Goal: Task Accomplishment & Management: Manage account settings

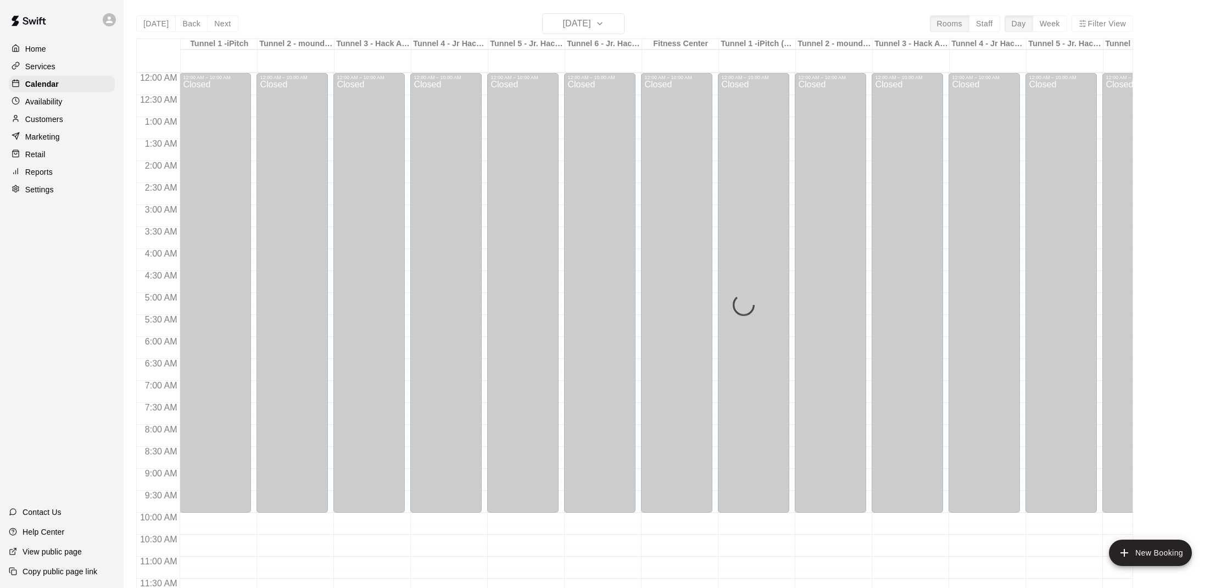
scroll to position [495, 0]
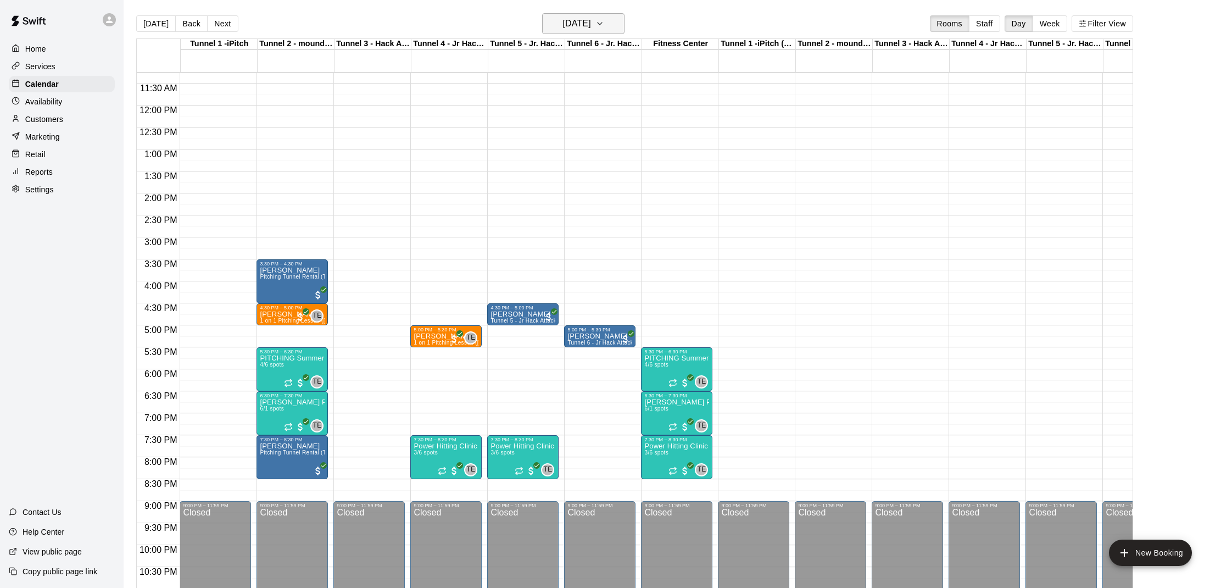
click at [590, 25] on h6 "[DATE]" at bounding box center [576, 23] width 28 height 15
click at [585, 159] on button "20" at bounding box center [582, 160] width 20 height 20
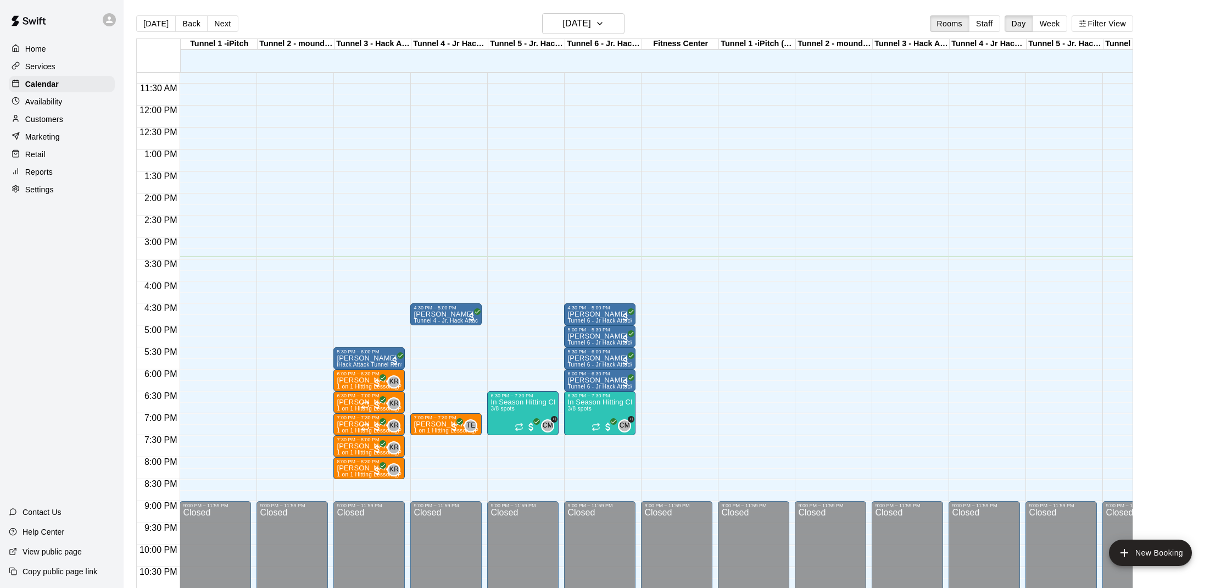
click at [79, 120] on div "Customers" at bounding box center [62, 119] width 106 height 16
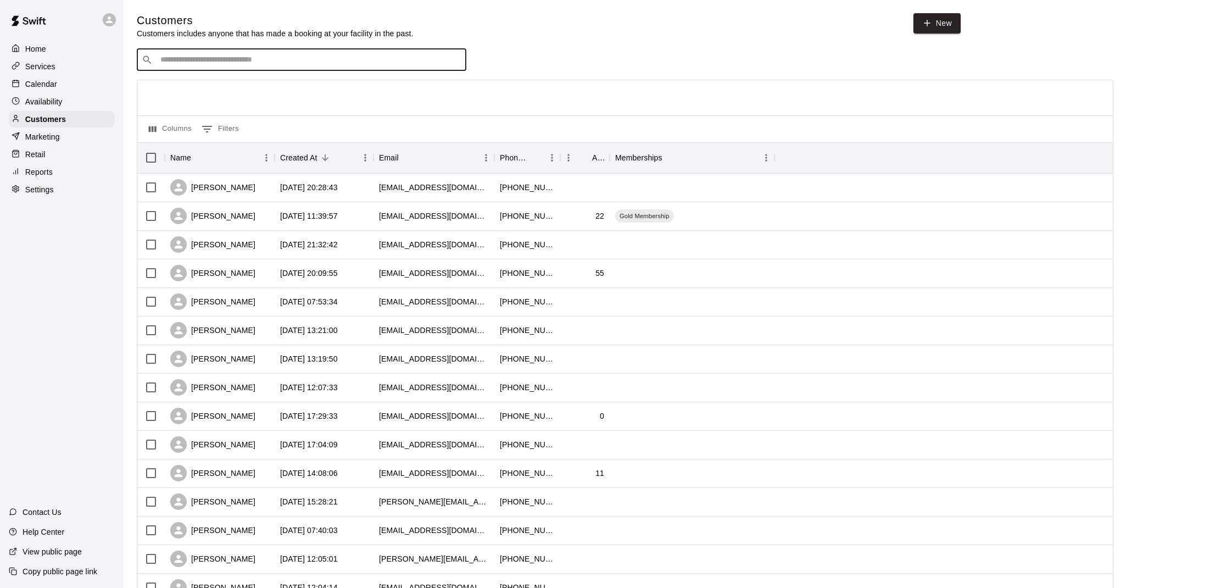
click at [243, 61] on input "Search customers by name or email" at bounding box center [309, 59] width 304 height 11
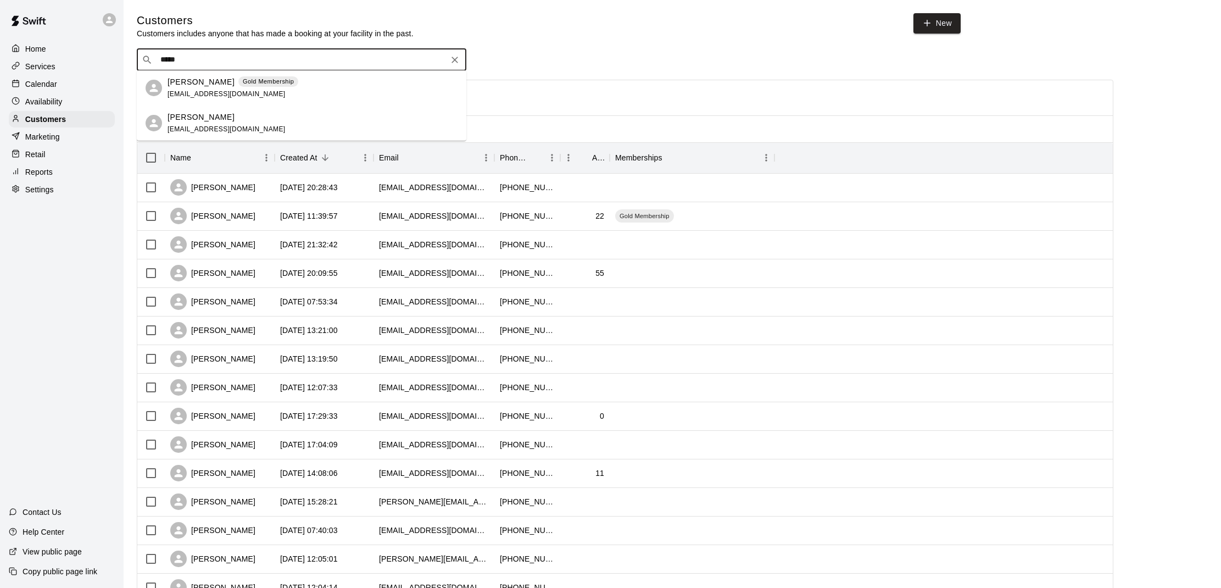
type input "*****"
click at [48, 50] on div "Home" at bounding box center [62, 49] width 106 height 16
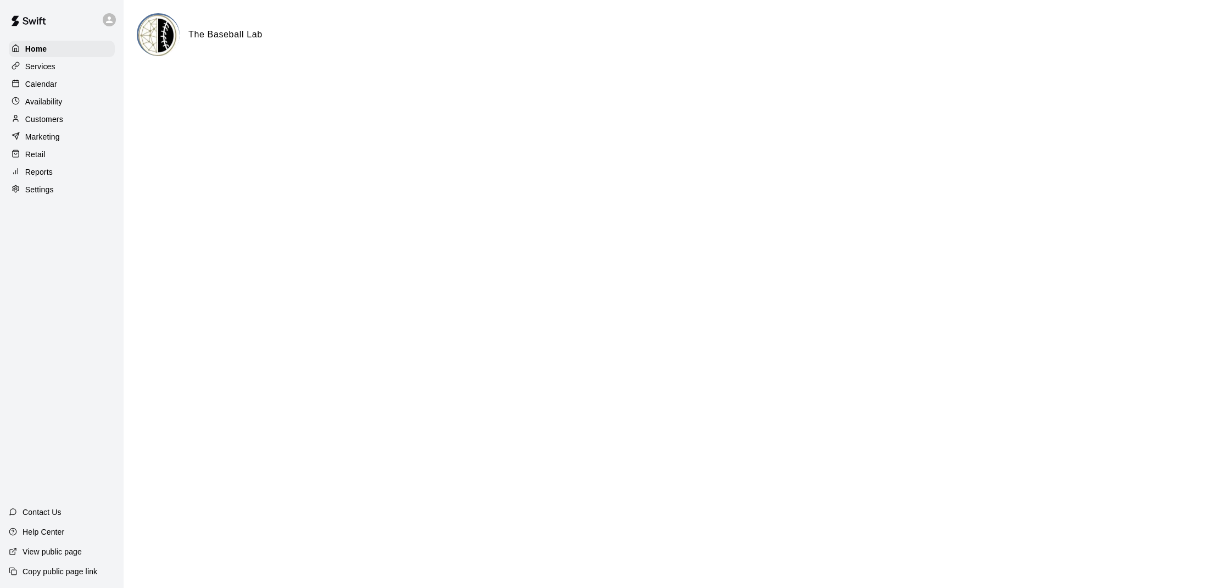
click at [50, 79] on p "Calendar" at bounding box center [41, 84] width 32 height 11
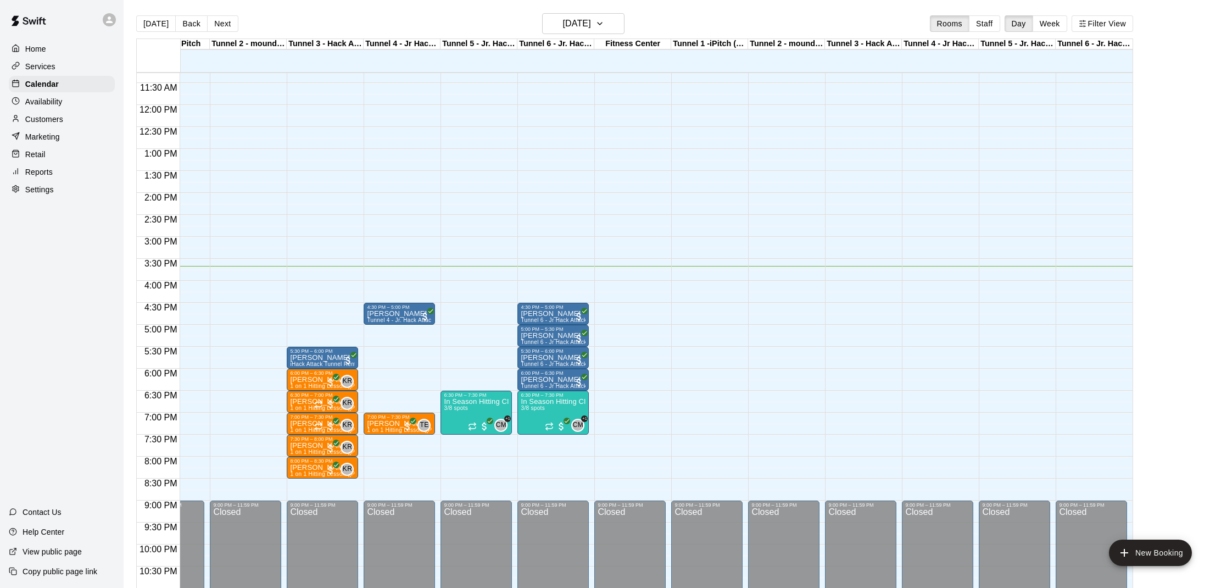
scroll to position [0, 47]
click at [403, 468] on div "12:00 AM – 10:00 AM Closed 4:30 PM – 5:00 PM [PERSON_NAME] Tunnel 4 - Jr. Hack …" at bounding box center [399, 105] width 71 height 1054
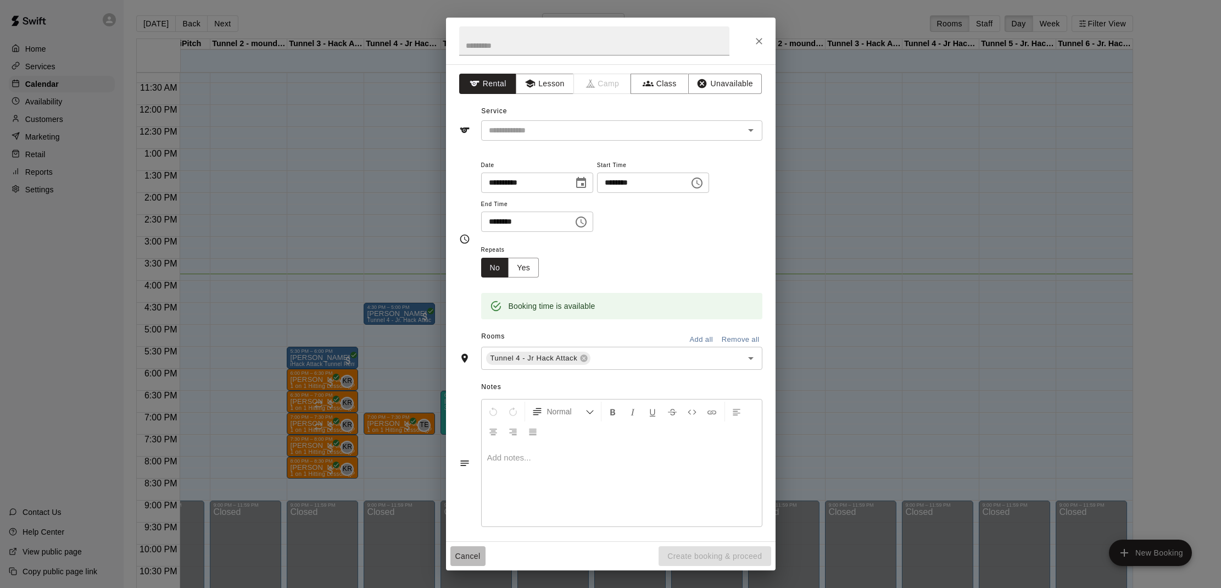
click at [467, 561] on button "Cancel" at bounding box center [467, 556] width 35 height 20
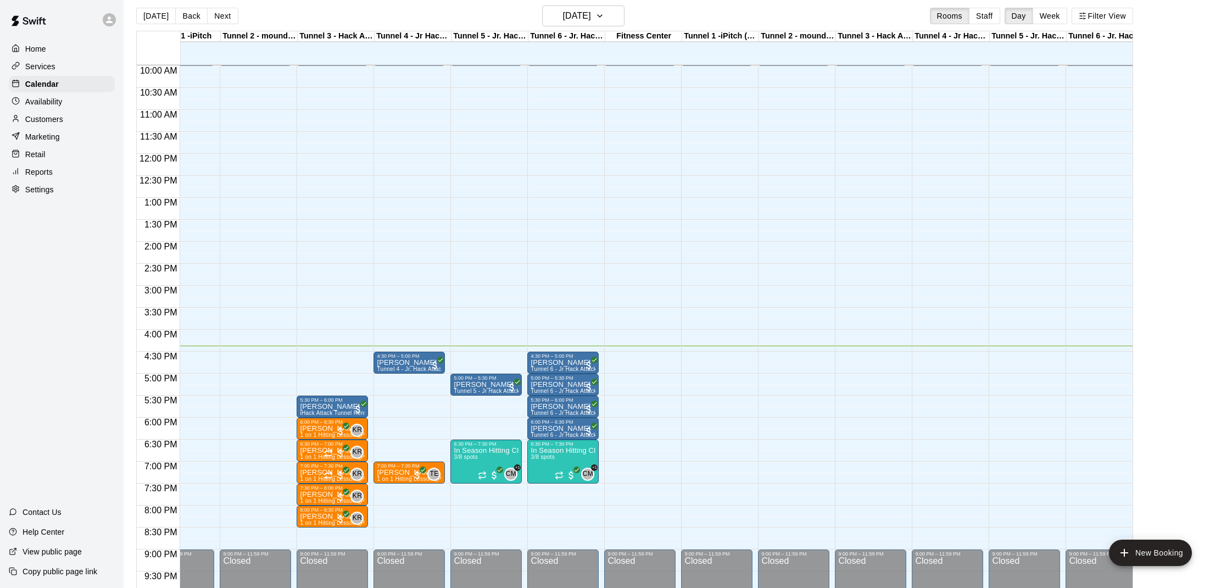
scroll to position [437, 32]
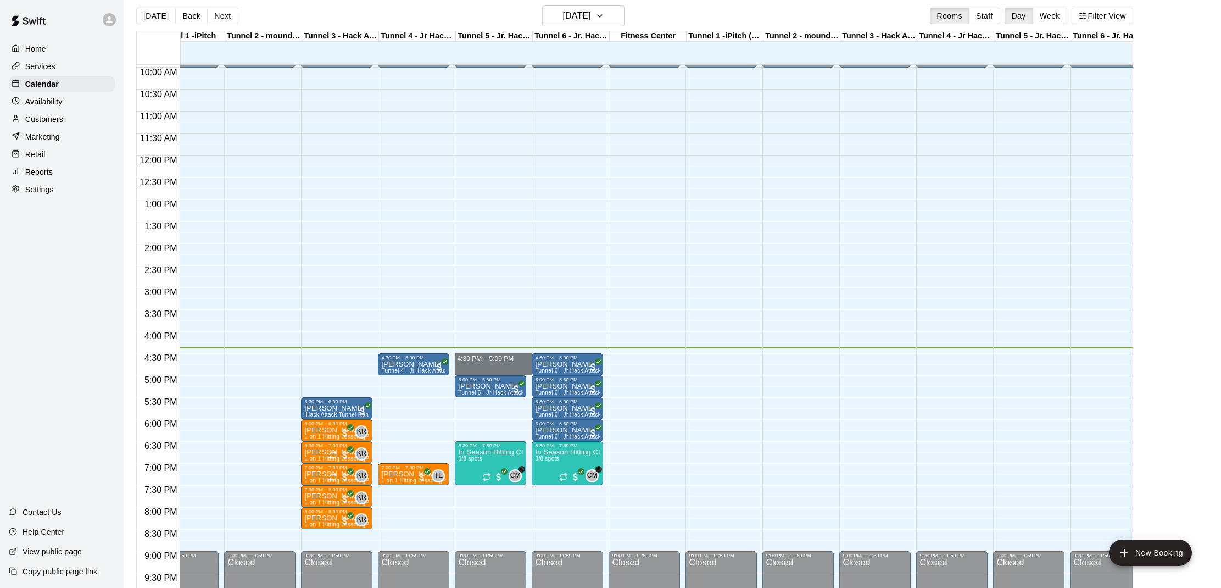
drag, startPoint x: 501, startPoint y: 358, endPoint x: 501, endPoint y: 371, distance: 13.7
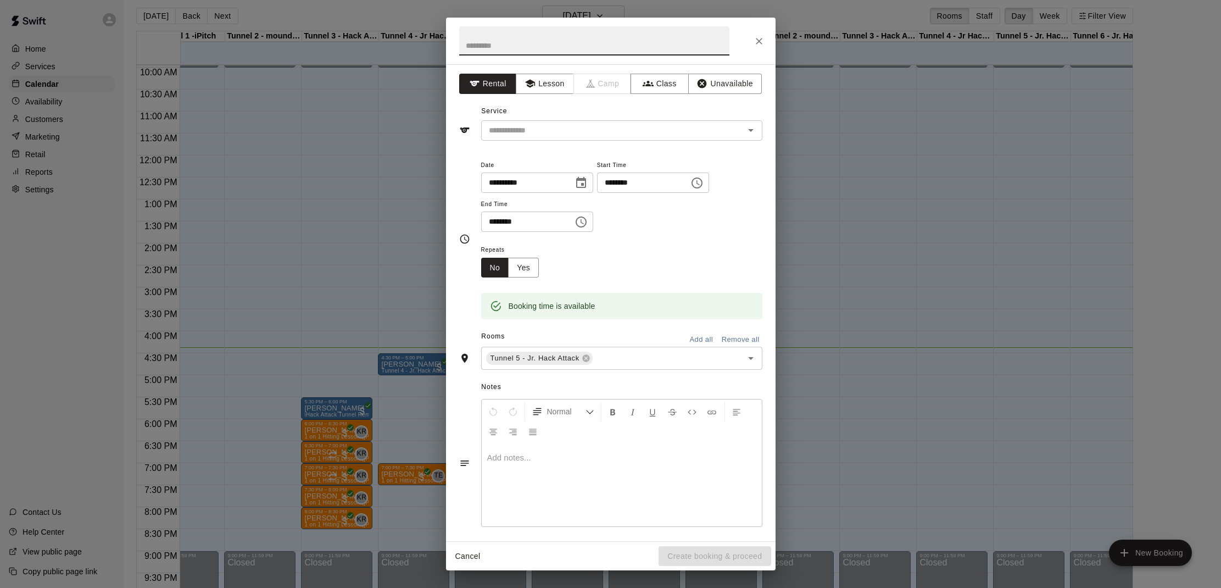
drag, startPoint x: 569, startPoint y: 135, endPoint x: 582, endPoint y: 175, distance: 41.5
click at [569, 137] on div "​" at bounding box center [621, 130] width 281 height 20
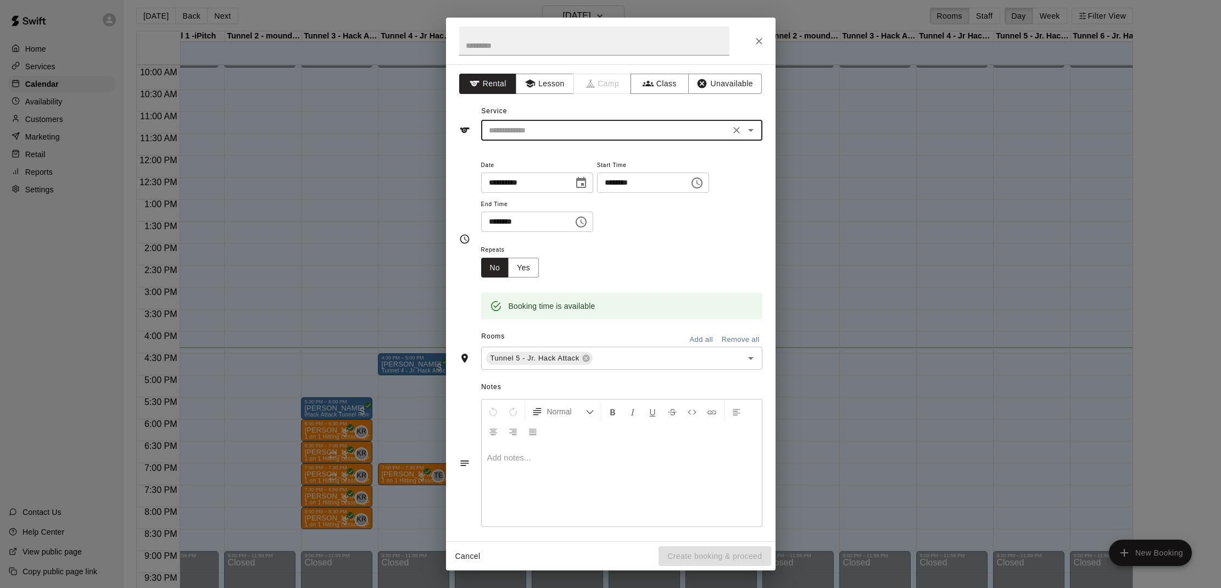
click at [551, 137] on div "​" at bounding box center [621, 130] width 281 height 20
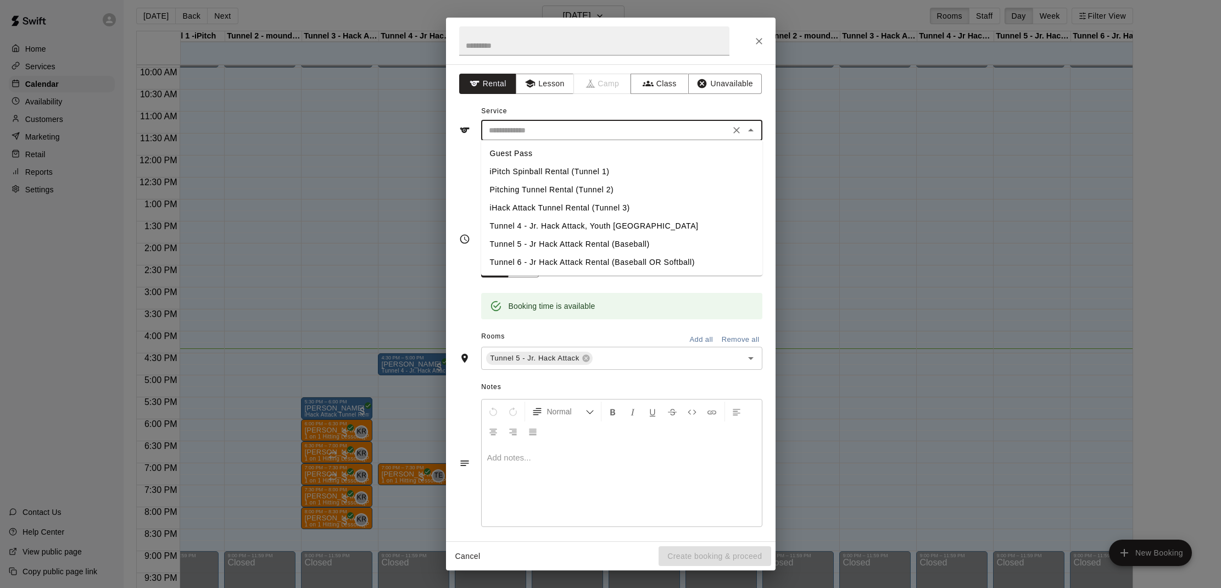
click at [545, 242] on li "Tunnel 5 - Jr Hack Attack Rental (Baseball)" at bounding box center [621, 244] width 281 height 18
type input "**********"
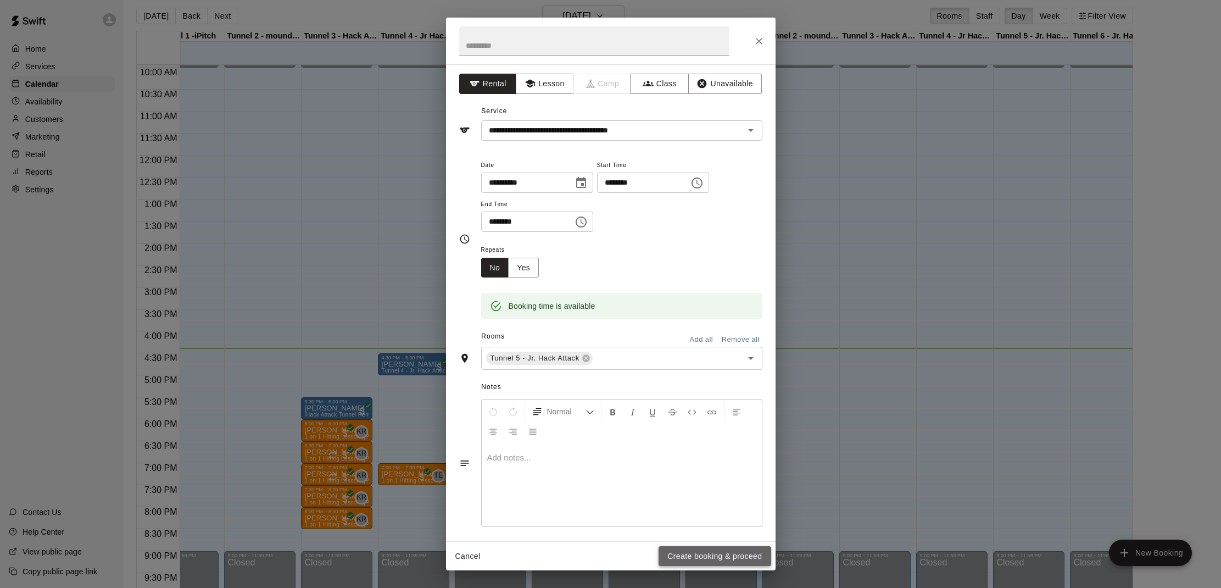
click at [737, 562] on button "Create booking & proceed" at bounding box center [714, 556] width 112 height 20
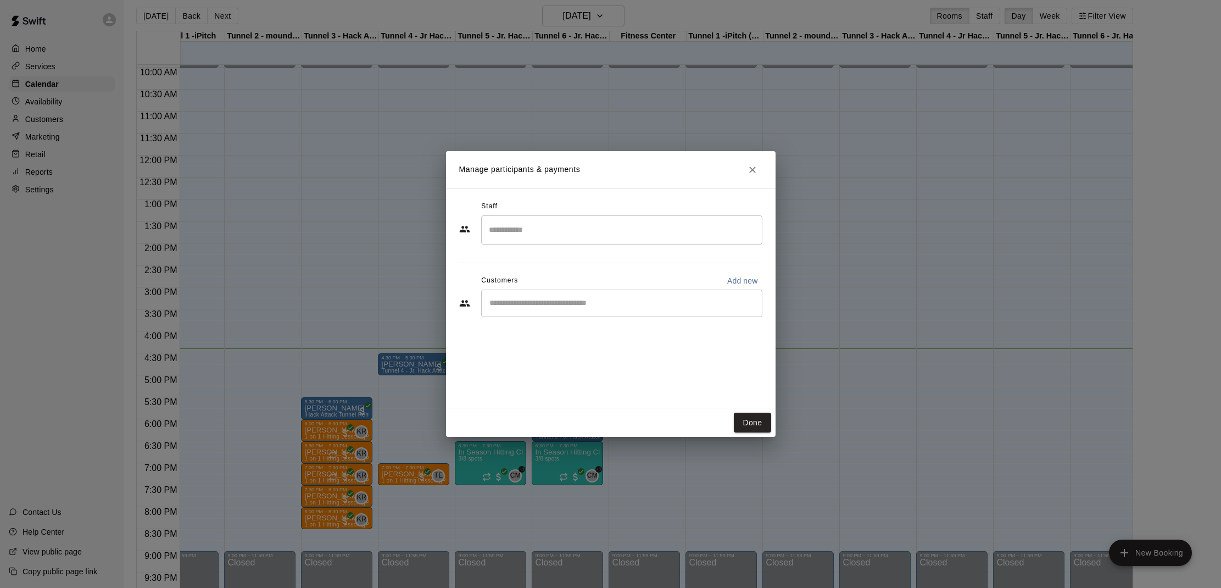
click at [565, 300] on input "Start typing to search customers..." at bounding box center [621, 303] width 271 height 11
type input "*"
type input "*****"
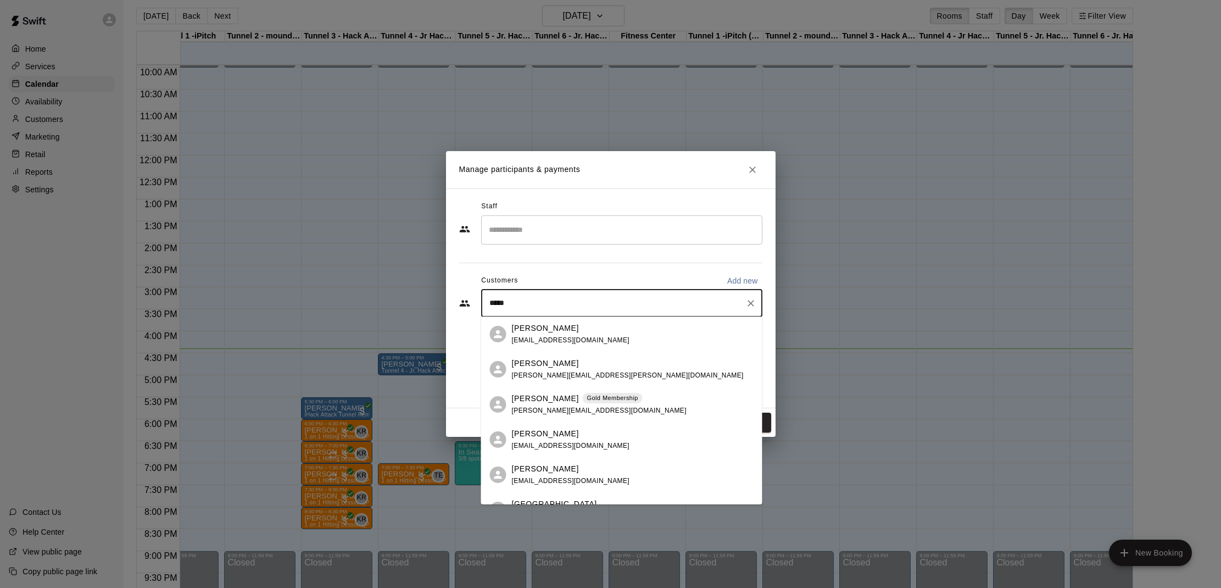
click at [562, 398] on p "[PERSON_NAME]" at bounding box center [545, 399] width 67 height 12
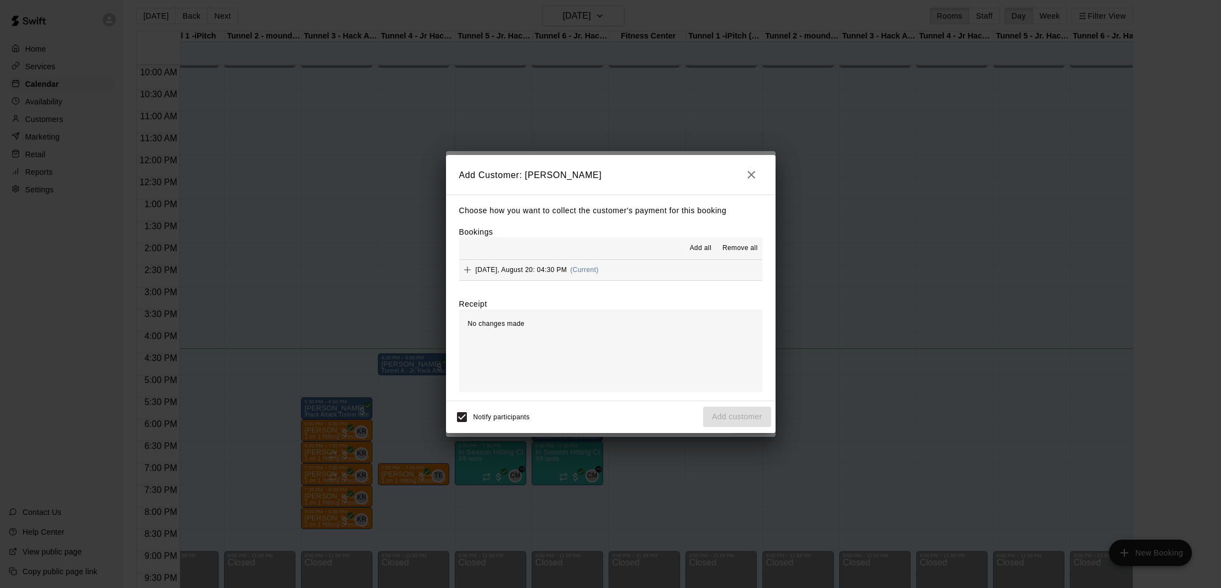
click at [691, 244] on span "Add all" at bounding box center [701, 248] width 22 height 11
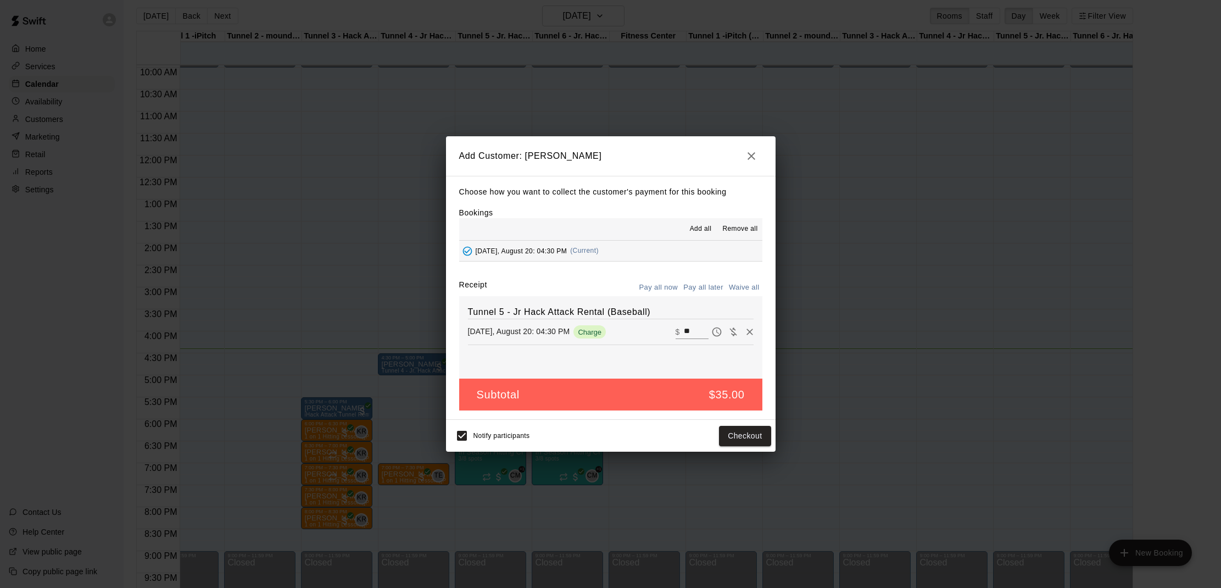
click at [745, 290] on button "Waive all" at bounding box center [744, 287] width 36 height 17
type input "*"
click at [730, 428] on button "Add customer" at bounding box center [737, 436] width 68 height 20
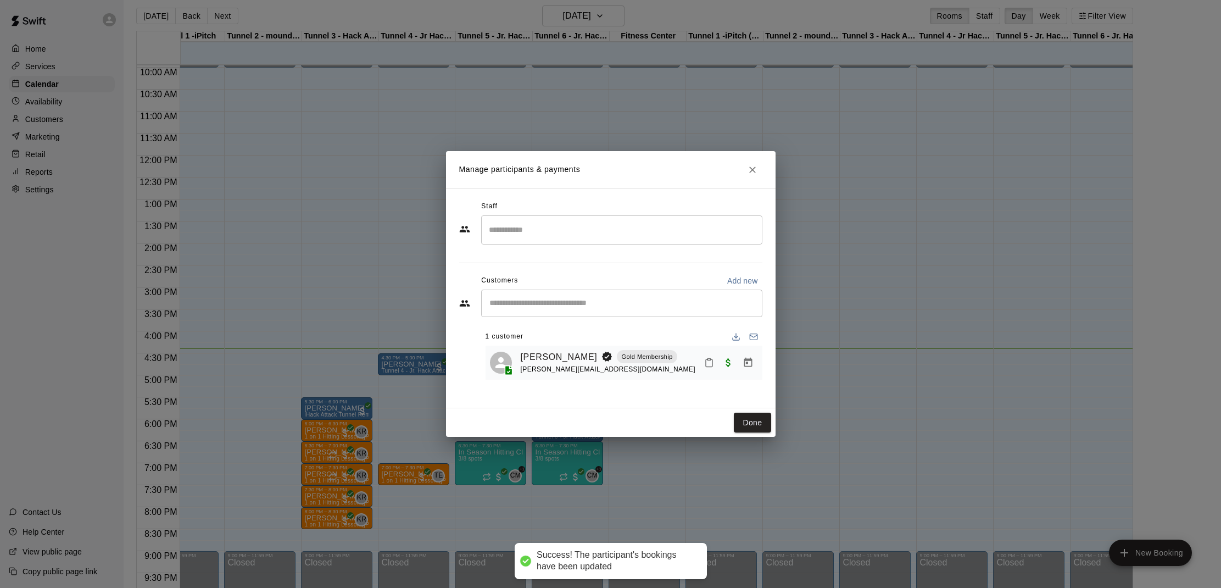
click at [699, 360] on div "[PERSON_NAME] Gold Membership [PERSON_NAME][EMAIL_ADDRESS][DOMAIN_NAME]" at bounding box center [639, 363] width 237 height 26
click at [702, 364] on button "Mark attendance" at bounding box center [709, 362] width 19 height 19
click at [723, 364] on icon at bounding box center [722, 361] width 10 height 10
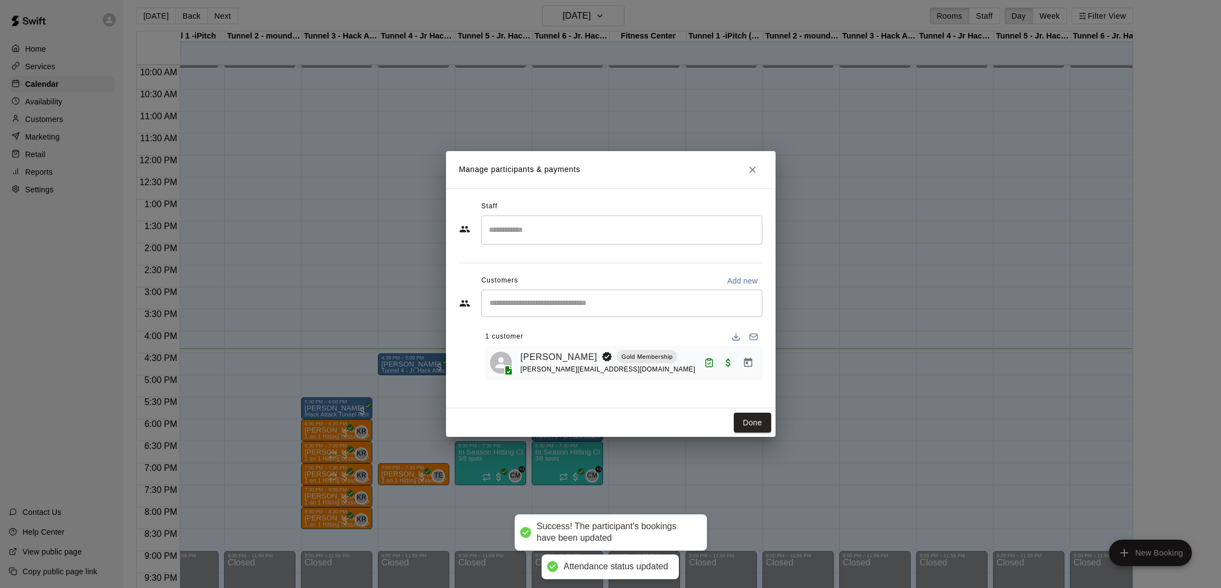
click at [738, 408] on div "Done" at bounding box center [611, 422] width 330 height 29
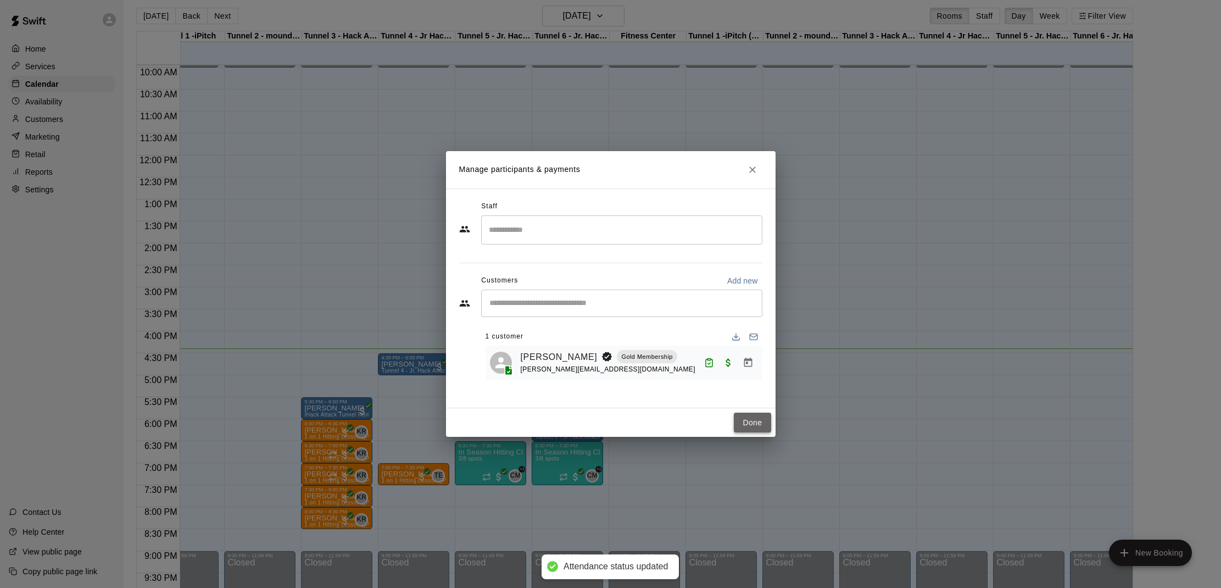
click at [750, 421] on button "Done" at bounding box center [752, 422] width 37 height 20
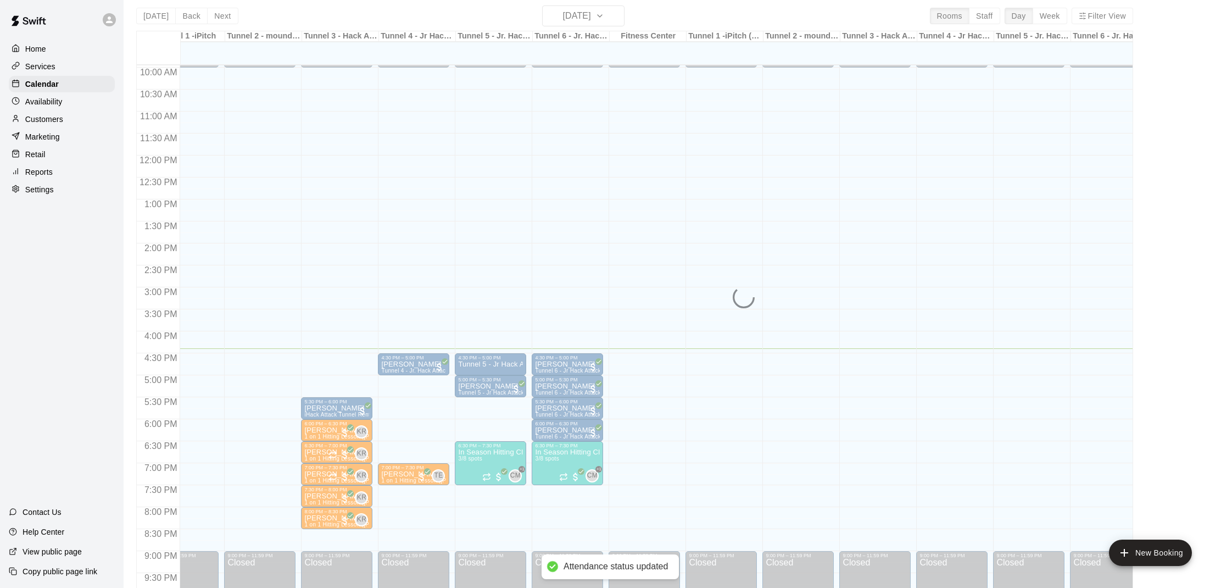
scroll to position [442, 32]
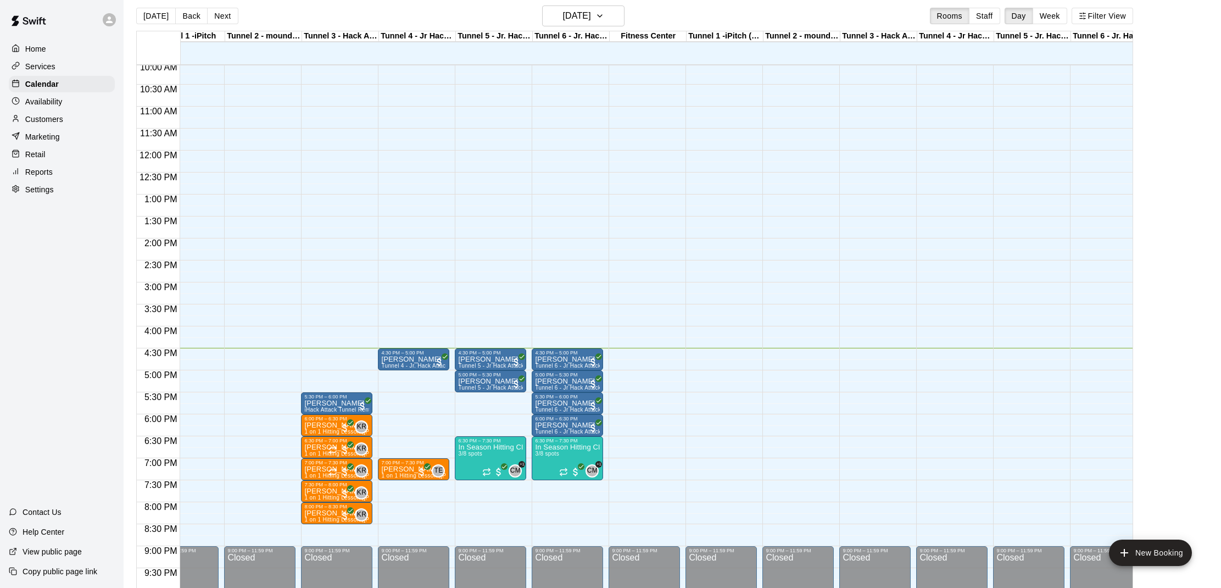
click at [769, 402] on div "12:00 AM – 10:00 AM Closed 9:00 PM – 11:59 PM Closed" at bounding box center [797, 150] width 71 height 1054
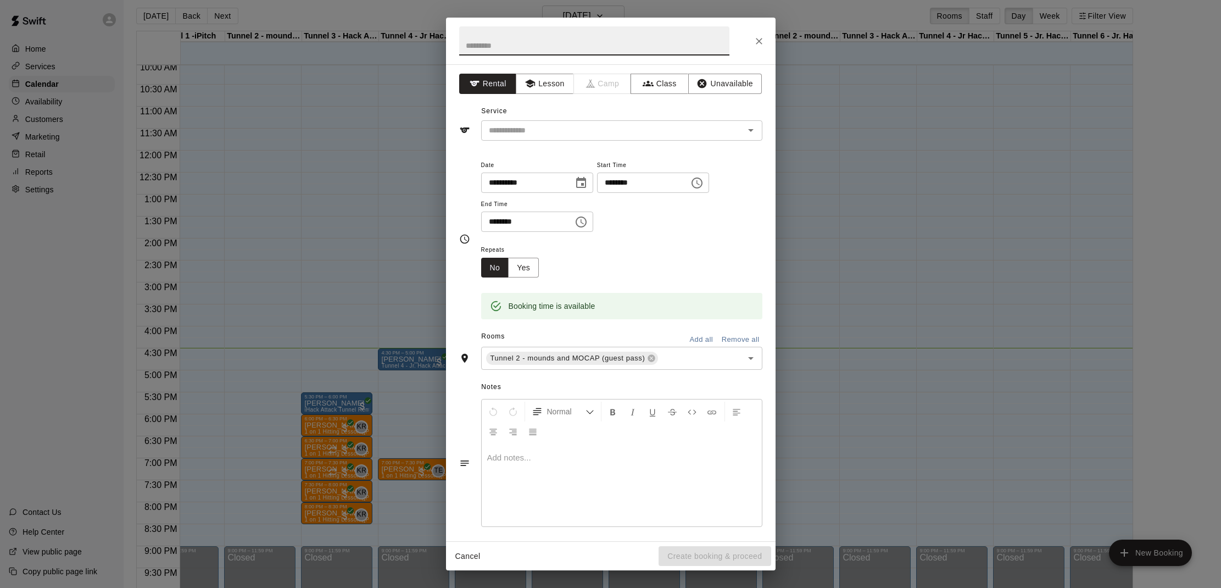
click at [762, 43] on icon "Close" at bounding box center [758, 41] width 11 height 11
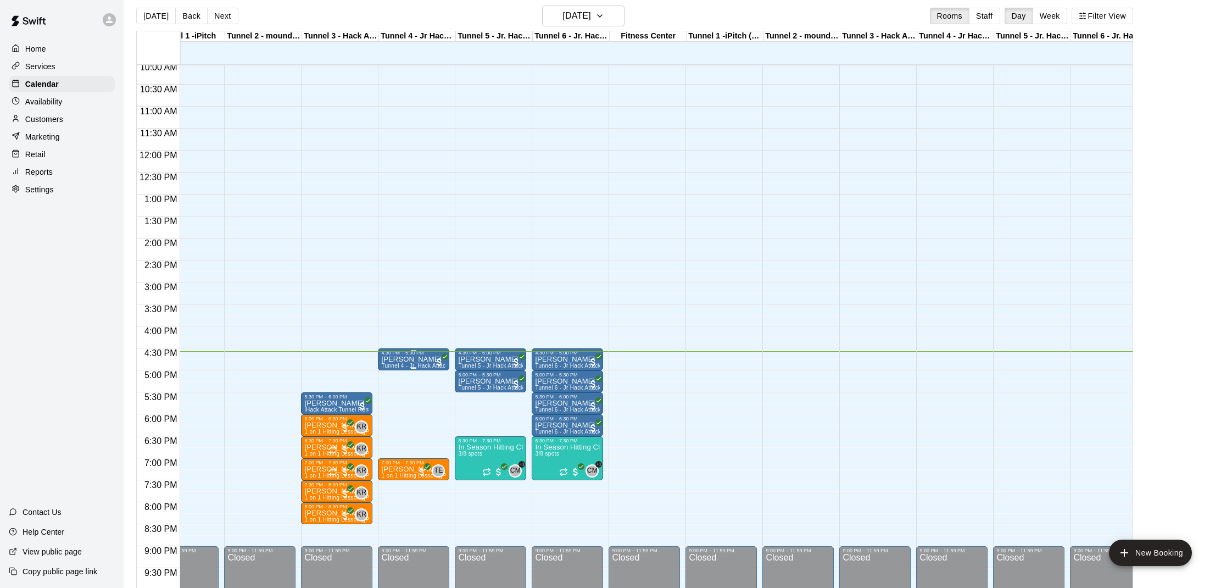
click at [398, 349] on div "4:30 PM – 5:00 PM [PERSON_NAME] Tunnel 4 - Jr. Hack Attack, Youth [GEOGRAPHIC_D…" at bounding box center [413, 359] width 71 height 22
click at [393, 383] on img "edit" at bounding box center [389, 385] width 13 height 13
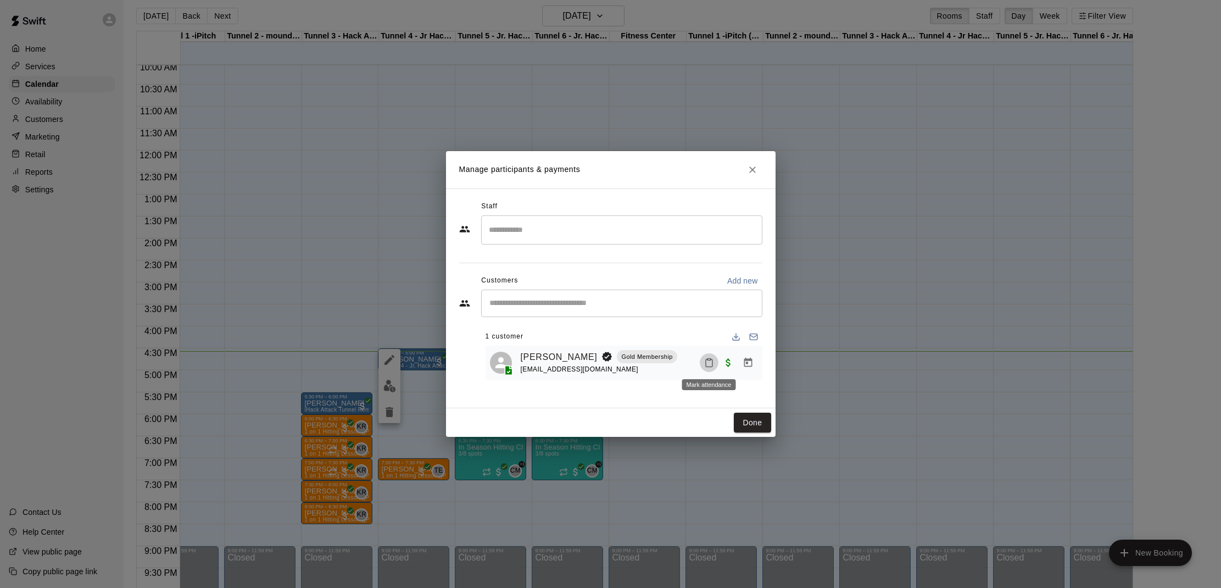
click at [713, 364] on icon "Mark attendance" at bounding box center [709, 363] width 10 height 10
click at [733, 366] on li "[PERSON_NAME] attended" at bounding box center [777, 366] width 129 height 18
click at [744, 421] on button "Done" at bounding box center [752, 422] width 37 height 20
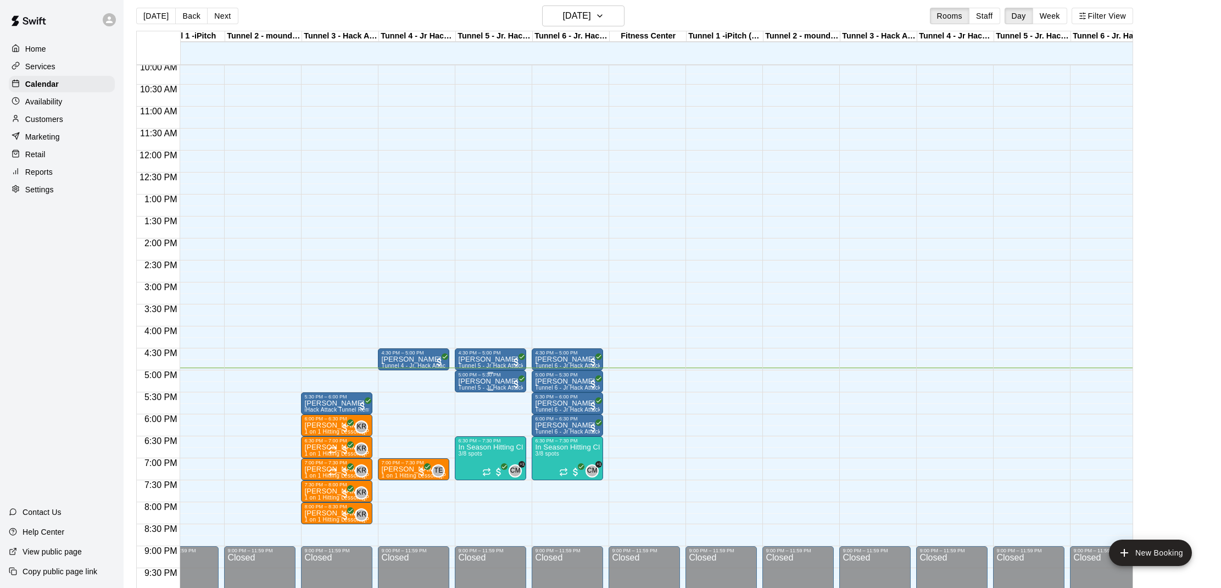
click at [496, 381] on p "[PERSON_NAME]" at bounding box center [490, 381] width 65 height 0
click at [478, 416] on button "edit" at bounding box center [470, 419] width 22 height 21
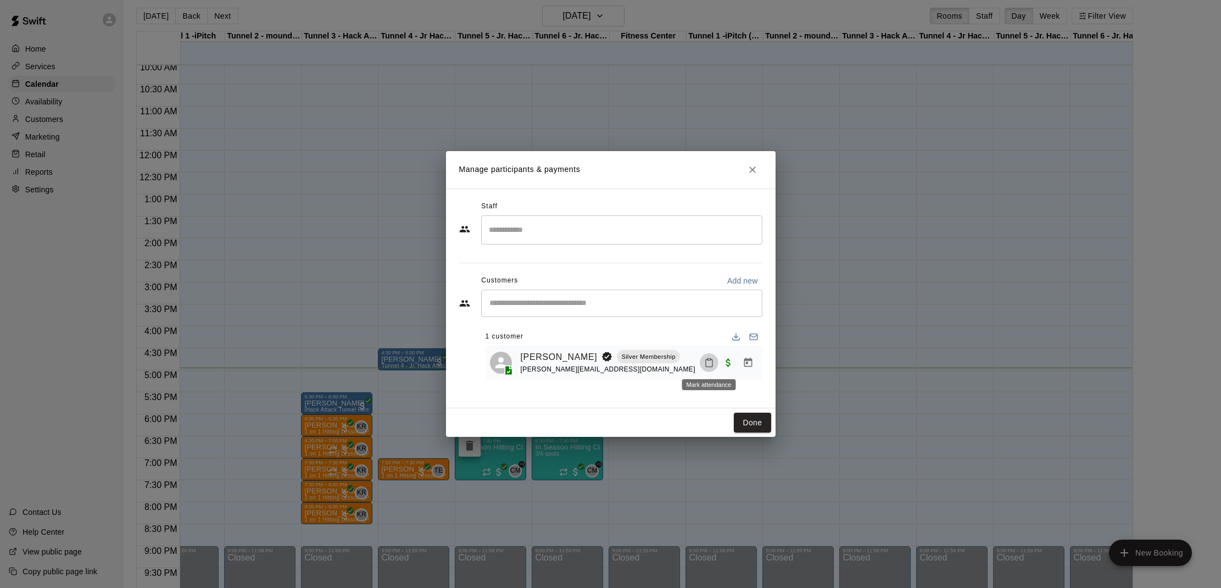
click at [713, 365] on icon "Mark attendance" at bounding box center [709, 363] width 10 height 10
click at [741, 370] on p "[PERSON_NAME] attended" at bounding box center [783, 365] width 97 height 11
click at [750, 425] on button "Done" at bounding box center [752, 422] width 37 height 20
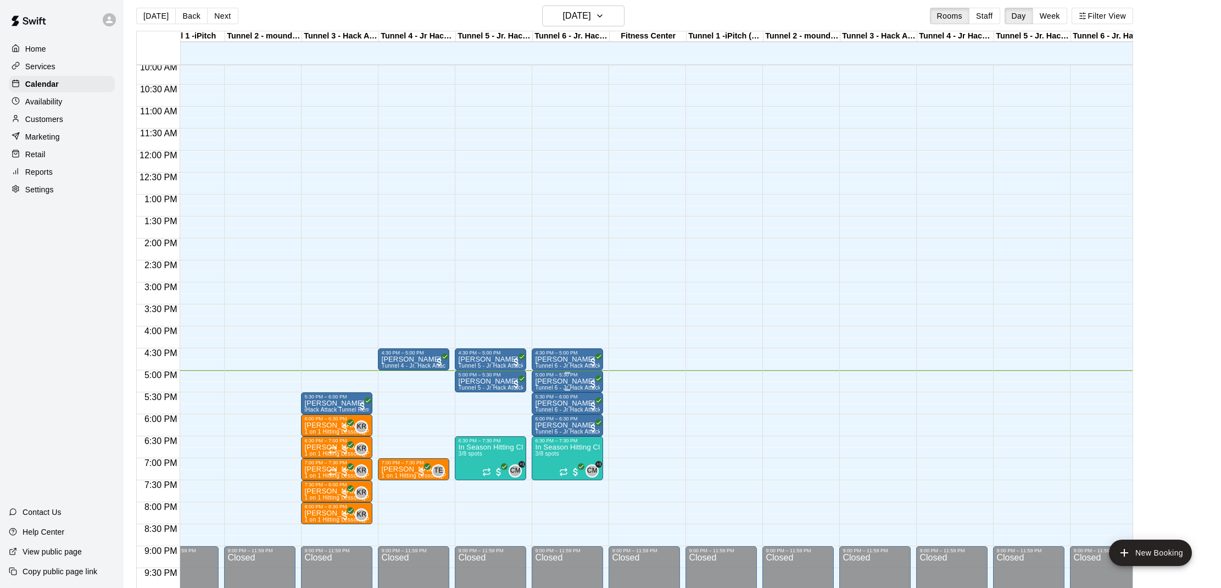
click at [555, 381] on p "[PERSON_NAME]" at bounding box center [567, 381] width 65 height 0
click at [550, 422] on img "edit" at bounding box center [546, 419] width 13 height 13
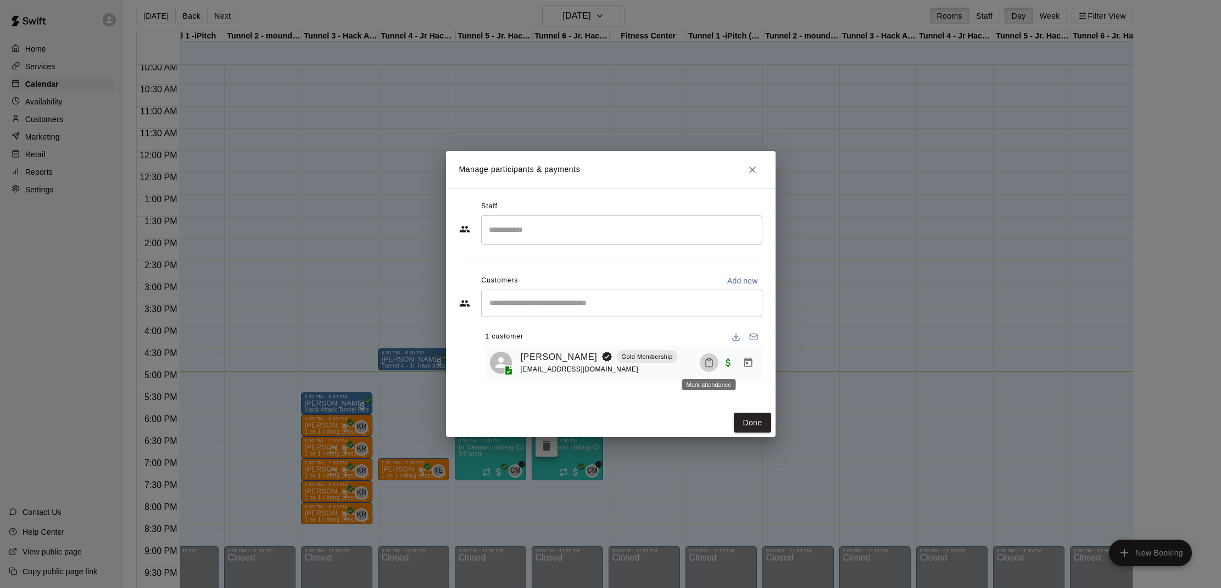
click at [706, 367] on button "Mark attendance" at bounding box center [709, 362] width 19 height 19
click at [756, 360] on p "[PERSON_NAME] attended" at bounding box center [779, 361] width 97 height 11
click at [760, 425] on button "Done" at bounding box center [752, 422] width 37 height 20
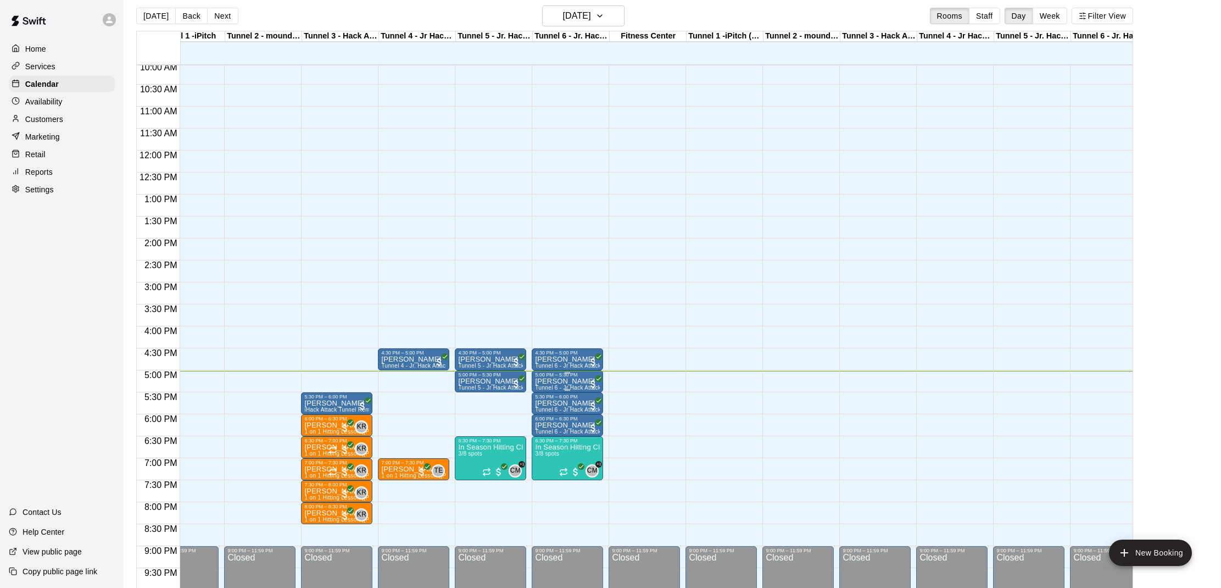
click at [576, 381] on p "[PERSON_NAME]" at bounding box center [567, 381] width 65 height 0
click at [536, 414] on div at bounding box center [546, 419] width 22 height 74
click at [540, 417] on img "edit" at bounding box center [546, 419] width 13 height 13
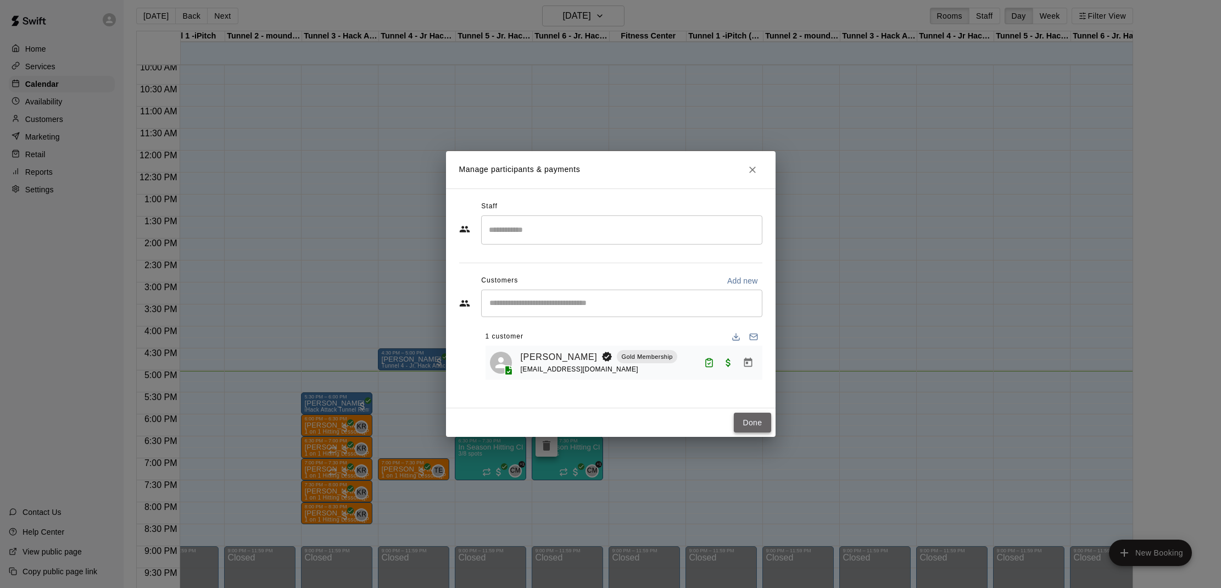
click at [747, 419] on button "Done" at bounding box center [752, 422] width 37 height 20
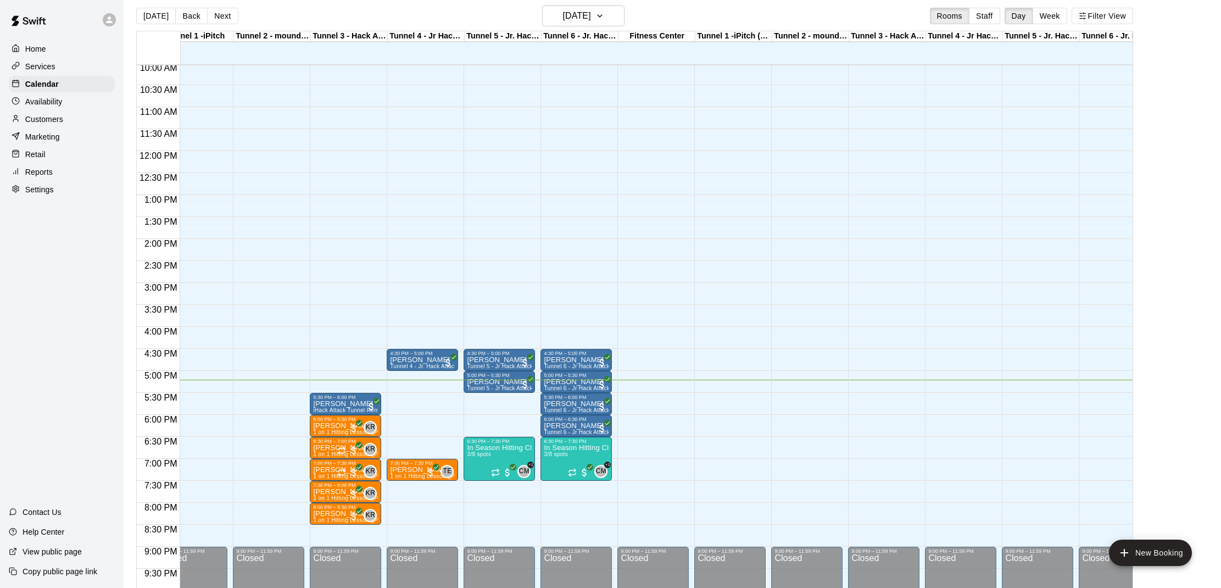
scroll to position [0, 23]
drag, startPoint x: 346, startPoint y: 376, endPoint x: 347, endPoint y: 387, distance: 11.5
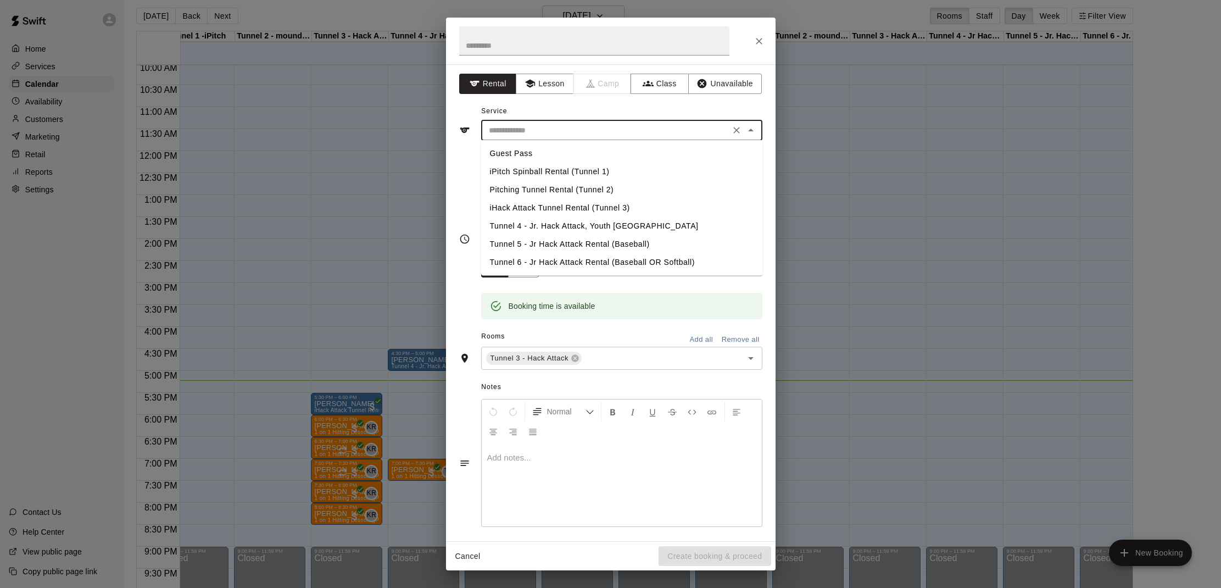
click at [548, 129] on input "text" at bounding box center [605, 131] width 242 height 14
click at [539, 206] on li "iHack Attack Tunnel Rental (Tunnel 3)" at bounding box center [621, 208] width 281 height 18
type input "**********"
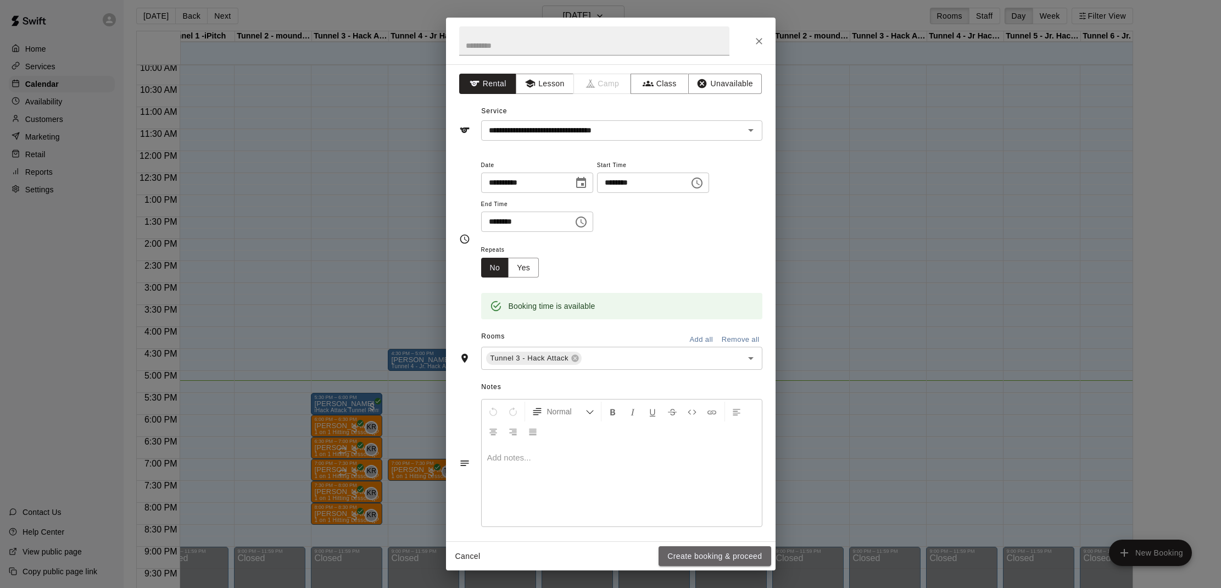
click at [665, 561] on button "Create booking & proceed" at bounding box center [714, 556] width 112 height 20
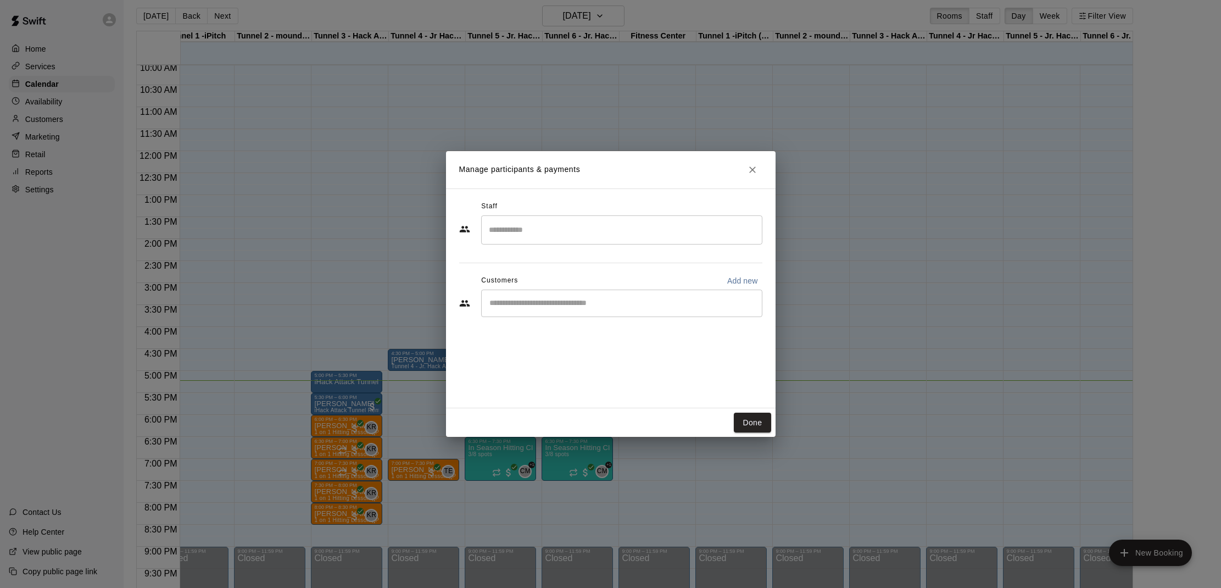
click at [534, 311] on div "​" at bounding box center [621, 302] width 281 height 27
type input "*****"
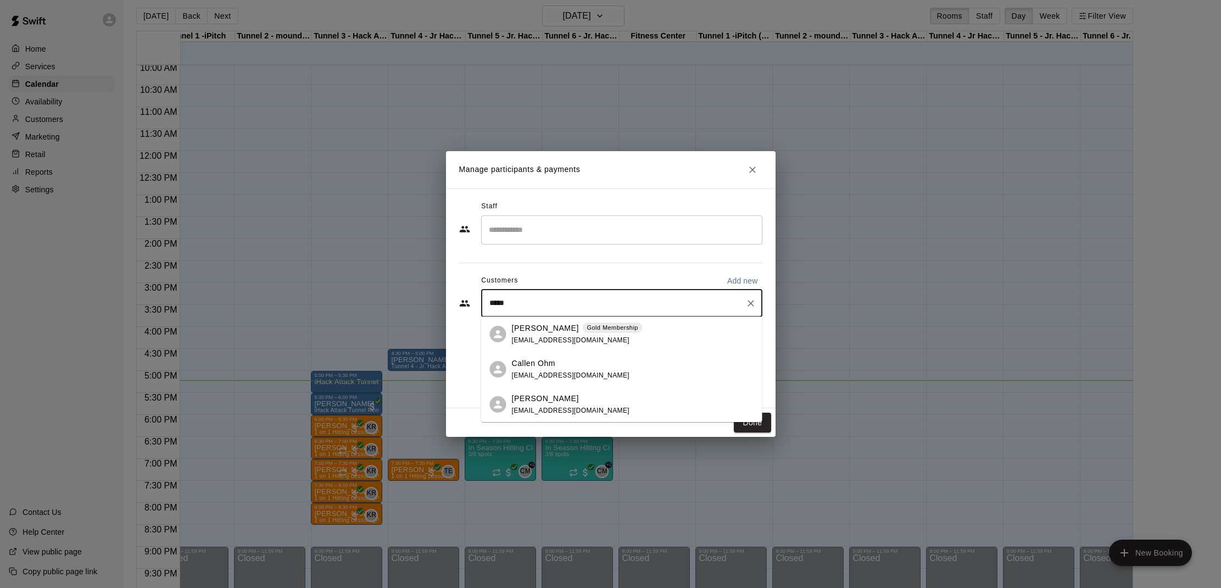
drag, startPoint x: 529, startPoint y: 338, endPoint x: 534, endPoint y: 349, distance: 12.3
click at [528, 339] on span "[EMAIL_ADDRESS][DOMAIN_NAME]" at bounding box center [571, 340] width 118 height 8
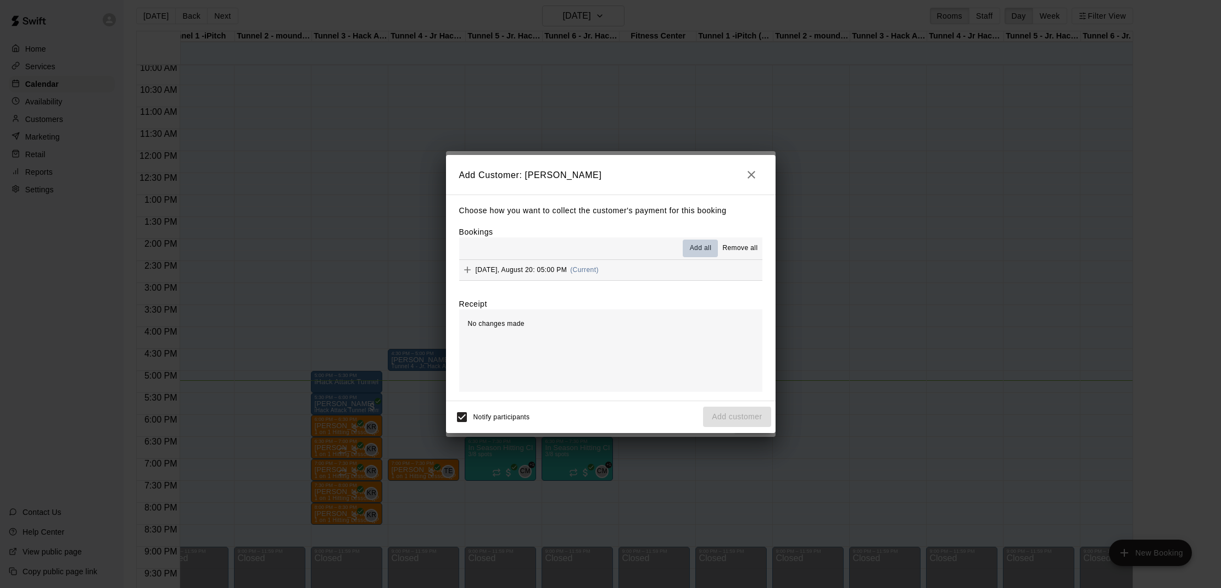
click at [694, 249] on span "Add all" at bounding box center [701, 248] width 22 height 11
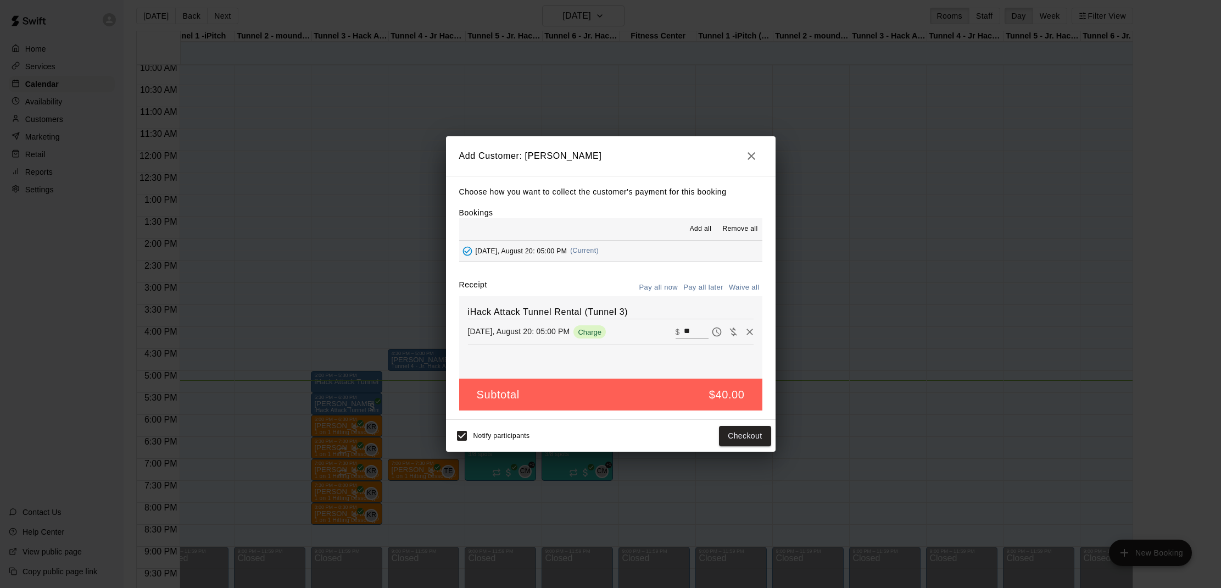
click at [743, 285] on button "Waive all" at bounding box center [744, 287] width 36 height 17
type input "*"
click at [730, 437] on button "Add customer" at bounding box center [737, 436] width 68 height 20
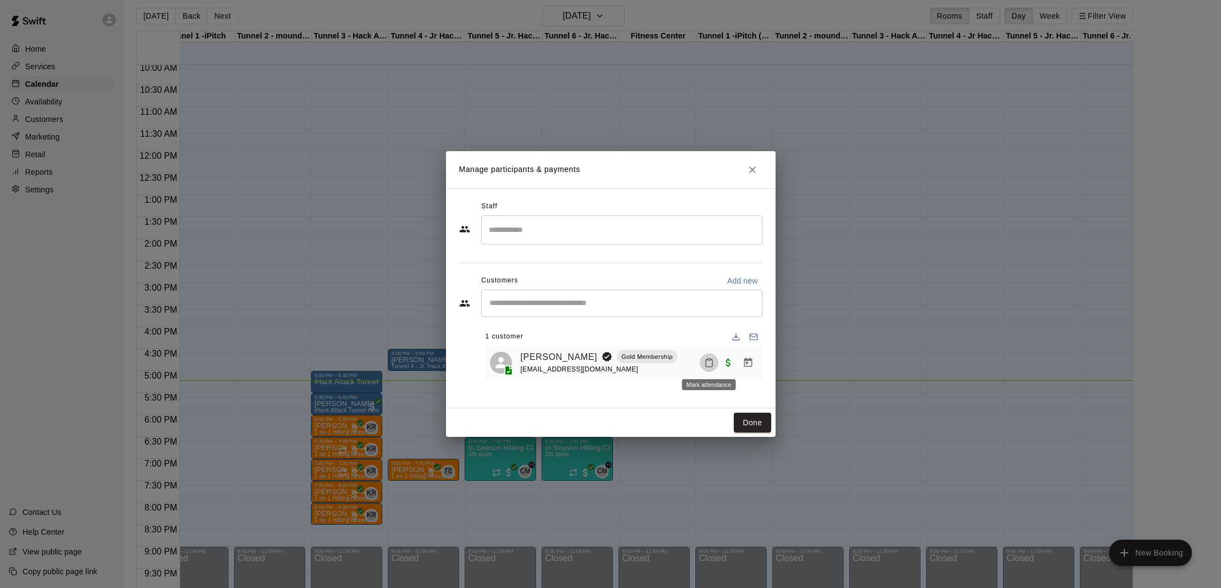
click at [708, 365] on icon "Mark attendance" at bounding box center [709, 363] width 10 height 10
click at [733, 360] on li "[PERSON_NAME] attended" at bounding box center [777, 366] width 129 height 18
click at [757, 167] on icon "Close" at bounding box center [752, 169] width 11 height 11
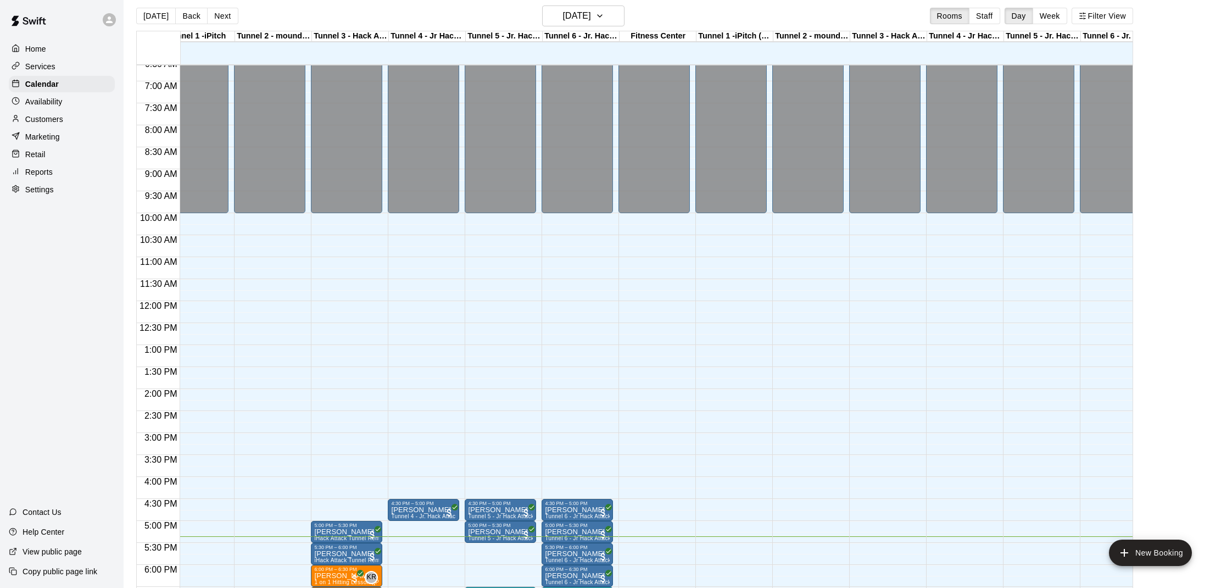
scroll to position [291, 23]
click at [40, 129] on div "Marketing" at bounding box center [62, 137] width 106 height 16
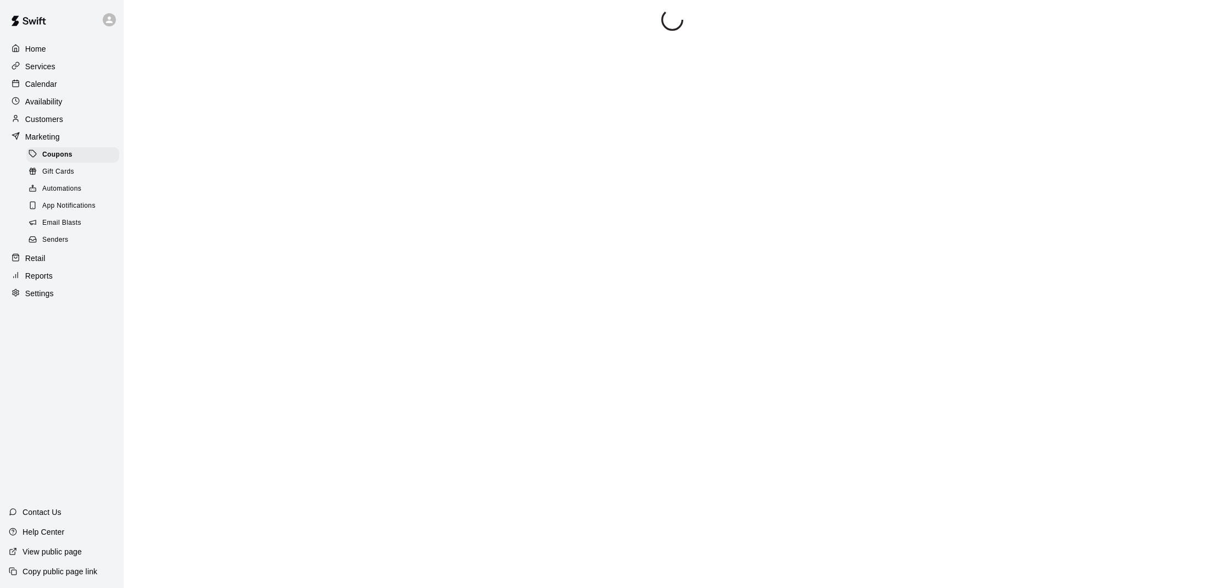
click at [38, 125] on div "Customers" at bounding box center [62, 119] width 106 height 16
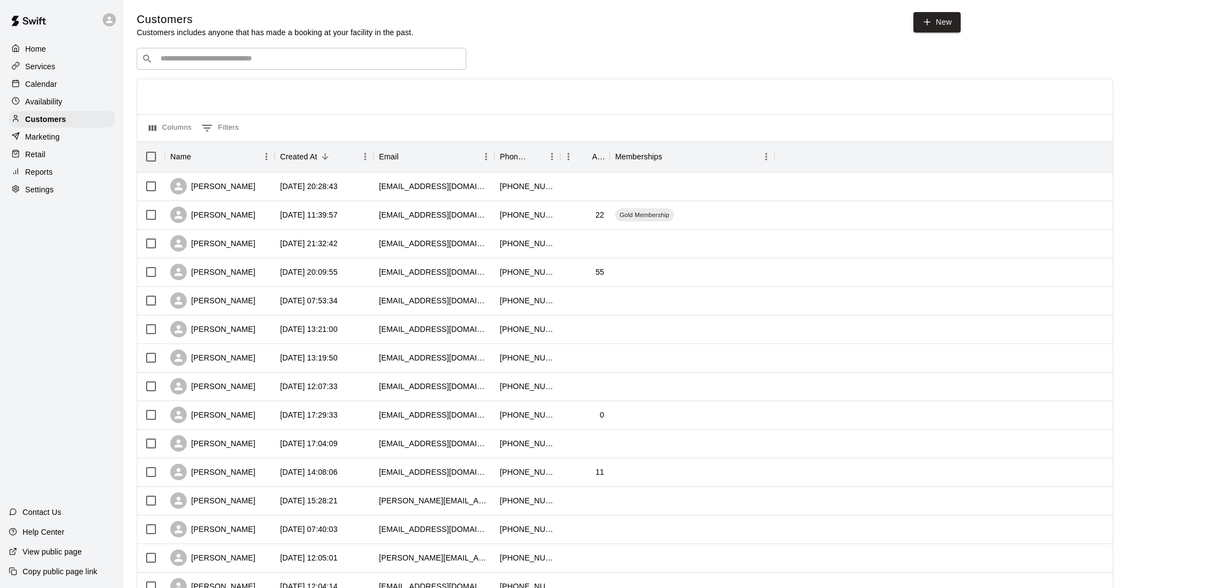
click at [229, 59] on input "Search customers by name or email" at bounding box center [309, 58] width 304 height 11
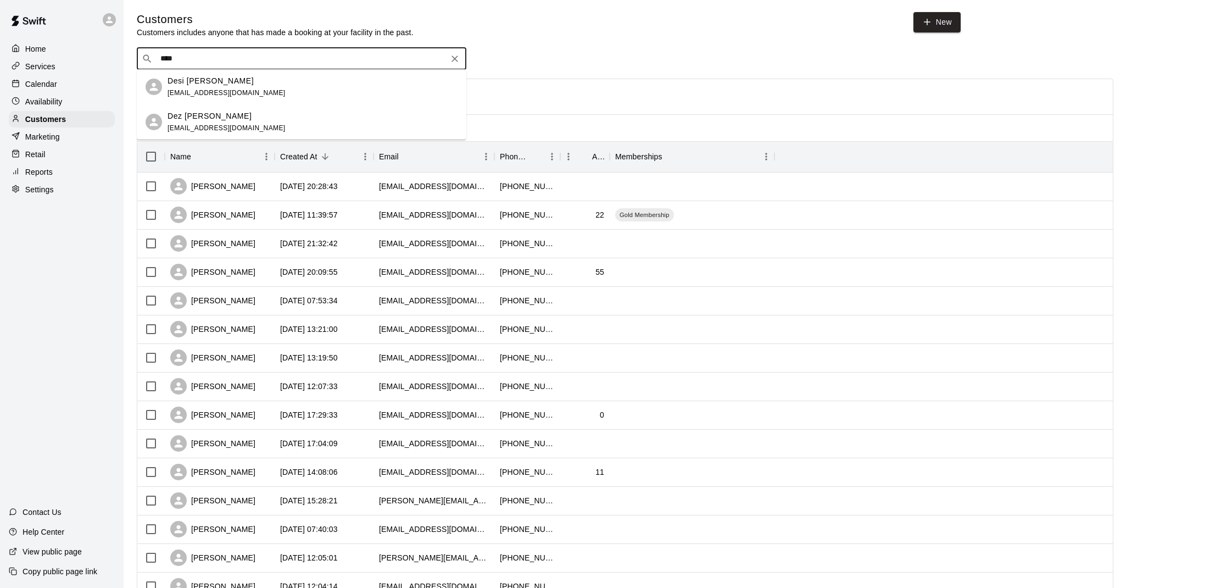
type input "****"
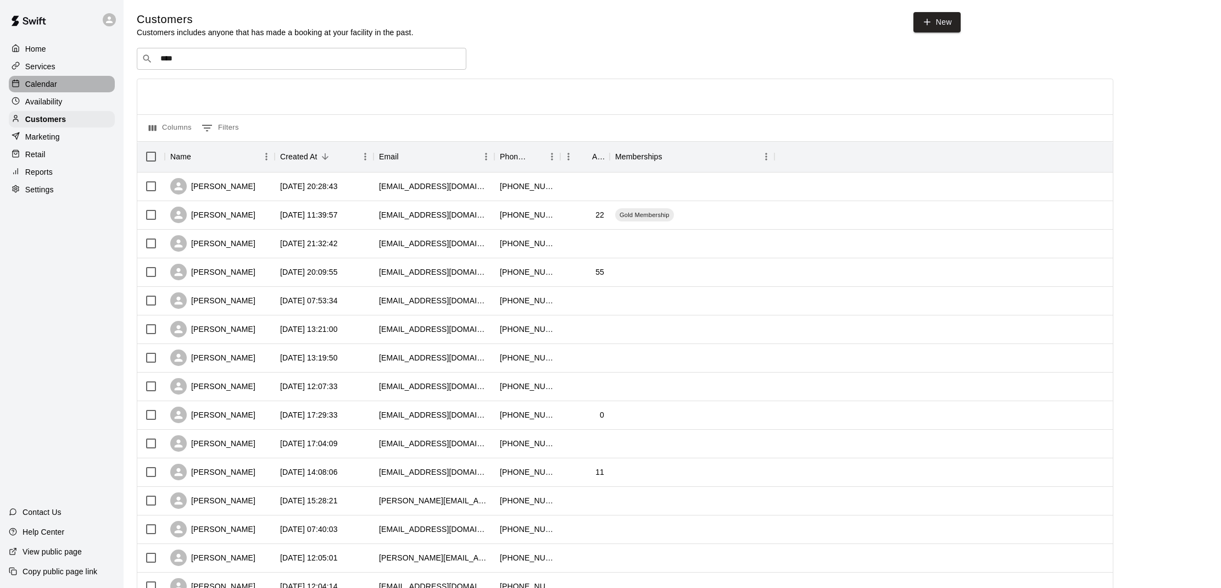
drag, startPoint x: 68, startPoint y: 88, endPoint x: 96, endPoint y: 105, distance: 33.1
click at [68, 88] on div "Calendar" at bounding box center [62, 84] width 106 height 16
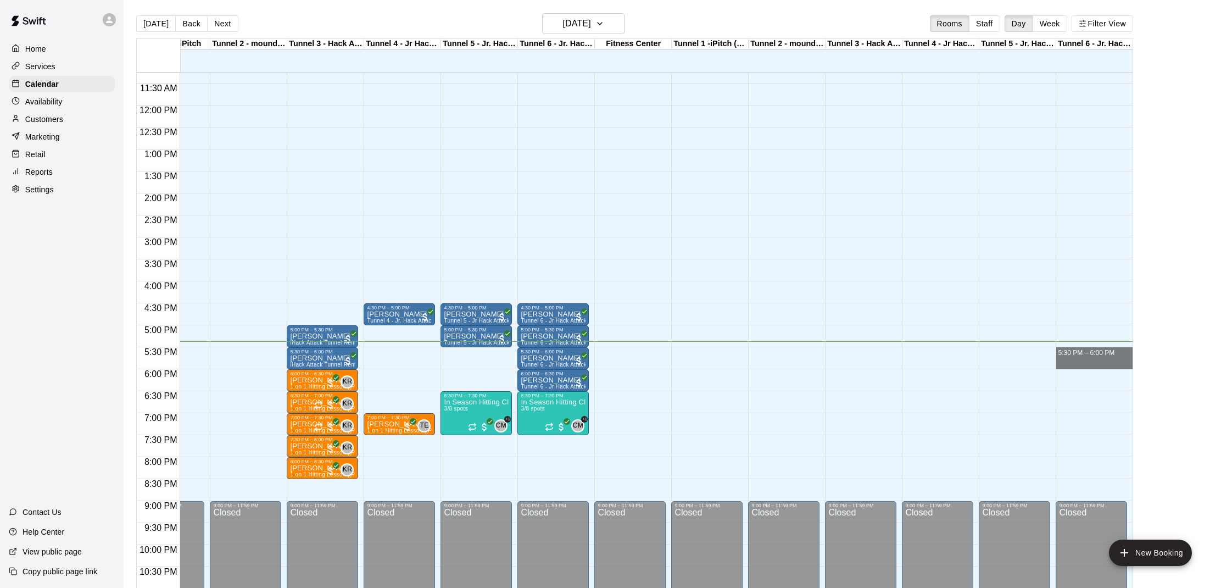
drag, startPoint x: 1062, startPoint y: 349, endPoint x: 1066, endPoint y: 361, distance: 12.7
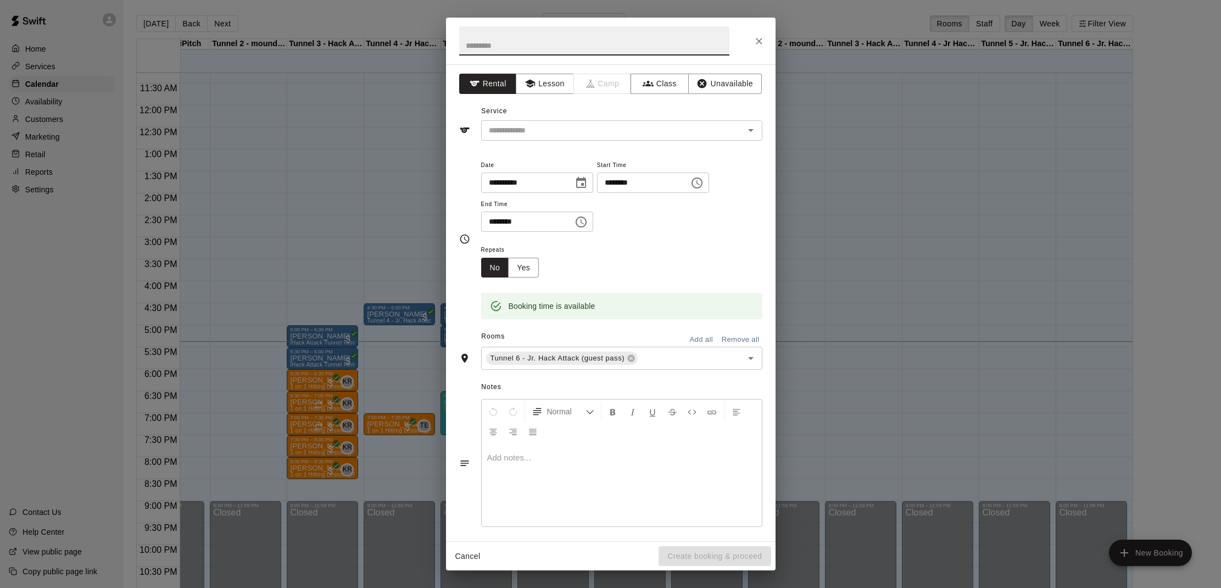
click at [597, 142] on div "**********" at bounding box center [611, 302] width 330 height 477
drag, startPoint x: 595, startPoint y: 134, endPoint x: 600, endPoint y: 138, distance: 6.6
click at [596, 135] on input "text" at bounding box center [605, 131] width 242 height 14
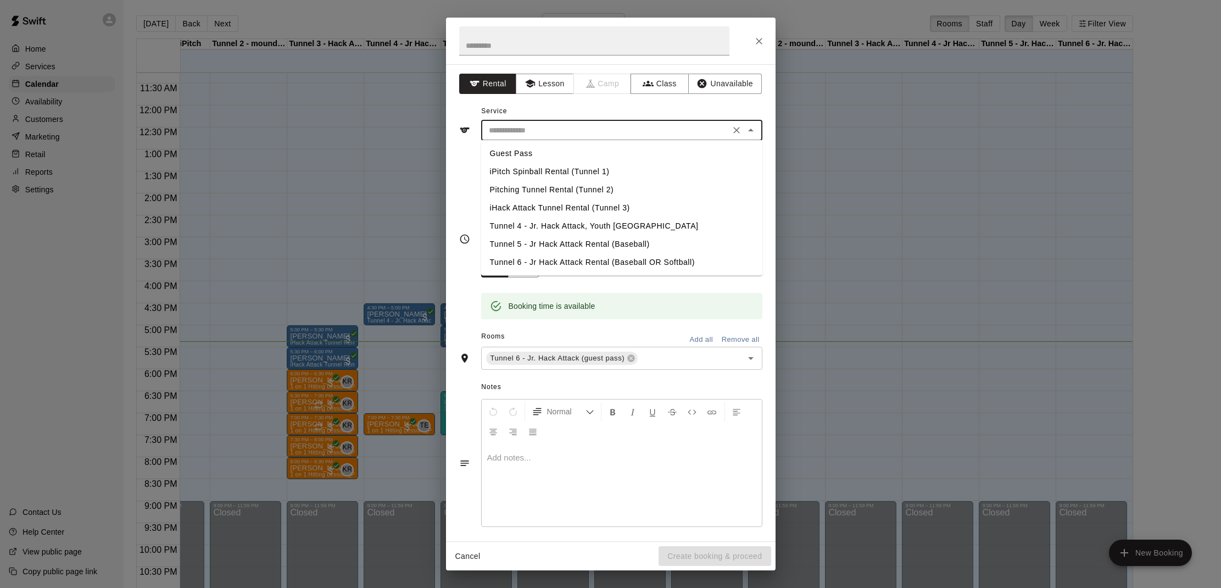
click at [576, 258] on li "Tunnel 6 - Jr Hack Attack Rental (Baseball OR Softball)" at bounding box center [621, 262] width 281 height 18
type input "**********"
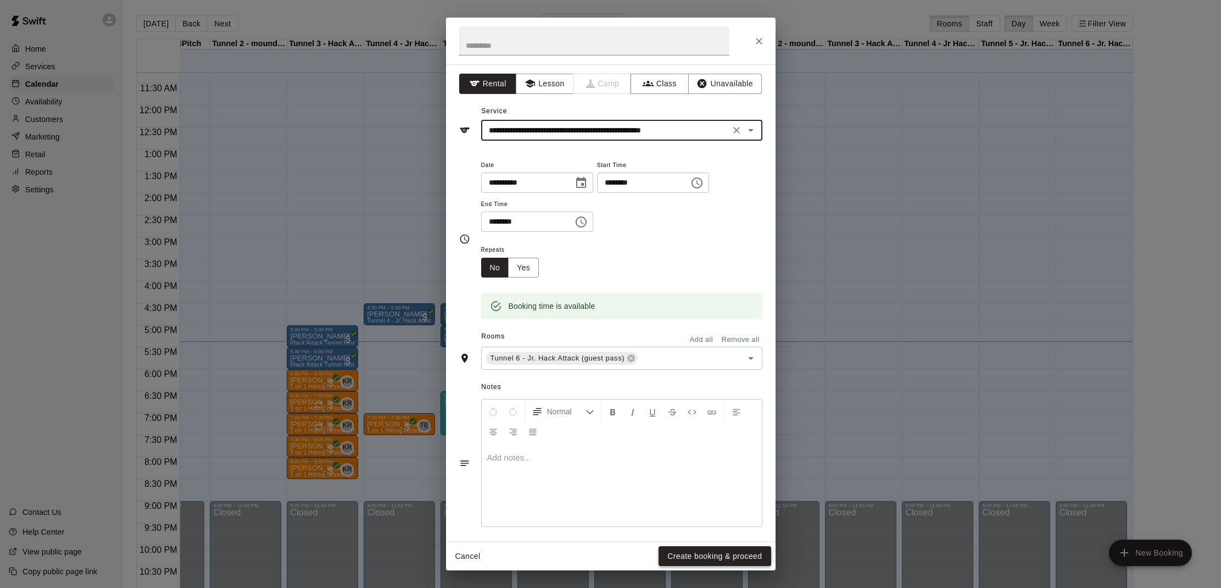
click at [693, 561] on button "Create booking & proceed" at bounding box center [714, 556] width 112 height 20
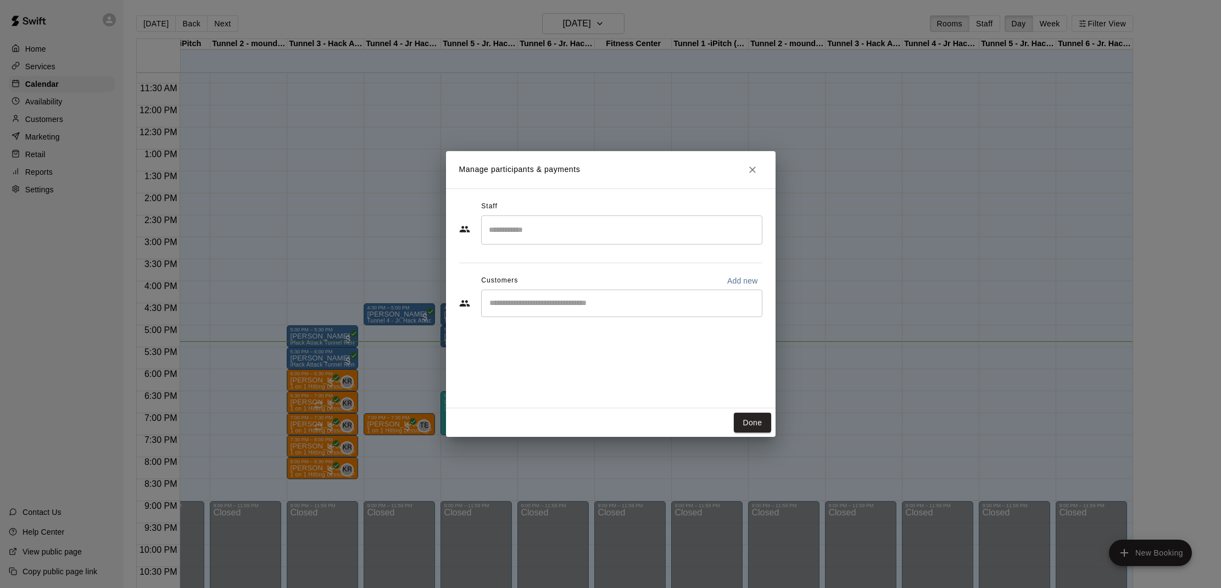
click at [606, 317] on div "​" at bounding box center [610, 304] width 303 height 30
click at [606, 307] on input "Start typing to search customers..." at bounding box center [621, 303] width 271 height 11
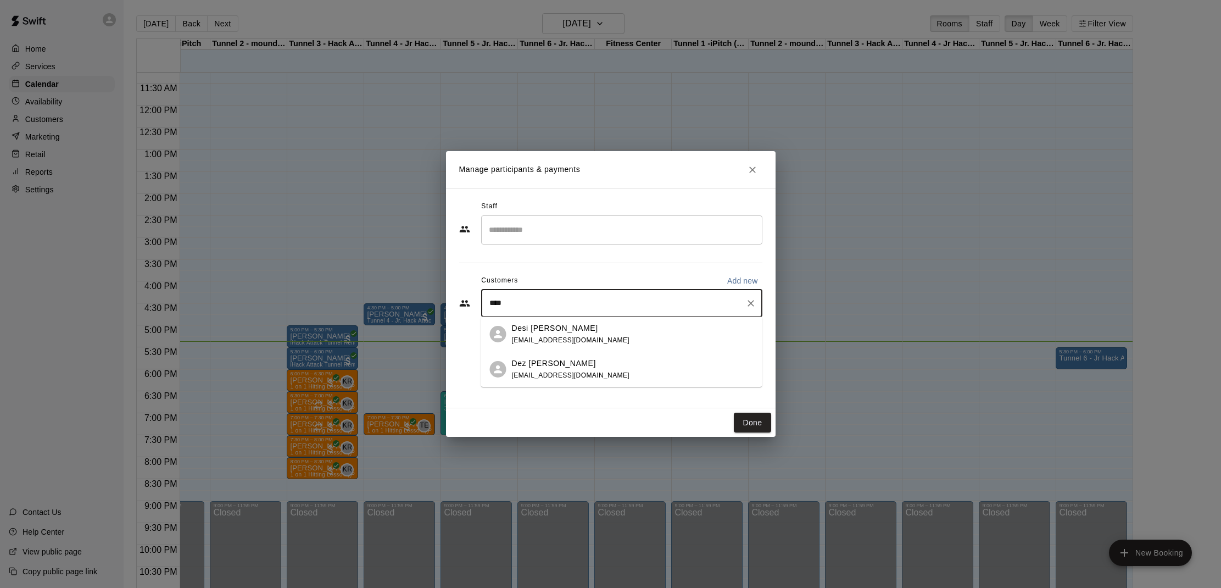
type input "*****"
click at [572, 365] on div "Dez [PERSON_NAME]" at bounding box center [571, 364] width 118 height 12
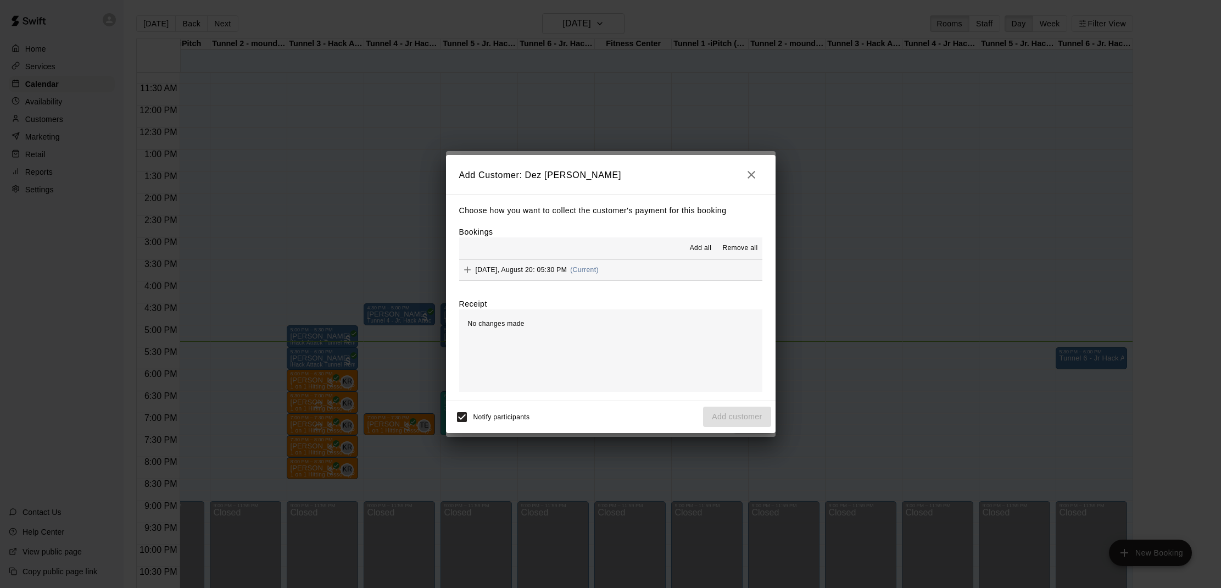
click at [701, 242] on button "Add all" at bounding box center [700, 248] width 35 height 18
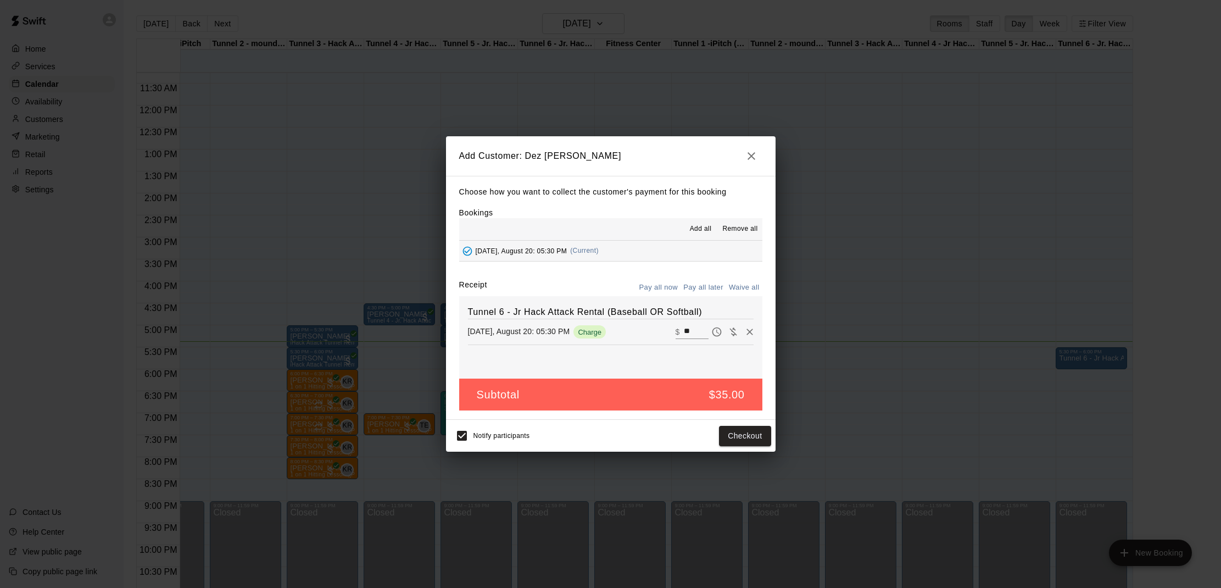
click at [696, 326] on input "**" at bounding box center [696, 332] width 24 height 14
type input "*"
type input "**"
click at [737, 426] on button "Checkout" at bounding box center [745, 436] width 52 height 20
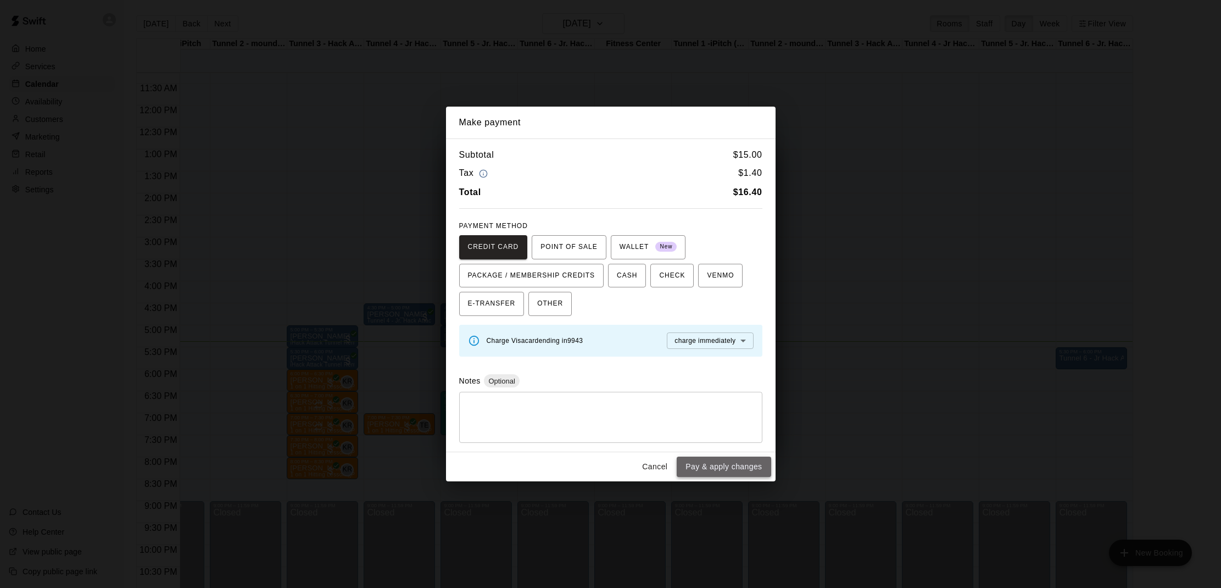
click at [708, 464] on button "Pay & apply changes" at bounding box center [724, 466] width 94 height 20
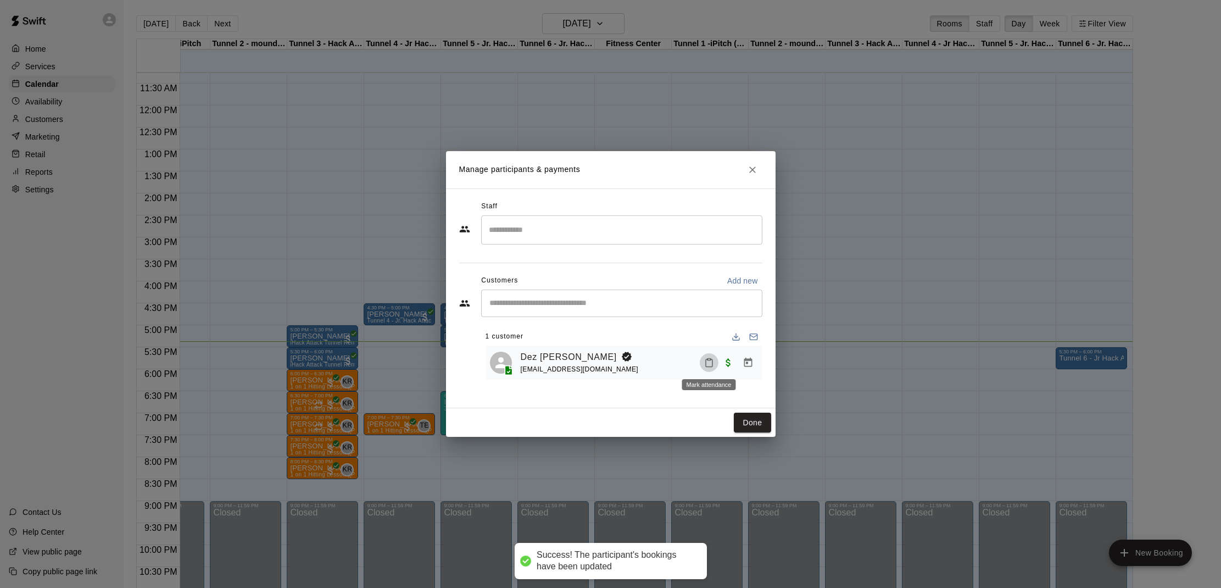
click at [707, 361] on icon "Mark attendance" at bounding box center [709, 363] width 10 height 10
click at [743, 365] on p "[PERSON_NAME] attended" at bounding box center [783, 365] width 97 height 11
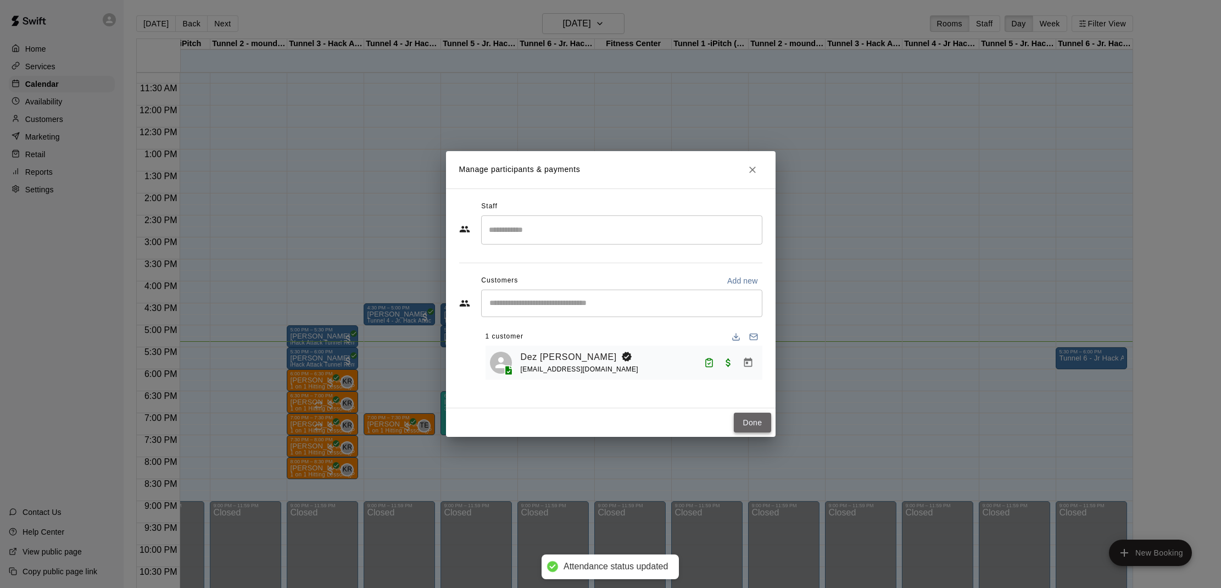
click at [753, 425] on button "Done" at bounding box center [752, 422] width 37 height 20
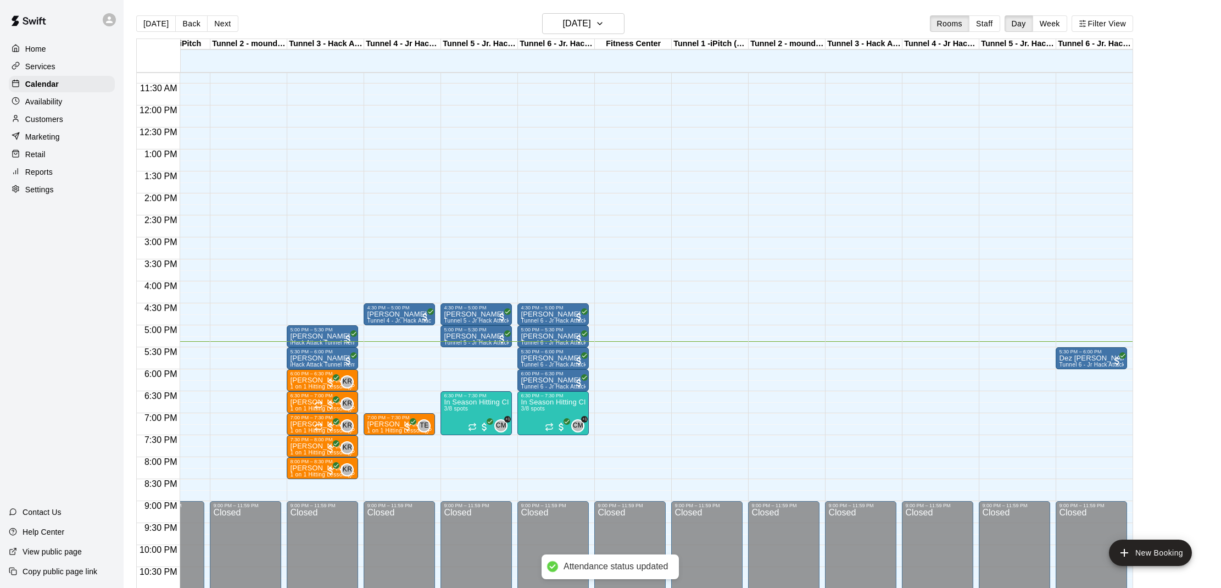
scroll to position [496, 47]
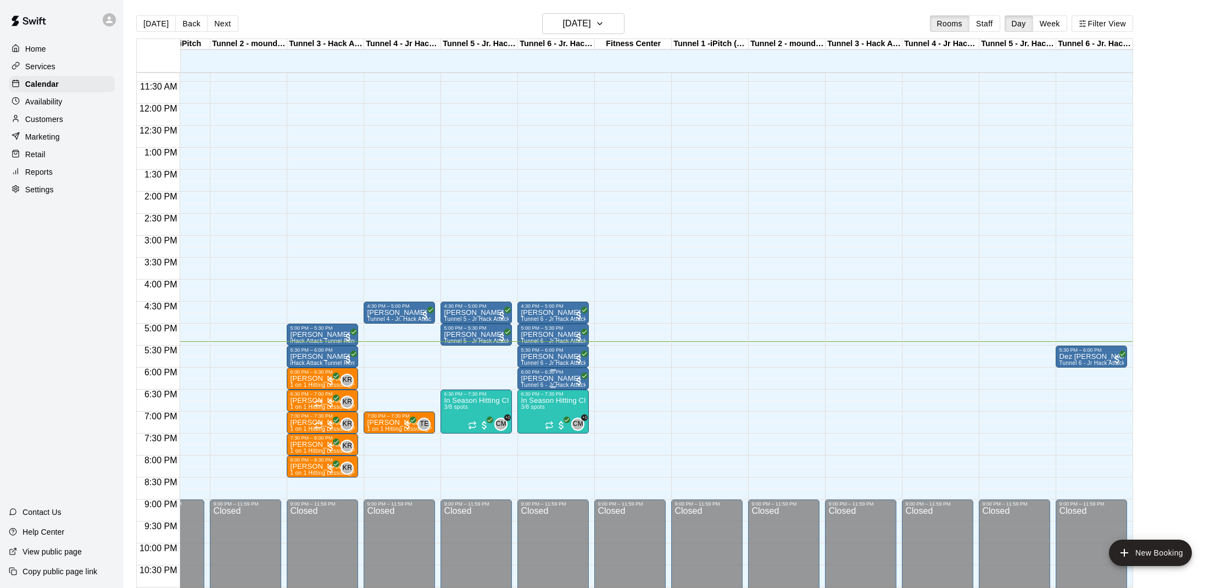
click at [540, 372] on div "6:00 PM – 6:30 PM" at bounding box center [553, 371] width 65 height 5
click at [526, 415] on button "edit" at bounding box center [532, 406] width 22 height 21
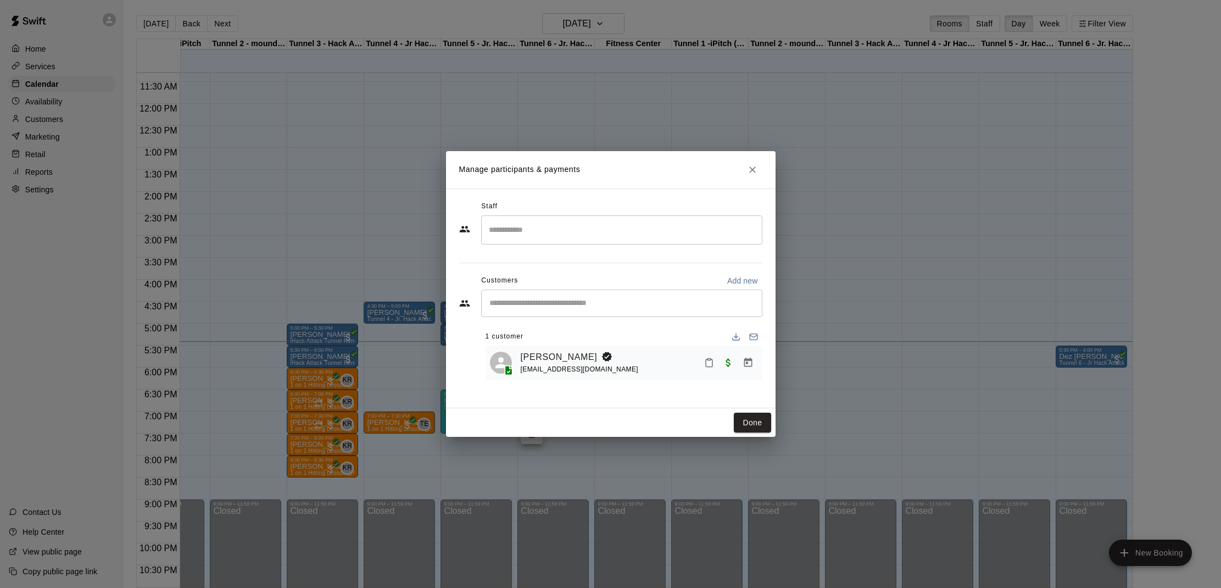
click at [704, 358] on icon "Mark attendance" at bounding box center [709, 363] width 10 height 10
click at [736, 364] on p "[PERSON_NAME] attended" at bounding box center [783, 365] width 97 height 11
click at [757, 420] on button "Done" at bounding box center [752, 422] width 37 height 20
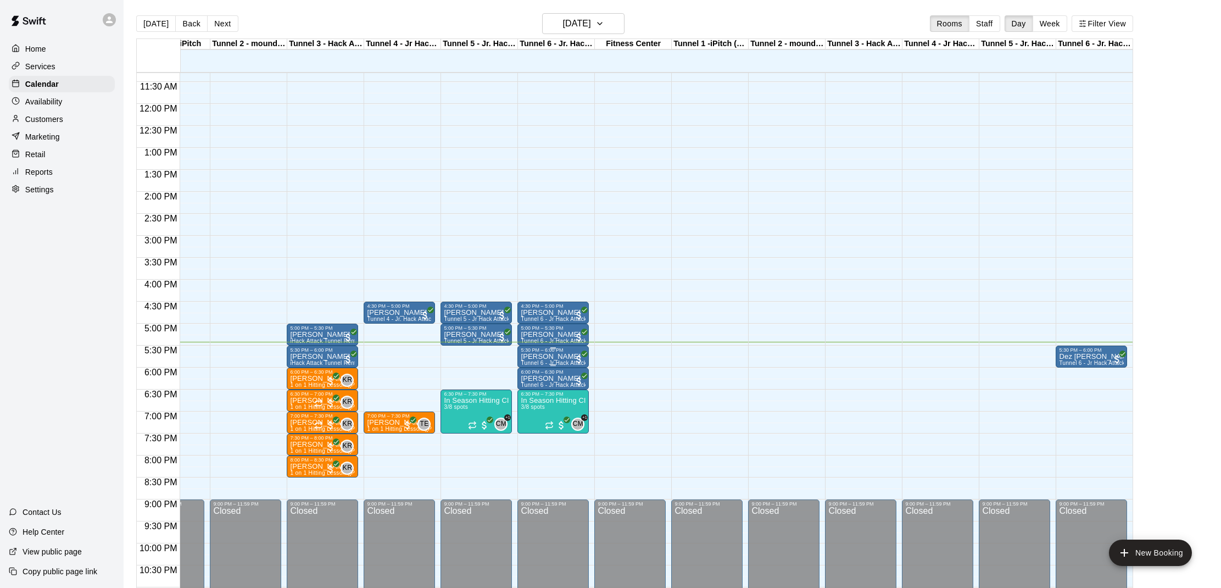
click at [553, 356] on p "[PERSON_NAME]" at bounding box center [553, 356] width 65 height 0
click at [578, 376] on div at bounding box center [610, 294] width 1221 height 588
click at [564, 379] on p "[PERSON_NAME]" at bounding box center [553, 379] width 65 height 0
click at [536, 414] on img "edit" at bounding box center [532, 417] width 13 height 13
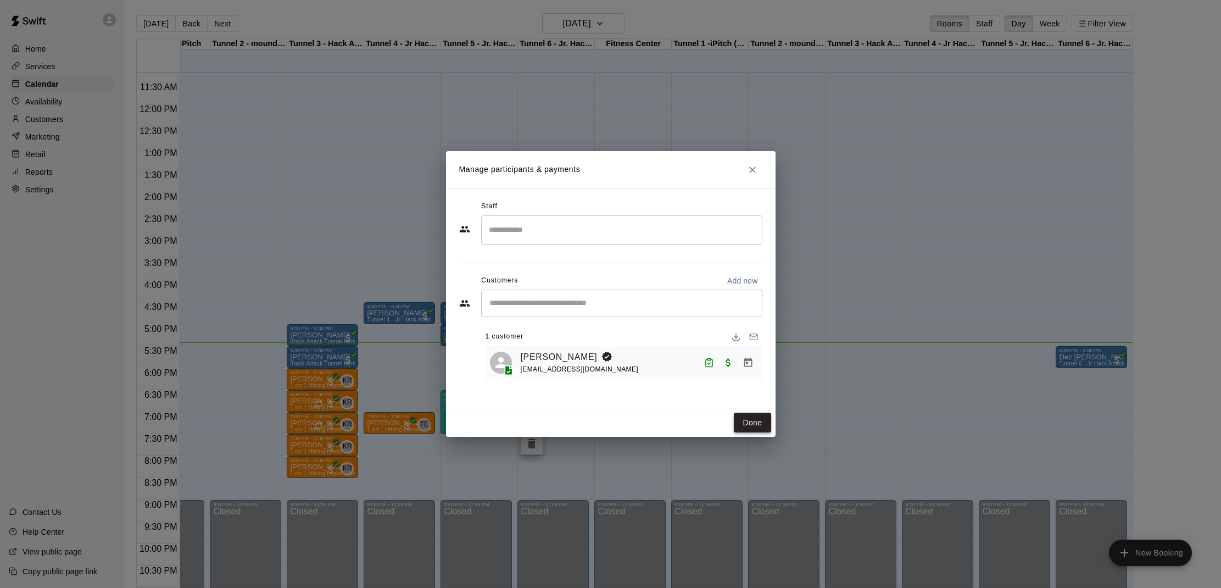
click at [738, 420] on button "Done" at bounding box center [752, 422] width 37 height 20
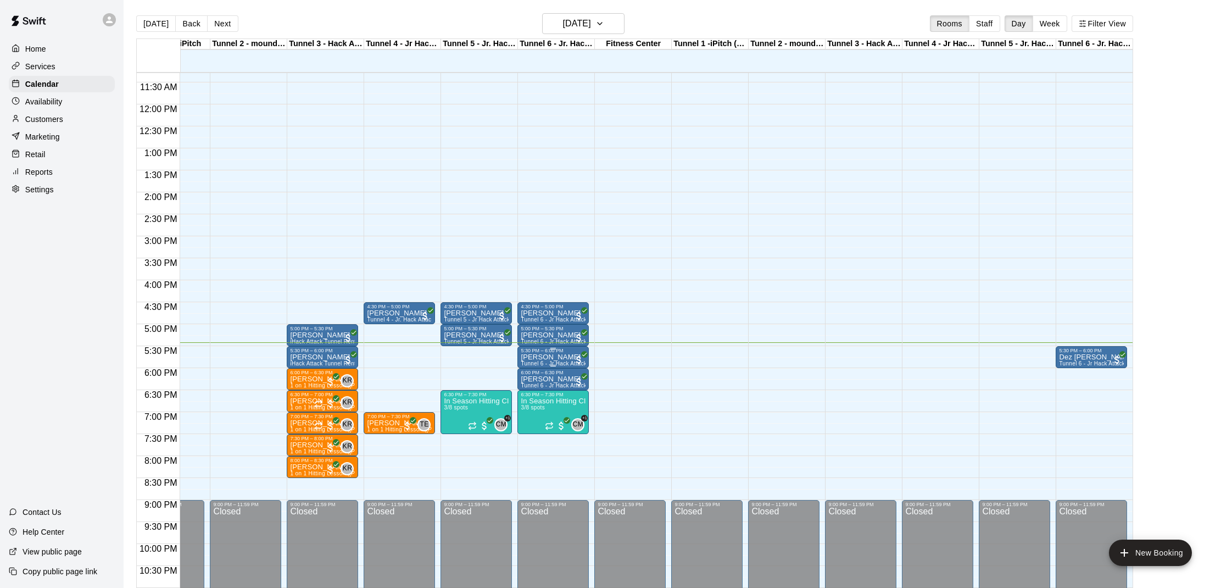
click at [538, 357] on p "[PERSON_NAME]" at bounding box center [553, 357] width 65 height 0
click at [535, 396] on img "edit" at bounding box center [532, 395] width 13 height 13
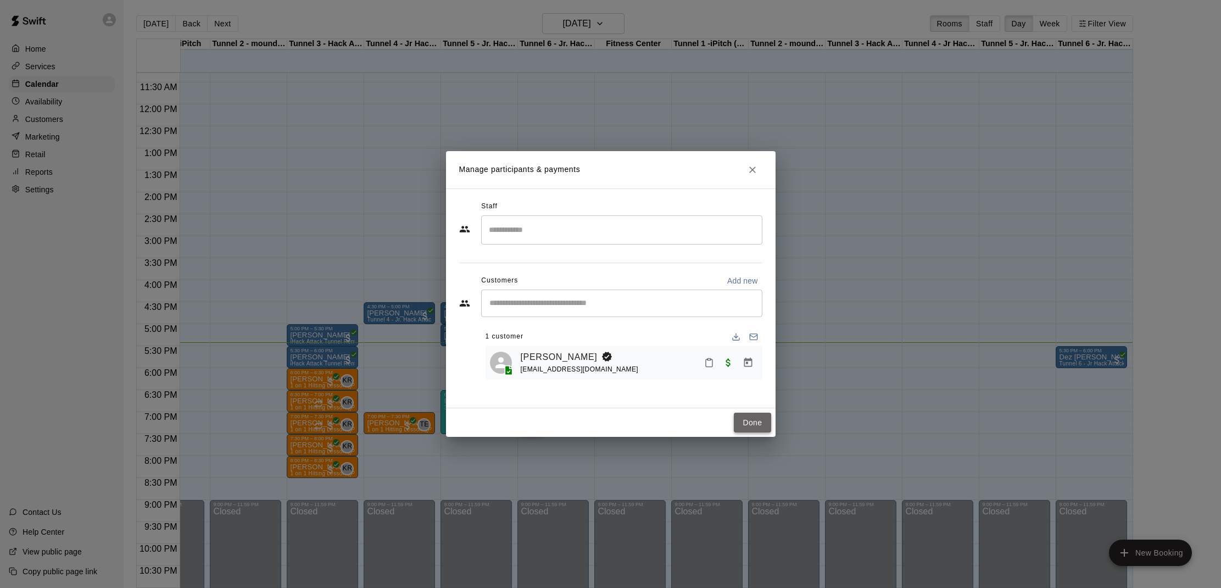
click at [752, 417] on button "Done" at bounding box center [752, 422] width 37 height 20
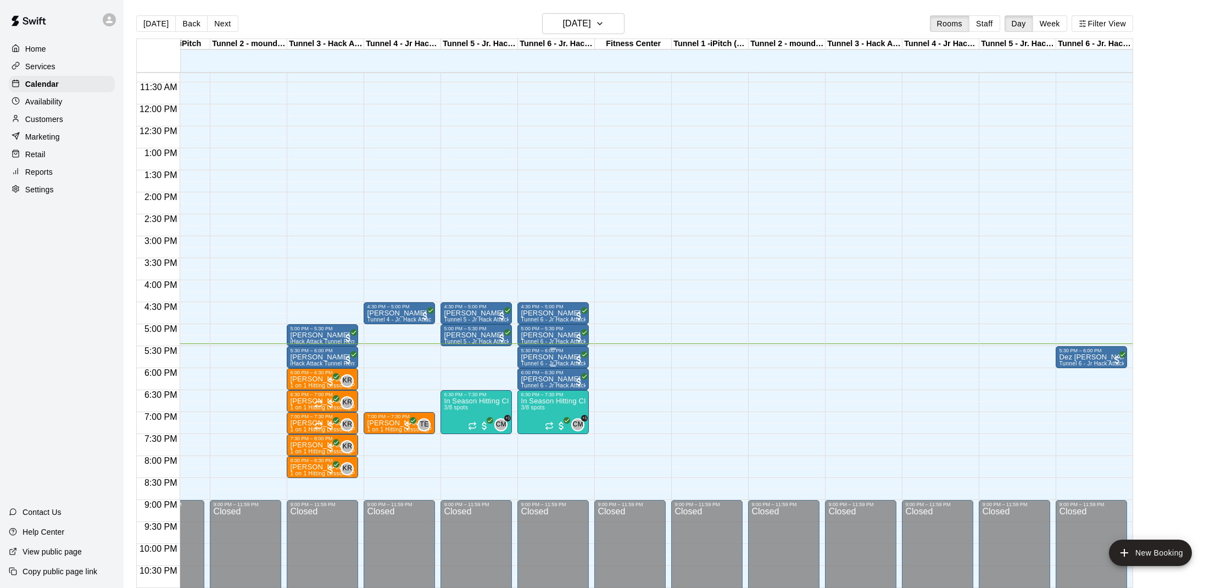
click at [555, 357] on p "[PERSON_NAME]" at bounding box center [553, 357] width 65 height 0
click at [538, 393] on img "edit" at bounding box center [532, 395] width 13 height 13
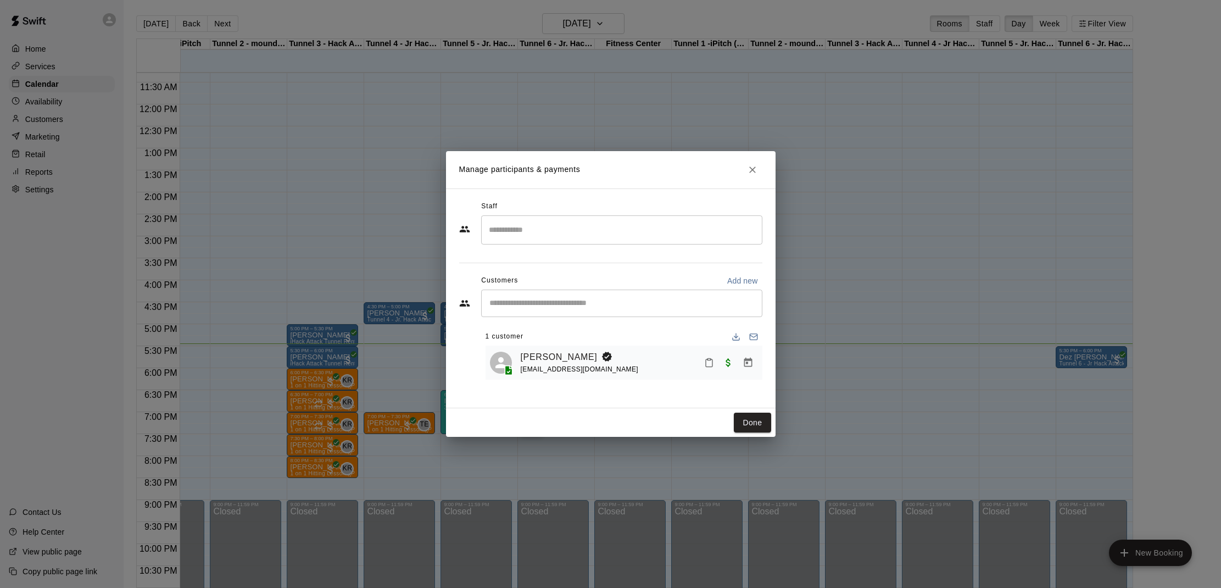
click at [707, 365] on icon "Mark attendance" at bounding box center [709, 363] width 10 height 10
click at [742, 367] on p "[PERSON_NAME] attended" at bounding box center [783, 365] width 97 height 11
click at [740, 422] on button "Done" at bounding box center [752, 422] width 37 height 20
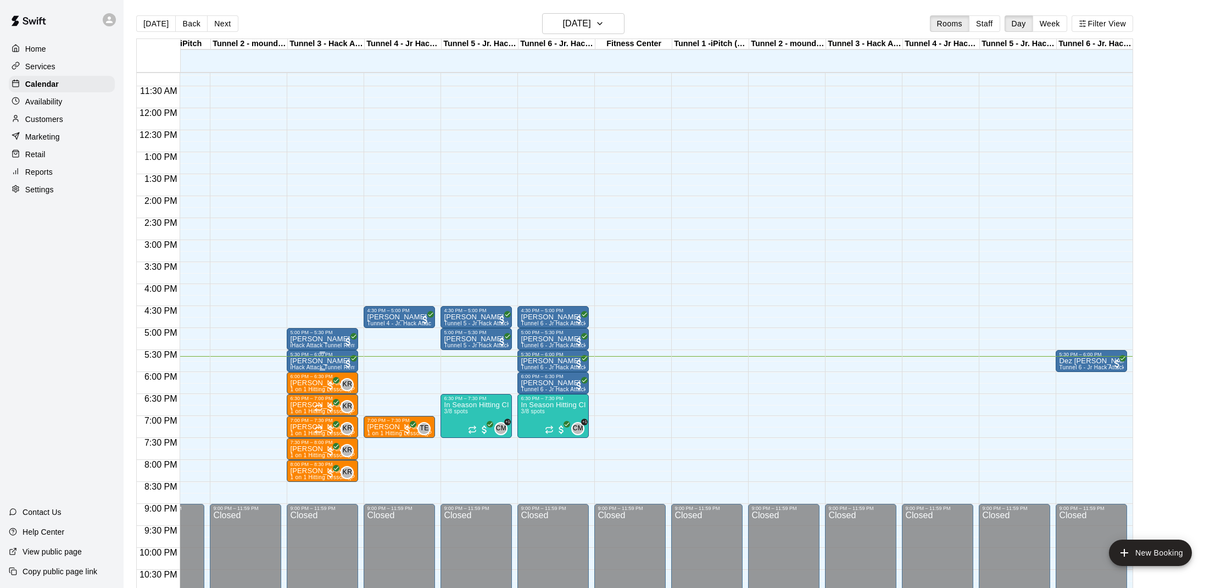
scroll to position [0, 47]
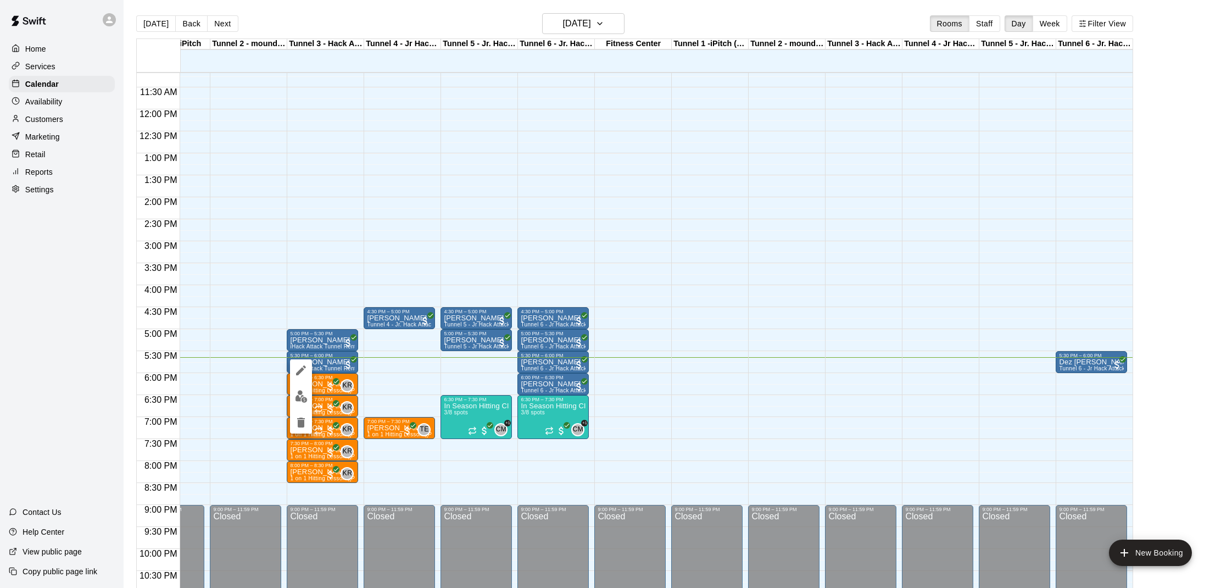
click at [299, 397] on img "edit" at bounding box center [301, 396] width 13 height 13
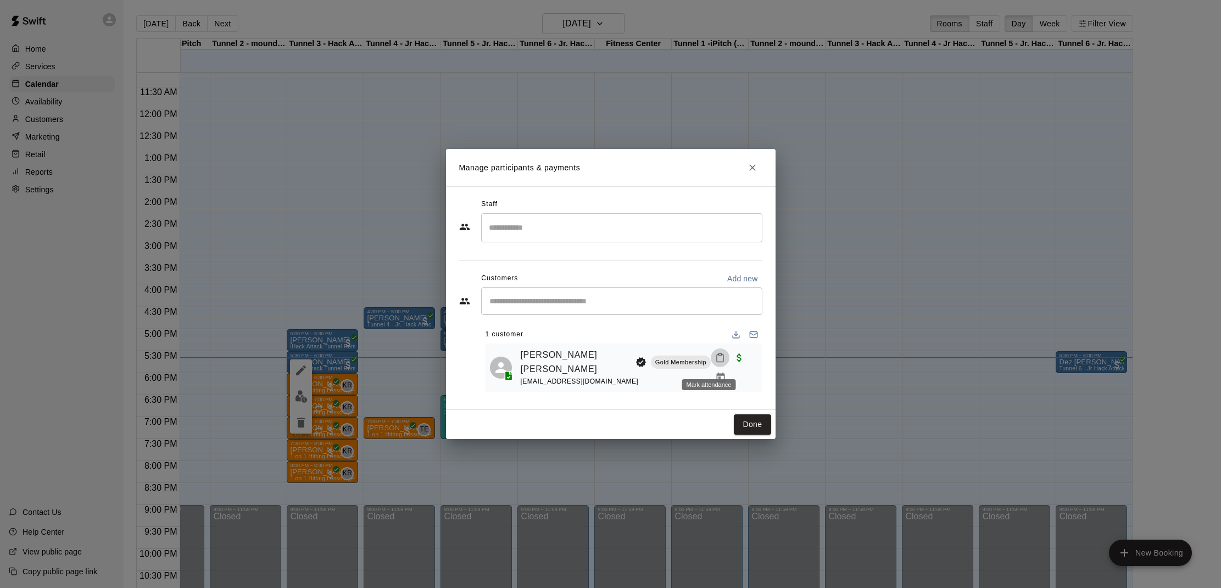
click at [711, 364] on button "Mark attendance" at bounding box center [720, 357] width 19 height 19
click at [730, 357] on li "[PERSON_NAME] attended" at bounding box center [772, 362] width 129 height 18
click at [756, 420] on button "Done" at bounding box center [752, 424] width 37 height 20
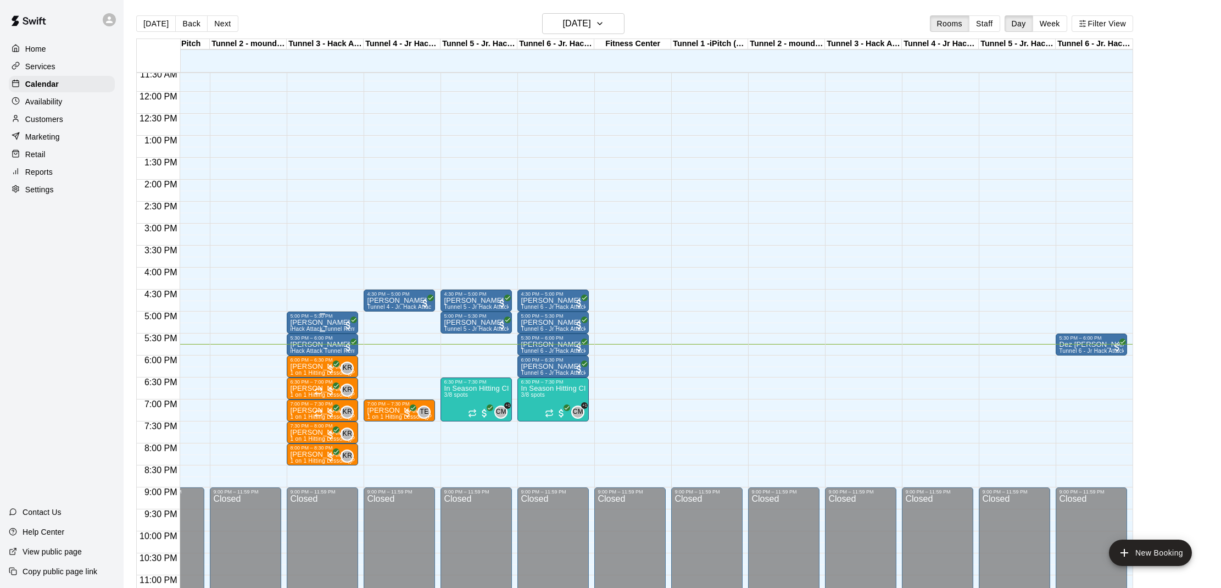
scroll to position [0, 47]
click at [327, 322] on p "[PERSON_NAME]" at bounding box center [322, 322] width 65 height 0
click at [400, 313] on div at bounding box center [610, 294] width 1221 height 588
drag, startPoint x: 224, startPoint y: 356, endPoint x: 227, endPoint y: 370, distance: 14.1
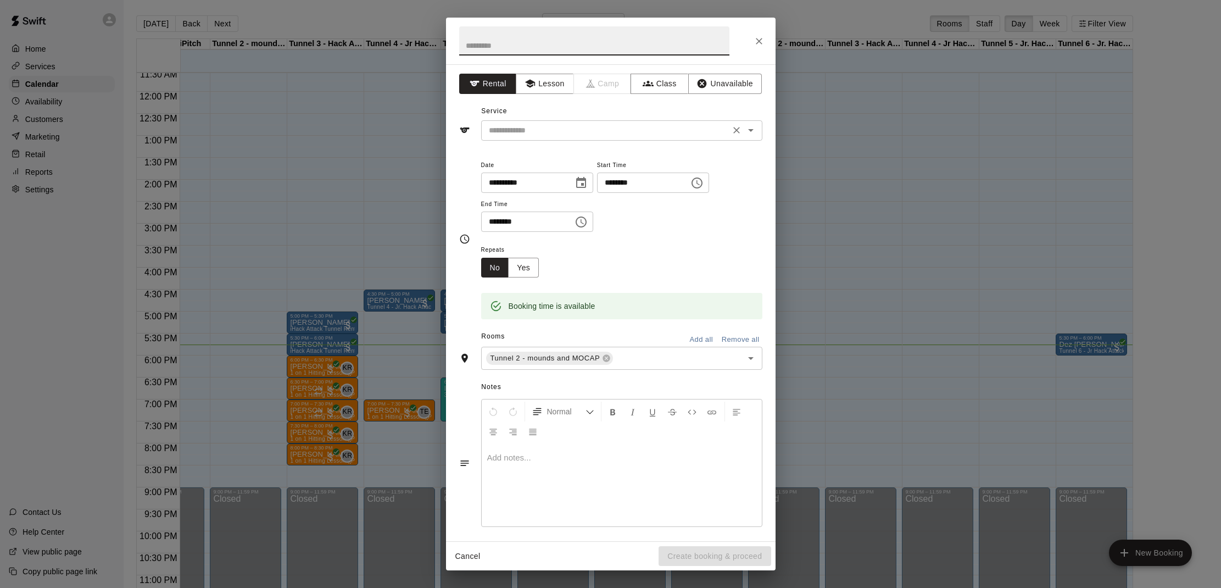
click at [556, 129] on input "text" at bounding box center [605, 131] width 242 height 14
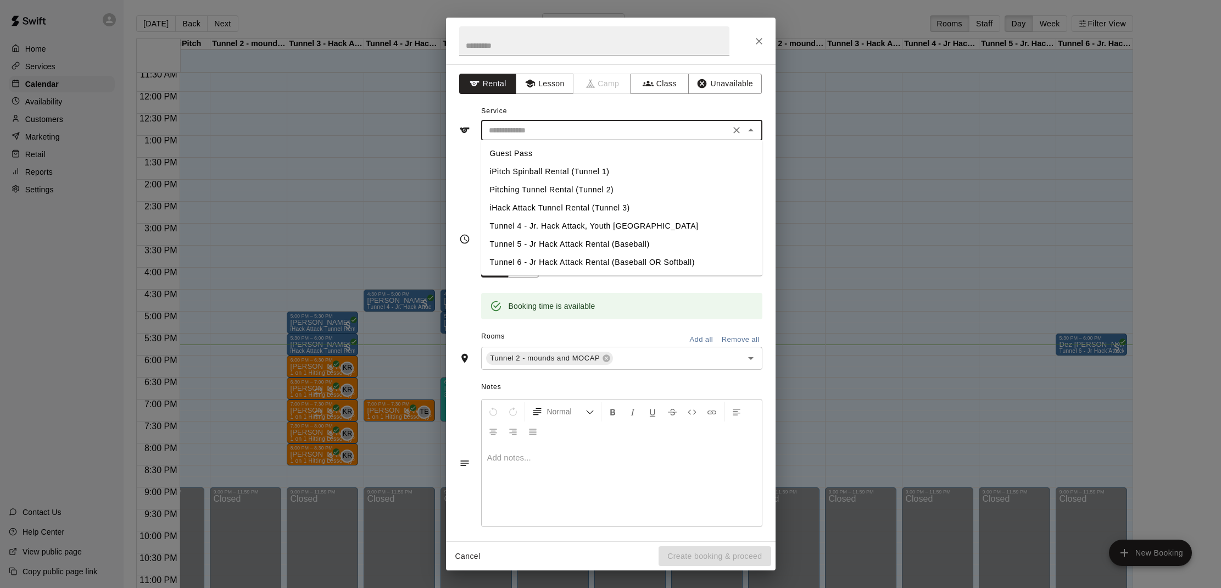
click at [548, 190] on li "Pitching Tunnel Rental (Tunnel 2)" at bounding box center [621, 190] width 281 height 18
type input "**********"
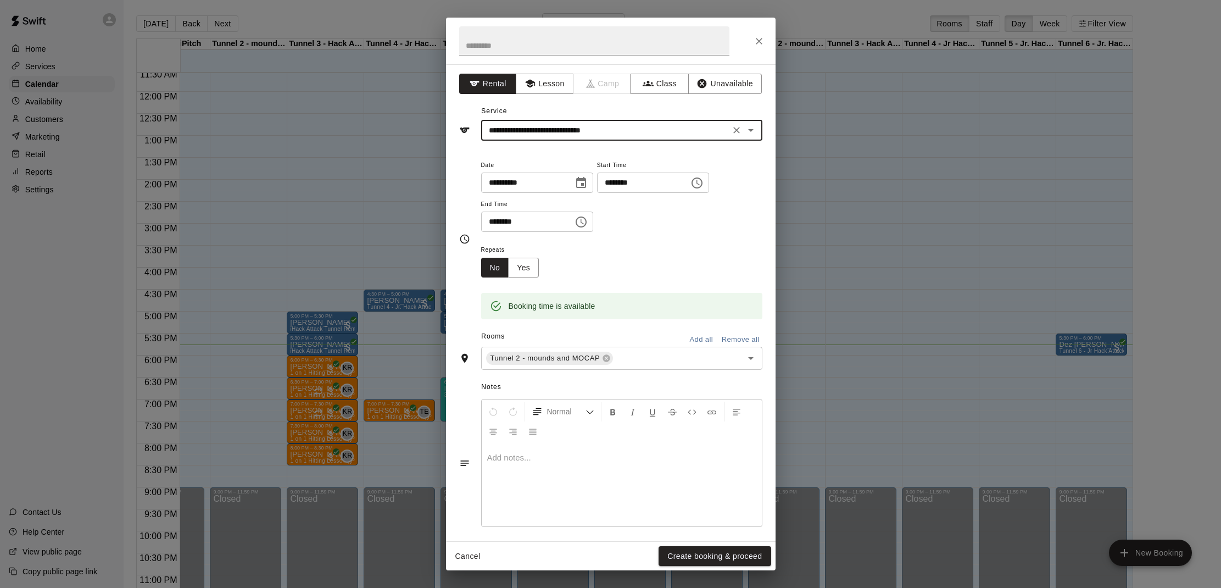
click at [716, 546] on button "Create booking & proceed" at bounding box center [714, 556] width 112 height 20
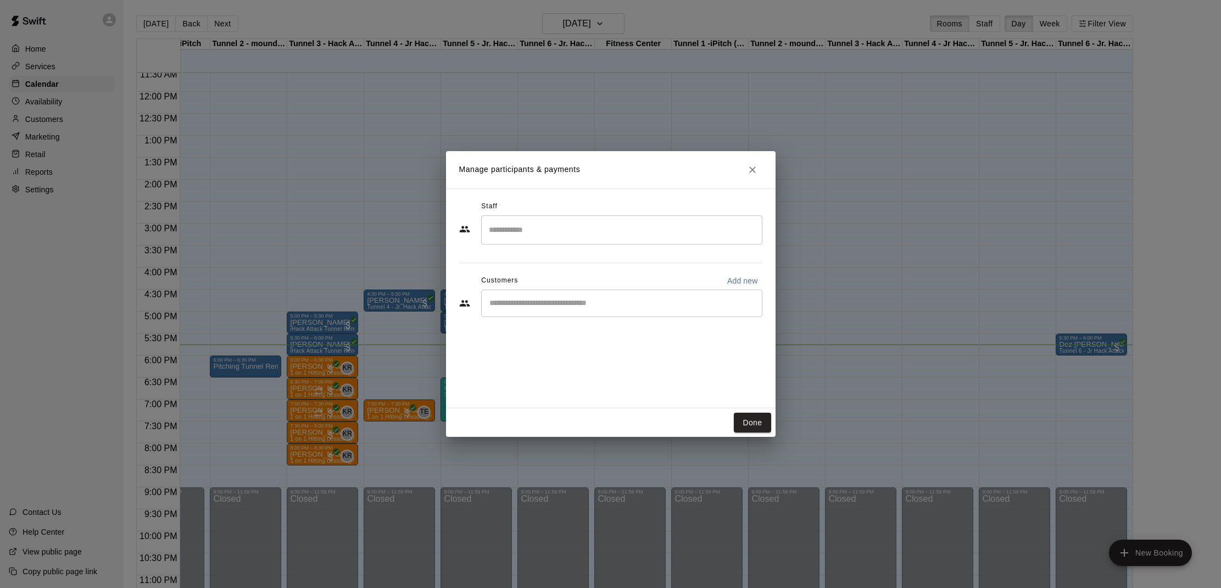
click at [567, 305] on input "Start typing to search customers..." at bounding box center [621, 303] width 271 height 11
type input "****"
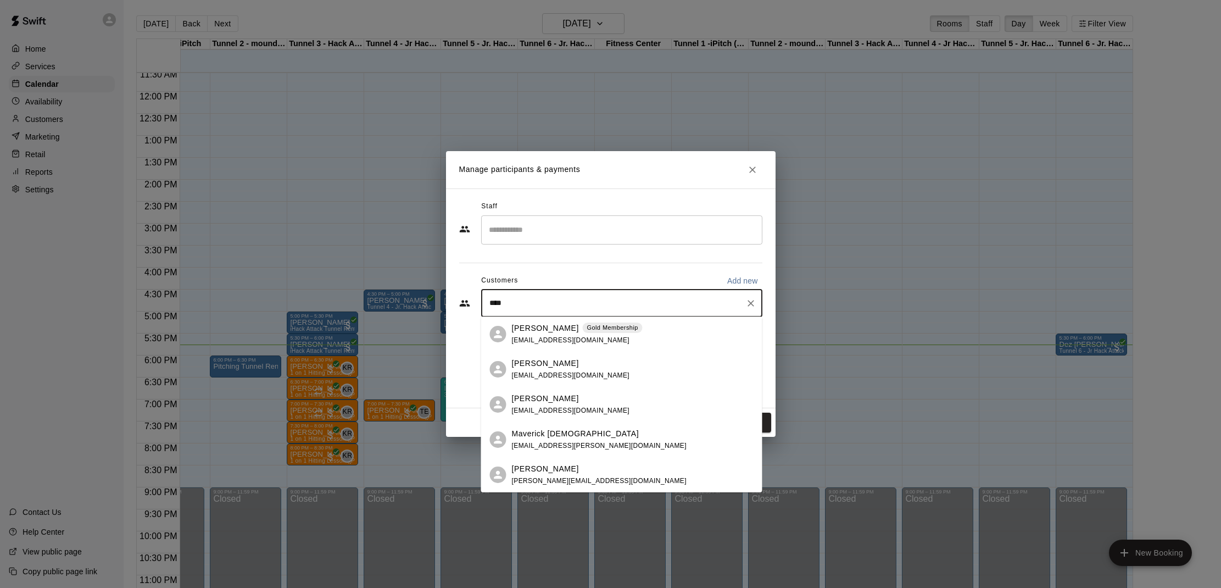
click at [547, 325] on p "[PERSON_NAME]" at bounding box center [545, 328] width 67 height 12
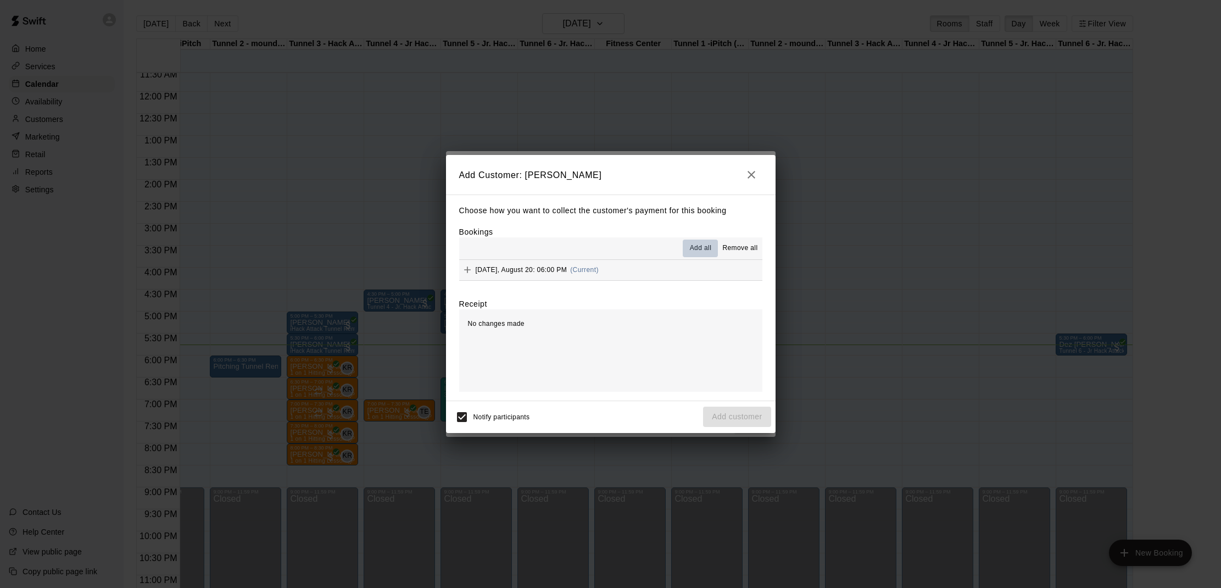
drag, startPoint x: 702, startPoint y: 252, endPoint x: 723, endPoint y: 263, distance: 23.4
click at [702, 252] on span "Add all" at bounding box center [701, 248] width 22 height 11
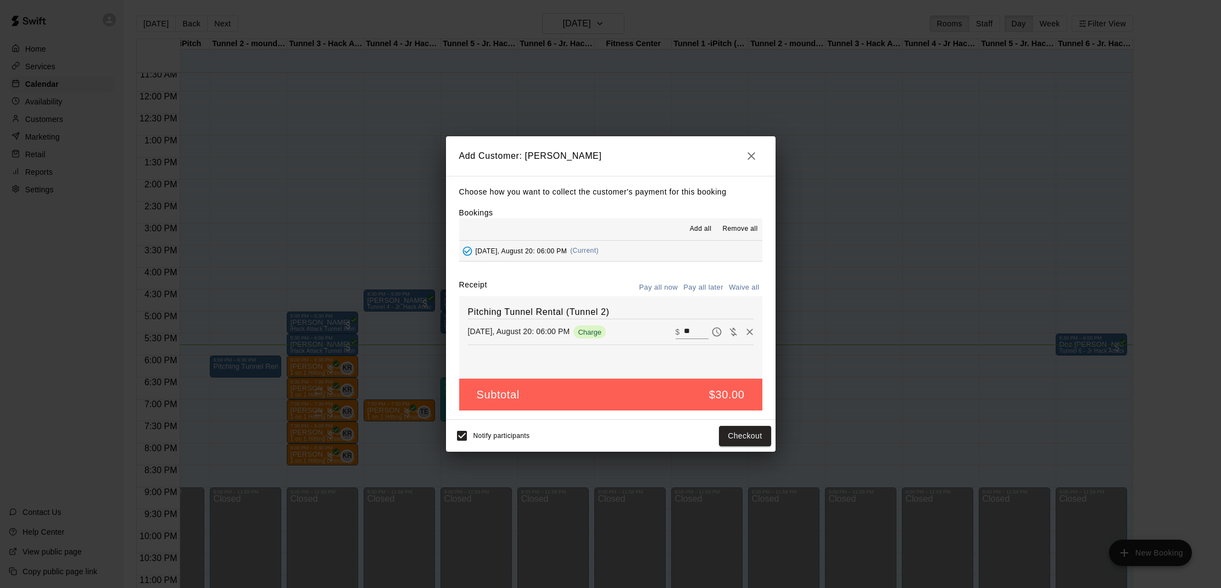
drag, startPoint x: 733, startPoint y: 278, endPoint x: 742, endPoint y: 283, distance: 10.4
click at [733, 278] on div "Choose how you want to collect the customer's payment for this booking Bookings…" at bounding box center [611, 298] width 330 height 244
click at [743, 286] on button "Waive all" at bounding box center [744, 287] width 36 height 17
type input "*"
click at [714, 427] on button "Add customer" at bounding box center [737, 436] width 68 height 20
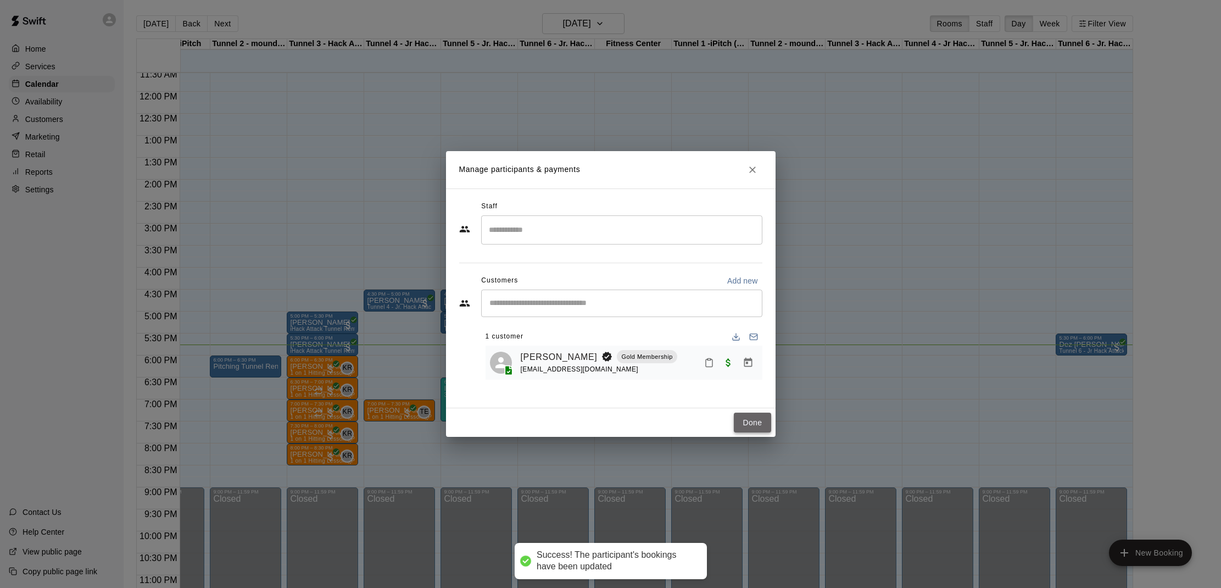
click at [747, 422] on button "Done" at bounding box center [752, 422] width 37 height 20
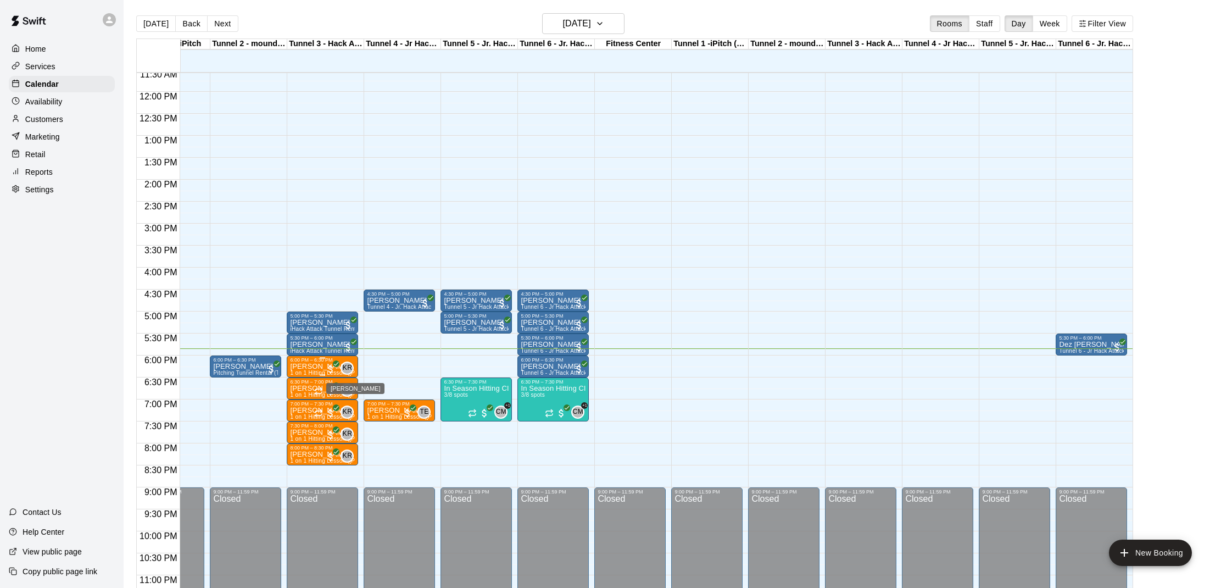
click at [346, 367] on span "KR" at bounding box center [347, 367] width 9 height 11
click at [344, 398] on button "edit" at bounding box center [353, 399] width 22 height 21
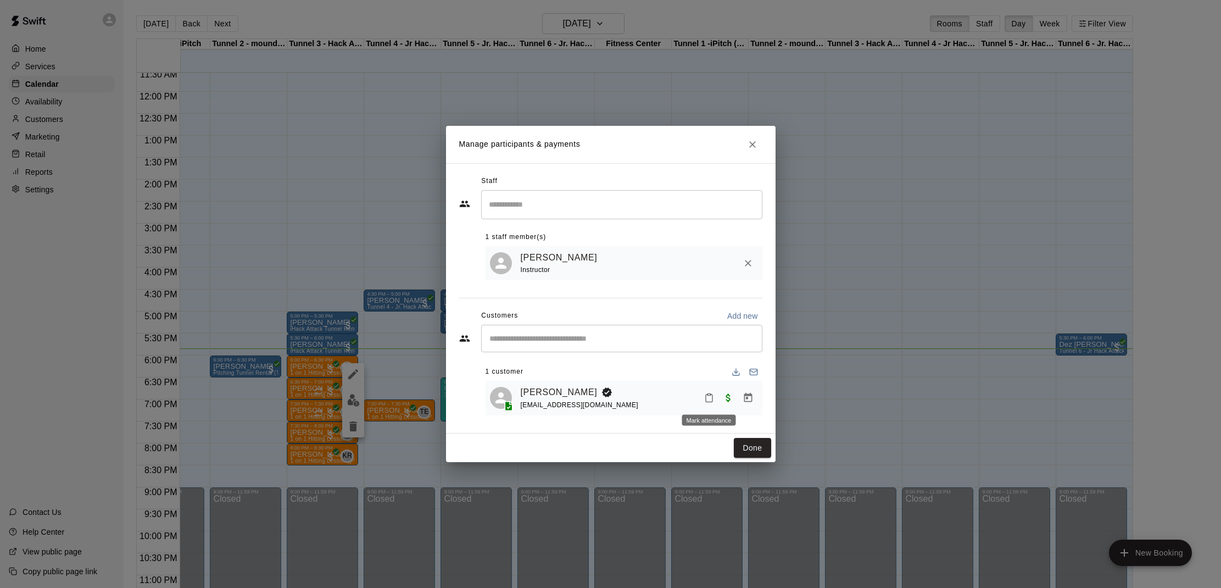
click at [710, 398] on icon "Mark attendance" at bounding box center [709, 398] width 10 height 10
click at [761, 400] on p "[PERSON_NAME] attended" at bounding box center [783, 401] width 97 height 11
click at [755, 446] on button "Done" at bounding box center [752, 448] width 37 height 20
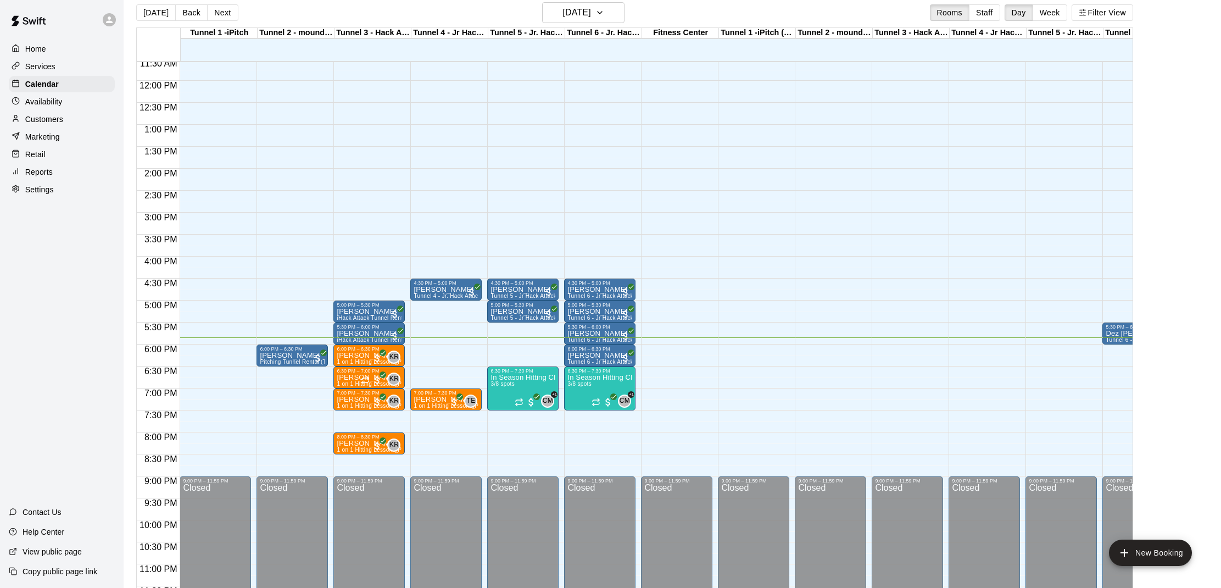
scroll to position [509, 0]
drag, startPoint x: 194, startPoint y: 371, endPoint x: 191, endPoint y: 383, distance: 12.5
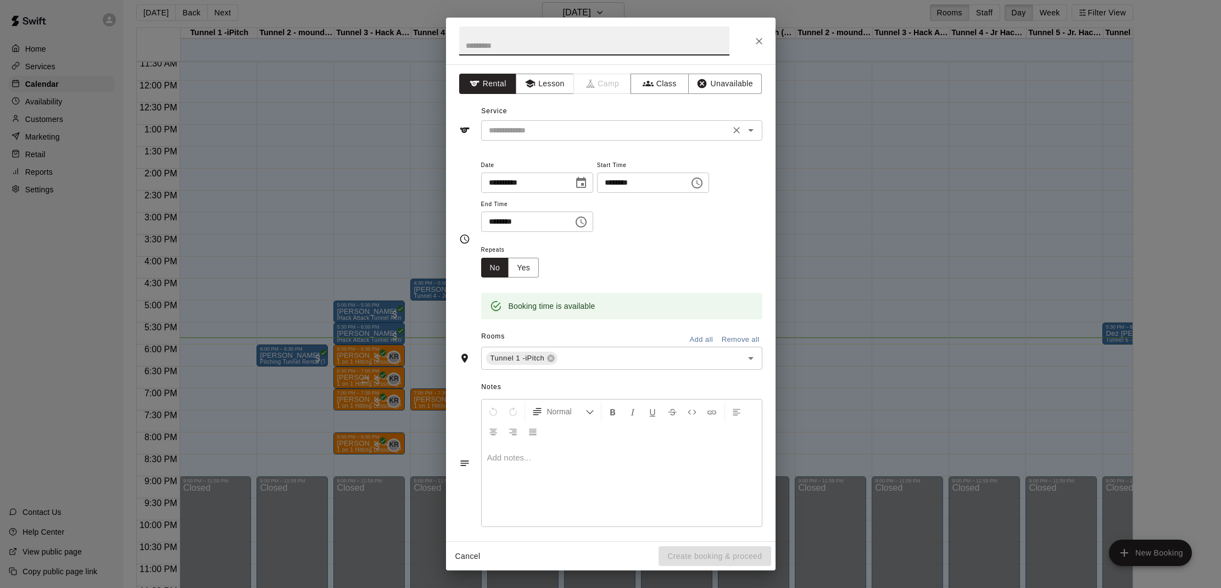
click at [590, 124] on input "text" at bounding box center [605, 131] width 242 height 14
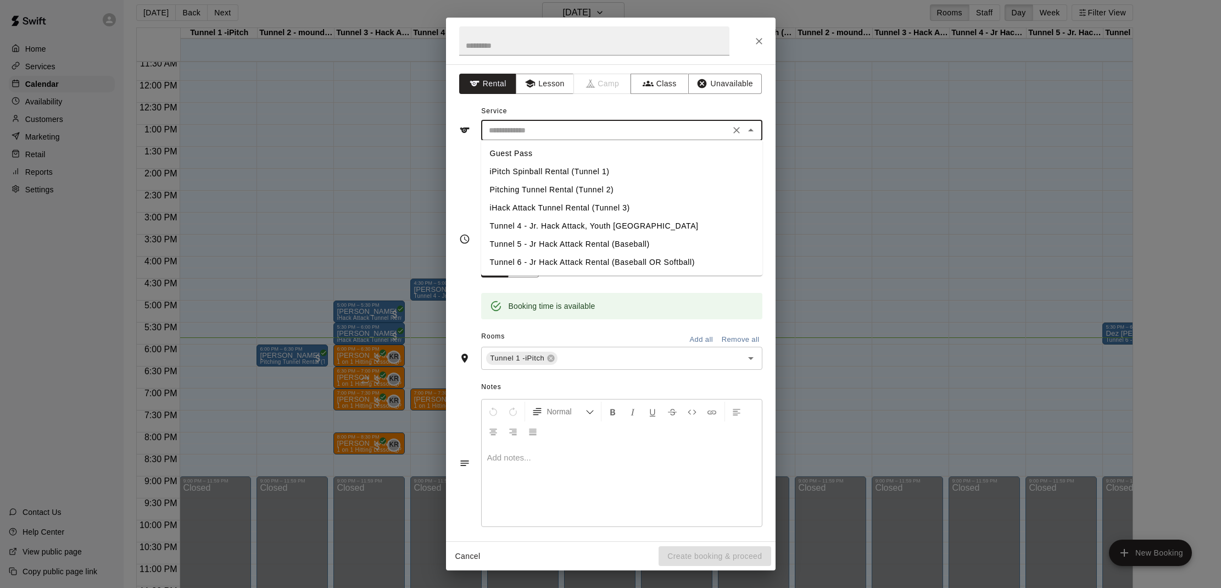
click at [577, 170] on li "iPitch Spinball Rental (Tunnel 1)" at bounding box center [621, 172] width 281 height 18
type input "**********"
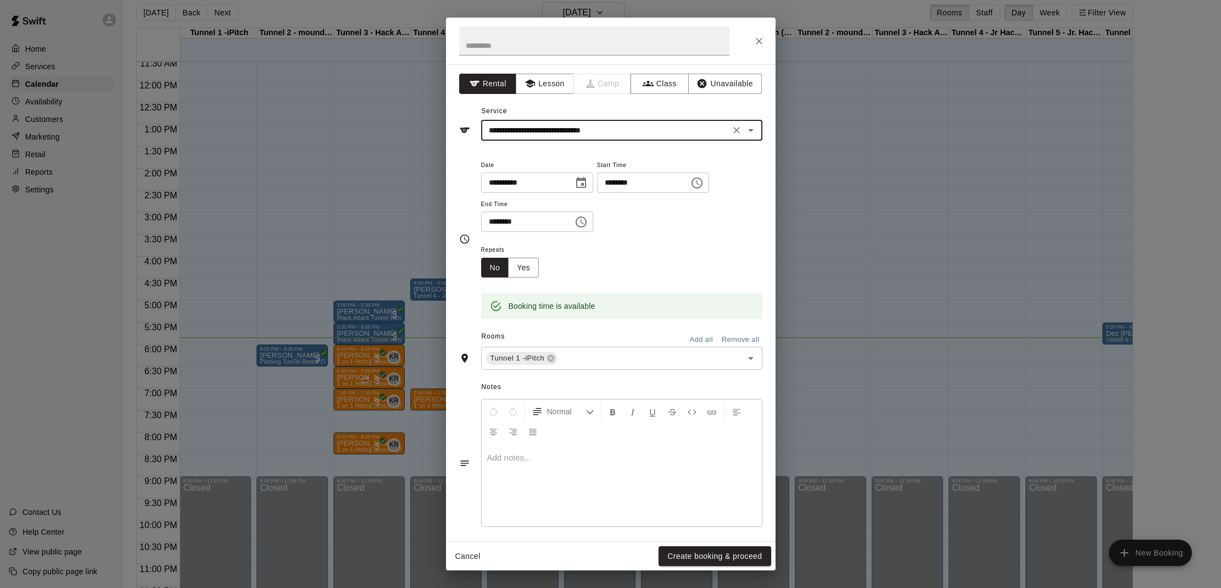
click at [714, 549] on button "Create booking & proceed" at bounding box center [714, 556] width 112 height 20
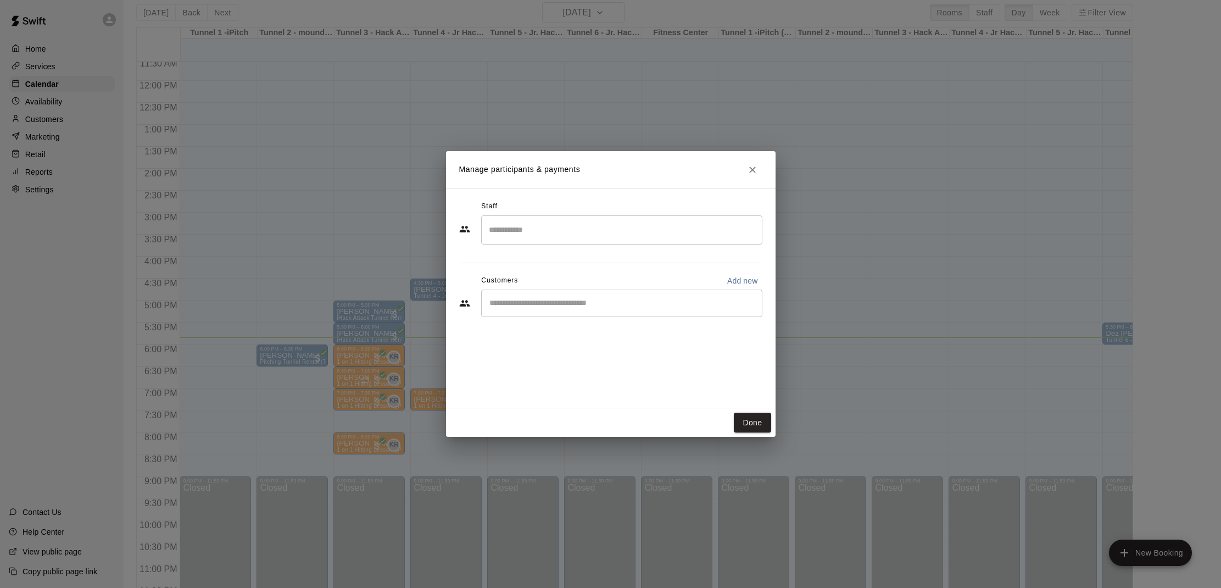
click at [526, 300] on input "Start typing to search customers..." at bounding box center [621, 303] width 271 height 11
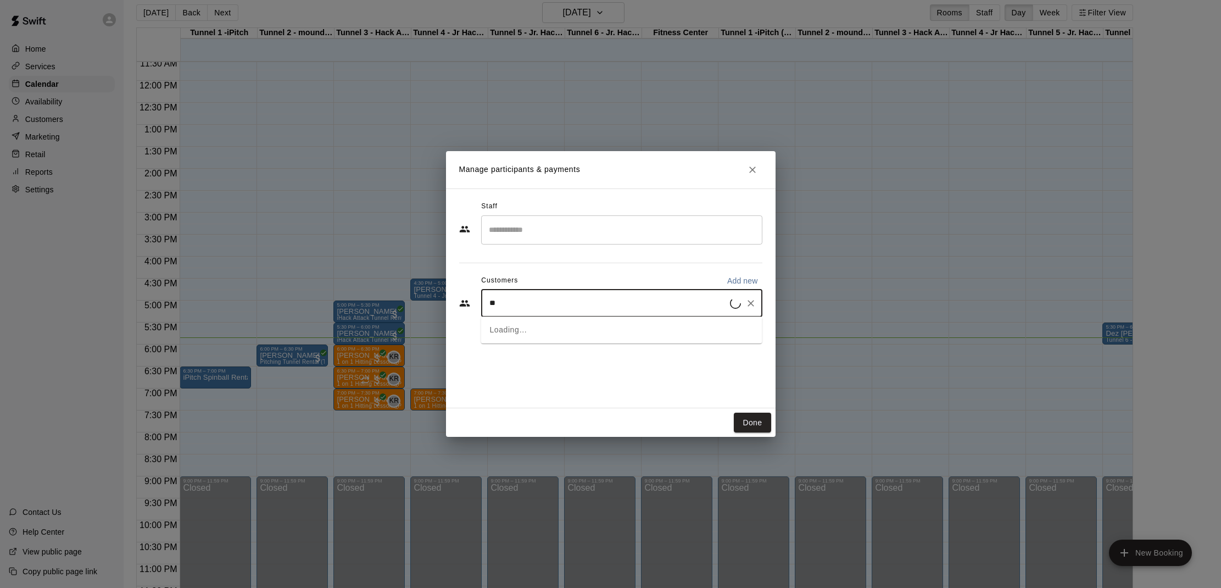
type input "*"
type input "*****"
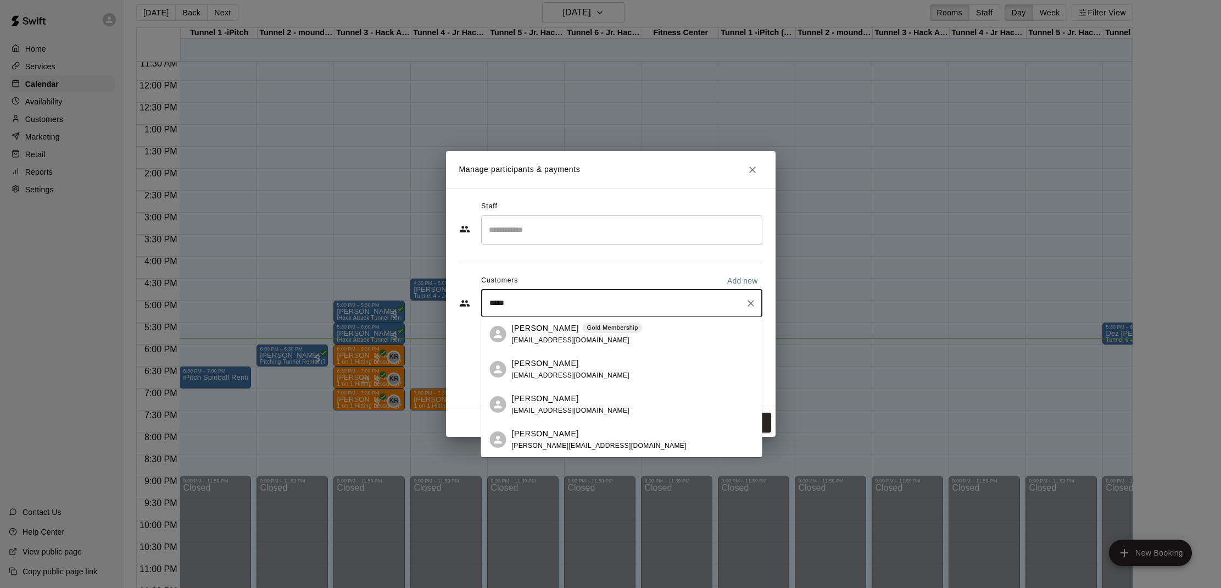
click at [516, 330] on p "[PERSON_NAME]" at bounding box center [545, 328] width 67 height 12
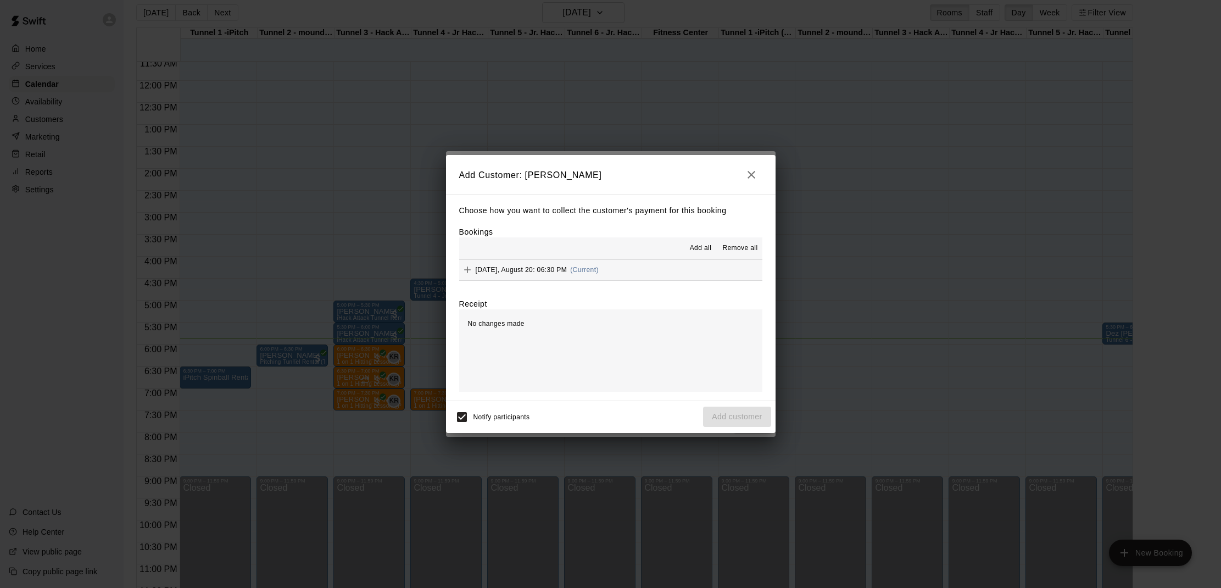
click at [693, 246] on span "Add all" at bounding box center [701, 248] width 22 height 11
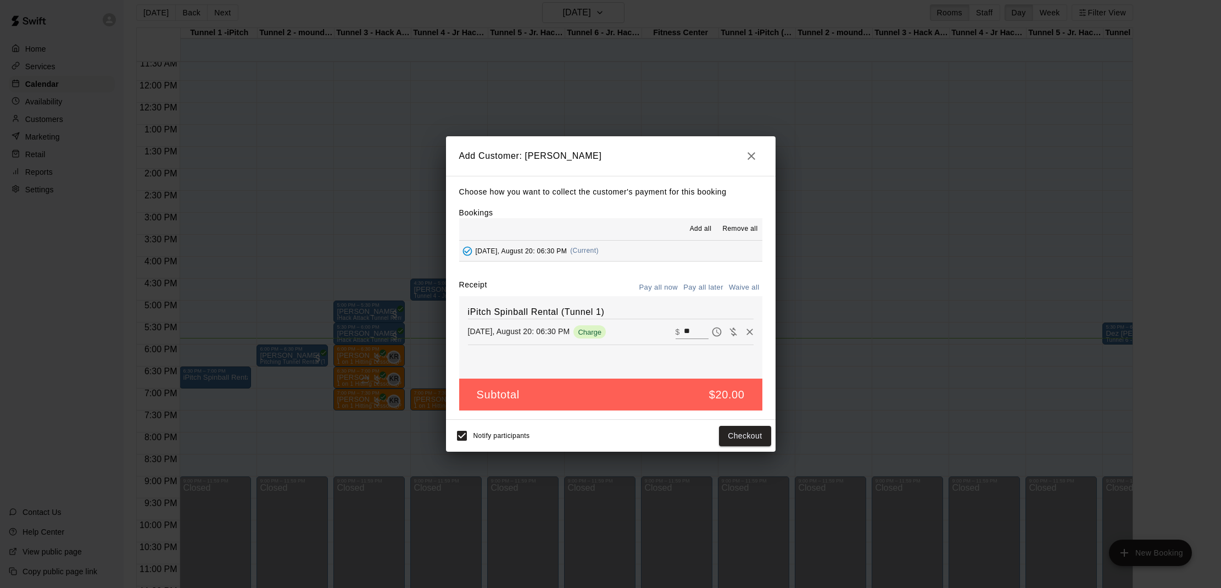
click at [739, 284] on button "Waive all" at bounding box center [744, 287] width 36 height 17
type input "*"
click at [747, 435] on button "Add customer" at bounding box center [737, 436] width 68 height 20
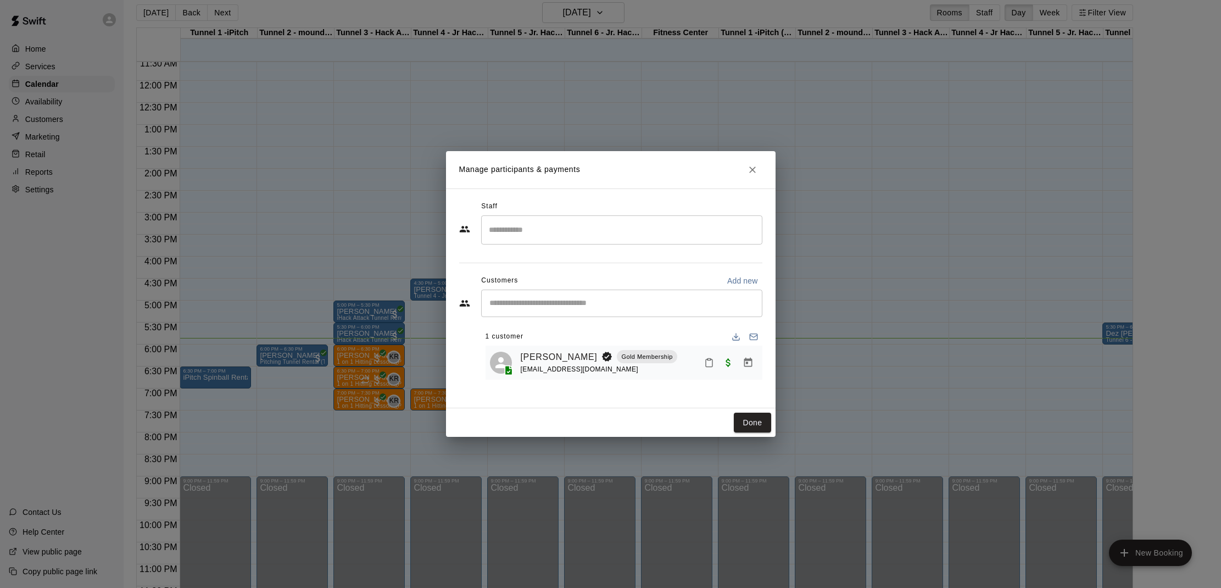
click at [709, 359] on rect "Mark attendance" at bounding box center [708, 359] width 3 height 2
click at [732, 363] on icon at bounding box center [730, 367] width 10 height 10
click at [727, 418] on div "Done" at bounding box center [611, 422] width 330 height 29
click at [742, 417] on button "Done" at bounding box center [752, 422] width 37 height 20
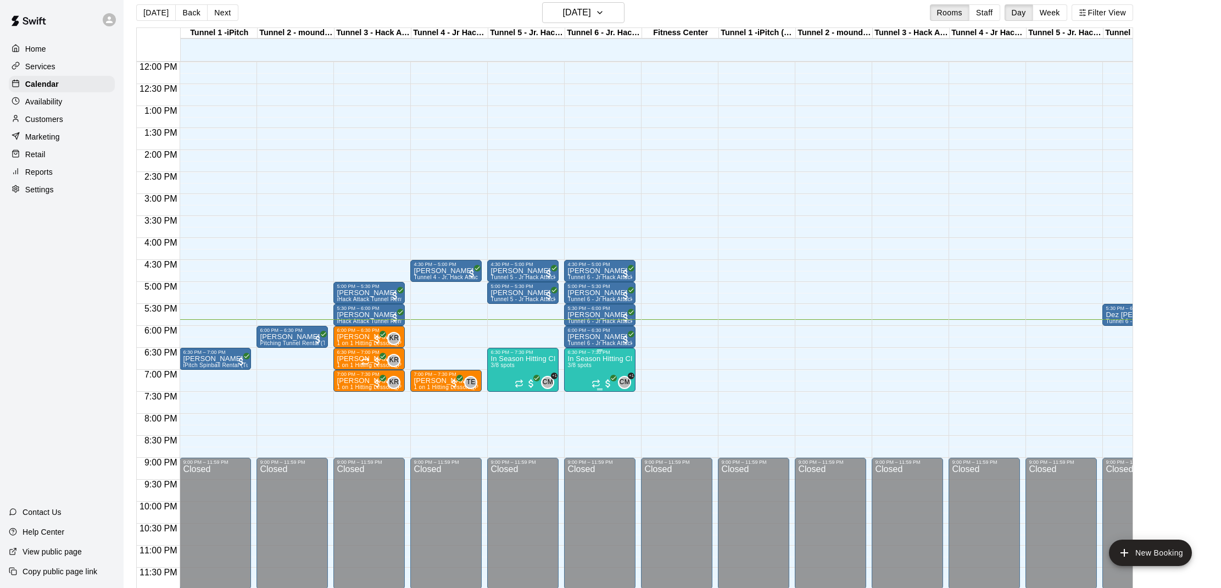
scroll to position [528, 0]
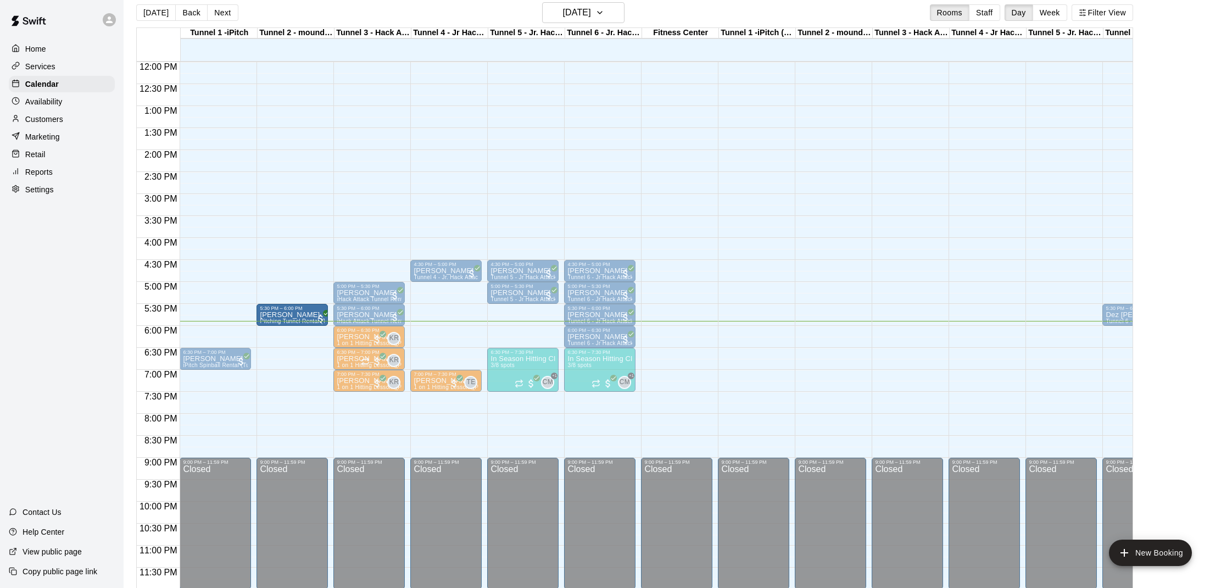
drag, startPoint x: 304, startPoint y: 343, endPoint x: 304, endPoint y: 327, distance: 15.9
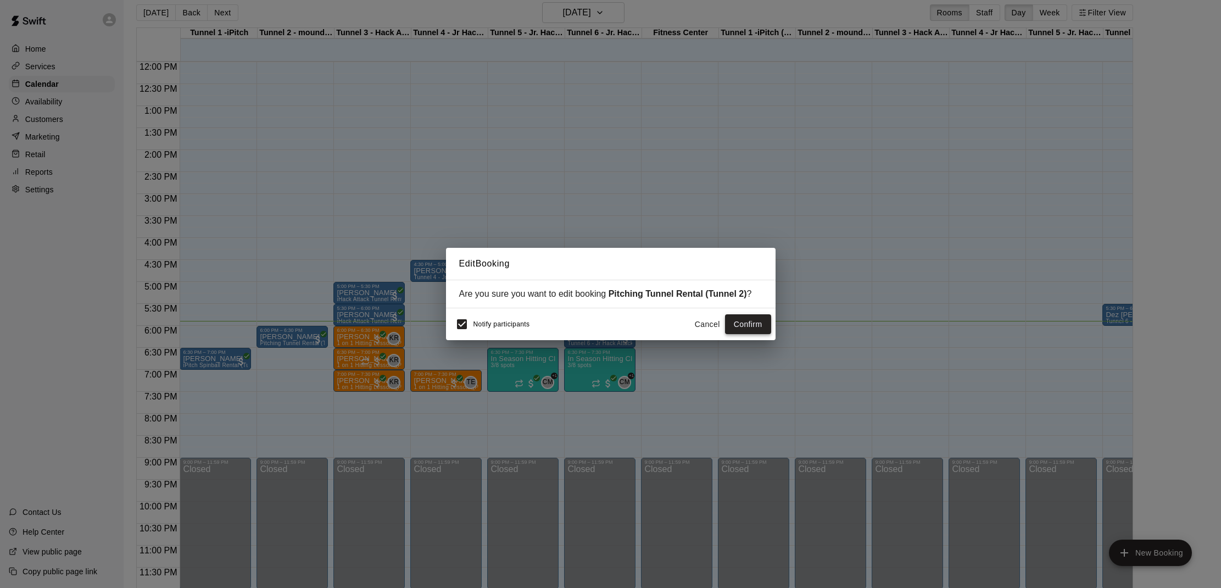
click at [745, 324] on button "Confirm" at bounding box center [748, 324] width 46 height 20
click at [744, 324] on button "Confirm" at bounding box center [748, 324] width 46 height 20
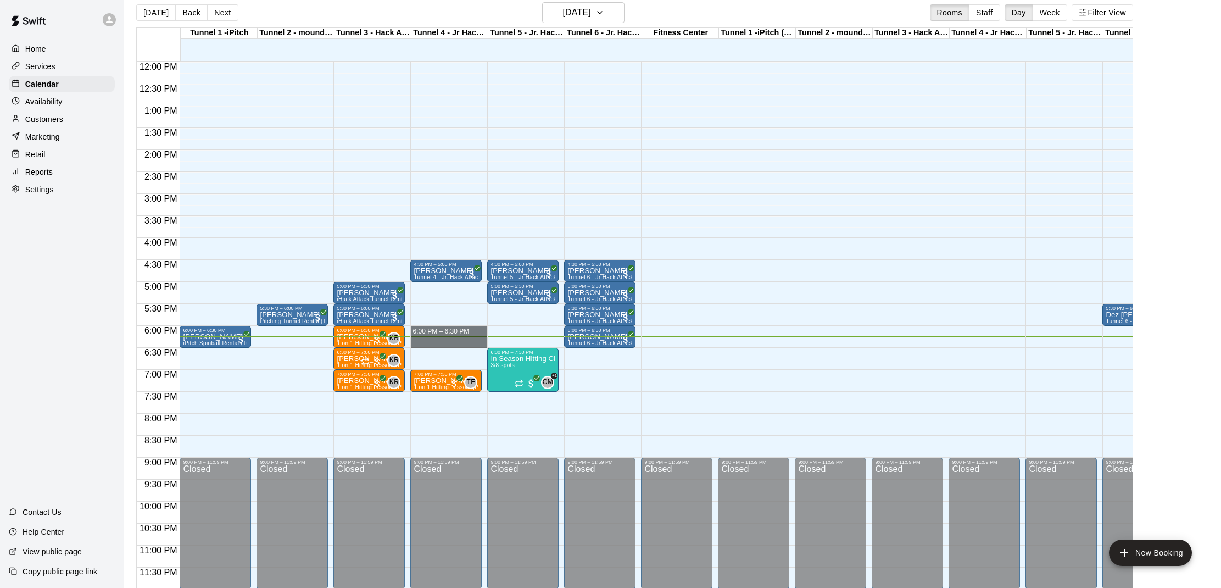
drag, startPoint x: 442, startPoint y: 331, endPoint x: 440, endPoint y: 347, distance: 16.6
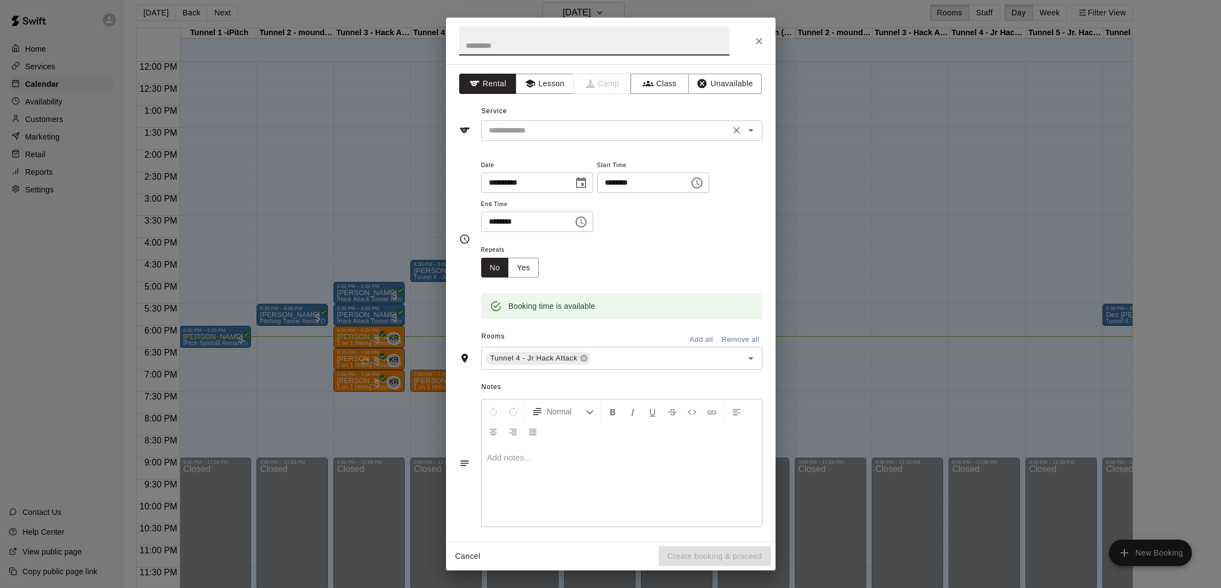
click at [520, 126] on input "text" at bounding box center [605, 131] width 242 height 14
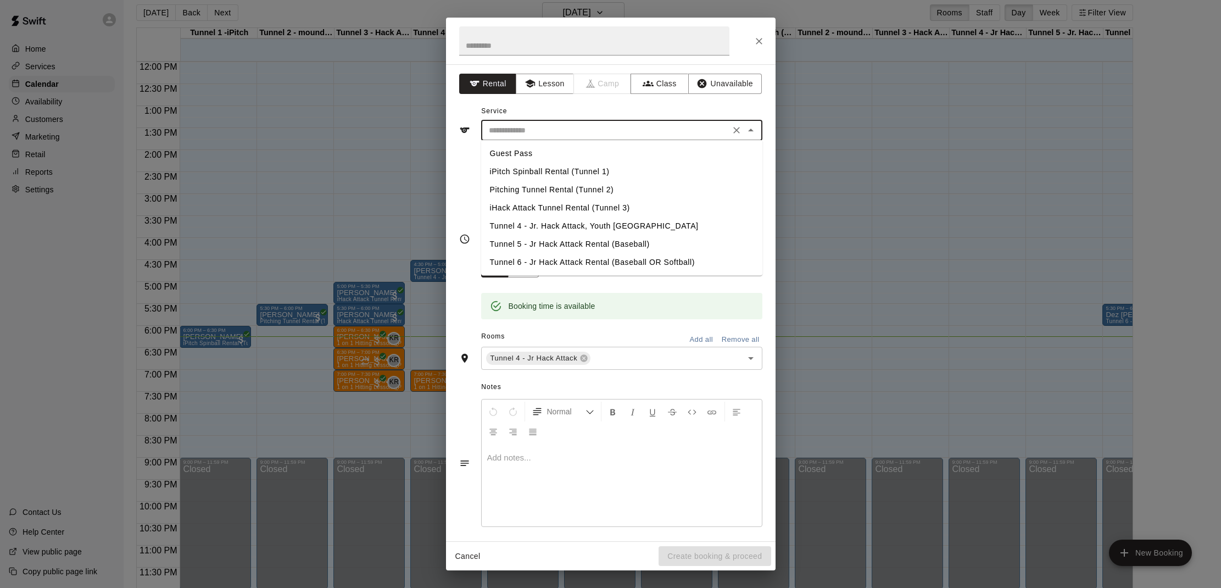
click at [533, 224] on li "Tunnel 4 - Jr. Hack Attack, Youth [GEOGRAPHIC_DATA]" at bounding box center [621, 226] width 281 height 18
type input "**********"
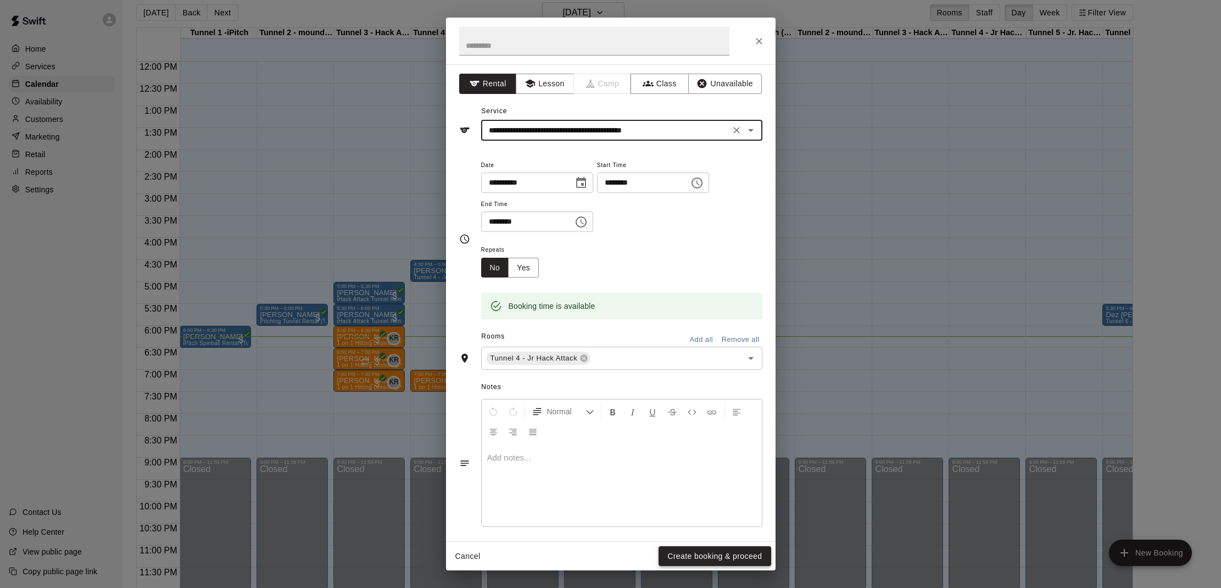
click at [730, 548] on button "Create booking & proceed" at bounding box center [714, 556] width 112 height 20
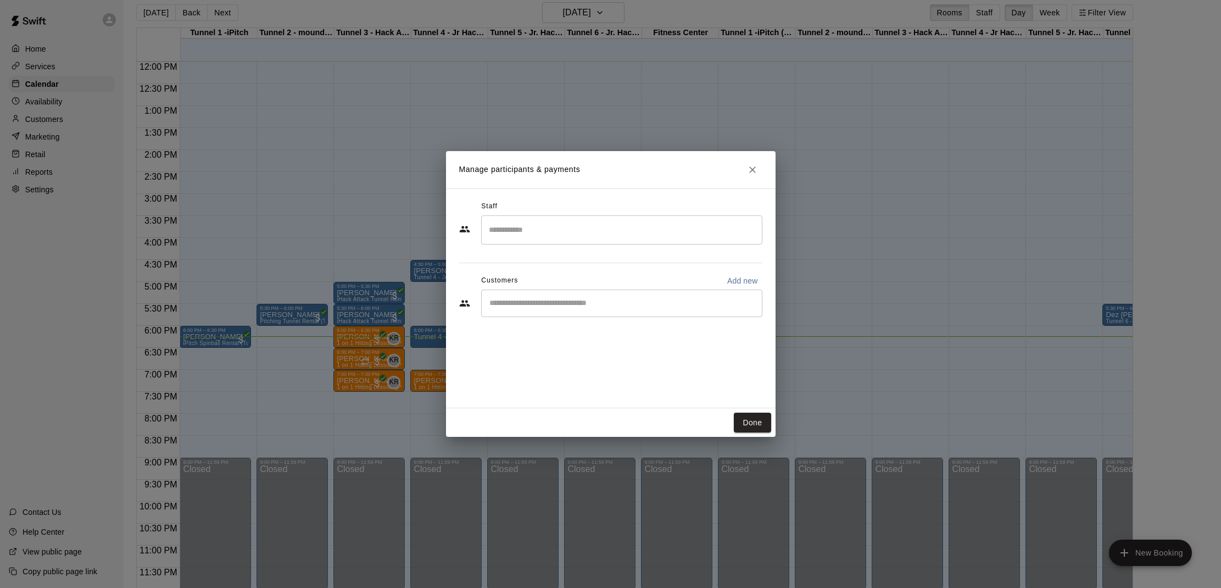
click at [557, 303] on input "Start typing to search customers..." at bounding box center [621, 303] width 271 height 11
type input "******"
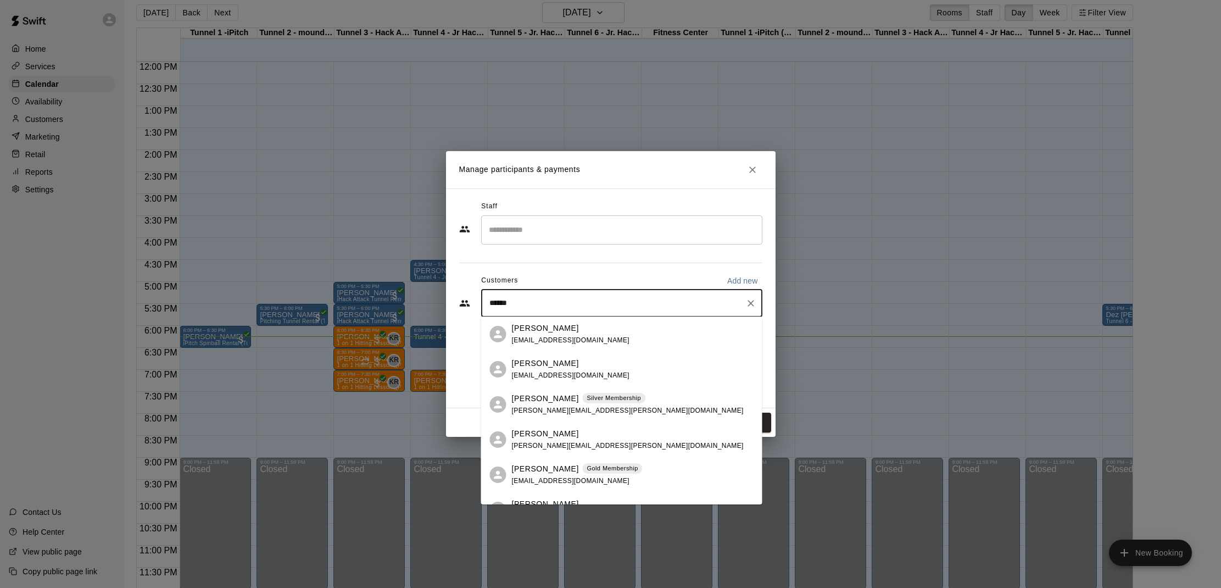
click at [587, 472] on p "Gold Membership" at bounding box center [612, 468] width 51 height 9
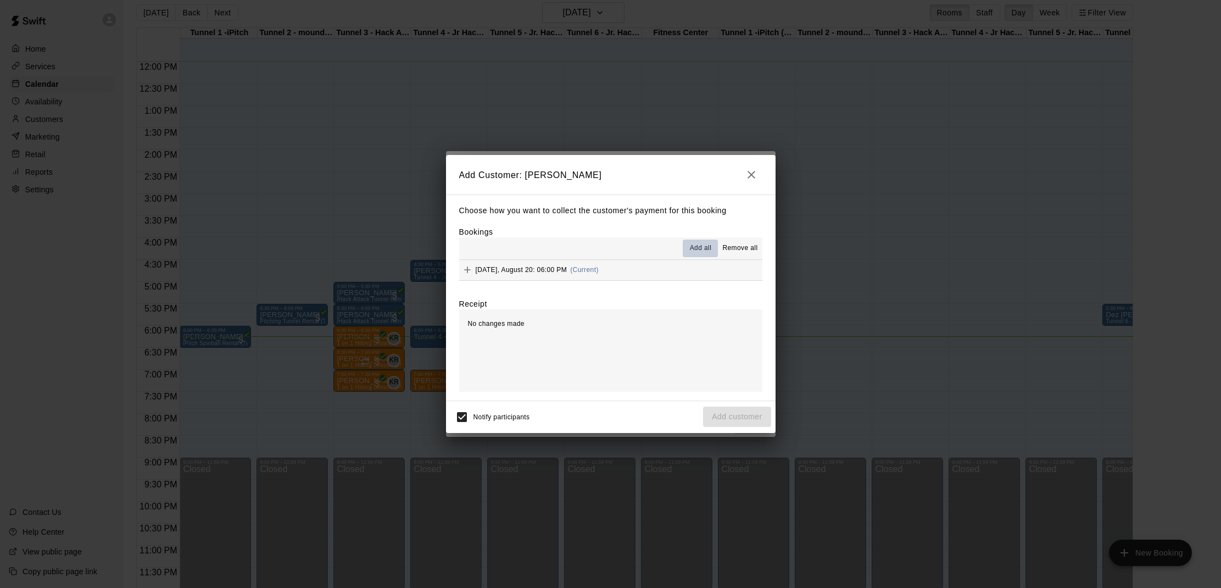
click at [693, 248] on span "Add all" at bounding box center [701, 248] width 22 height 11
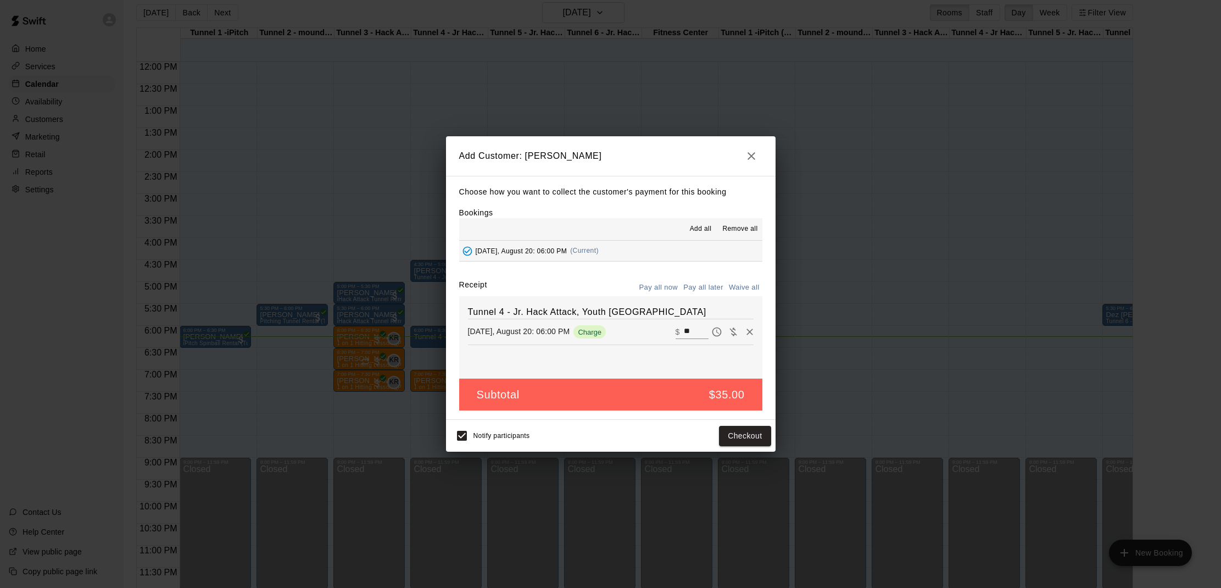
click at [761, 284] on button "Waive all" at bounding box center [744, 287] width 36 height 17
type input "*"
click at [738, 444] on button "Add customer" at bounding box center [737, 436] width 68 height 20
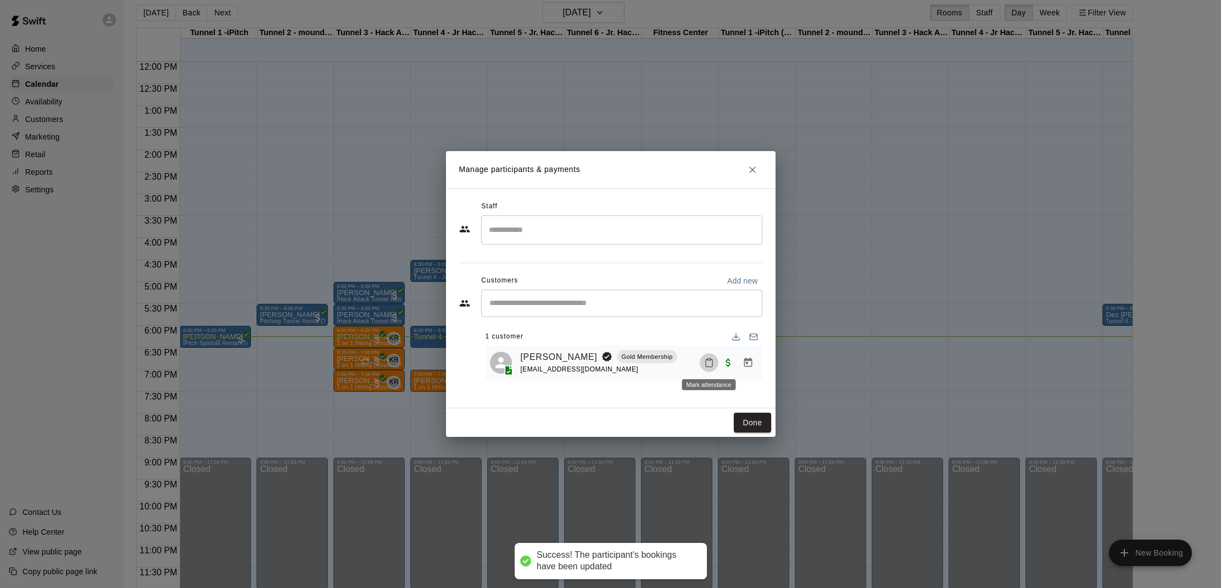
click at [706, 366] on icon "Mark attendance" at bounding box center [709, 363] width 7 height 8
click at [760, 368] on p "[PERSON_NAME] attended" at bounding box center [785, 367] width 97 height 11
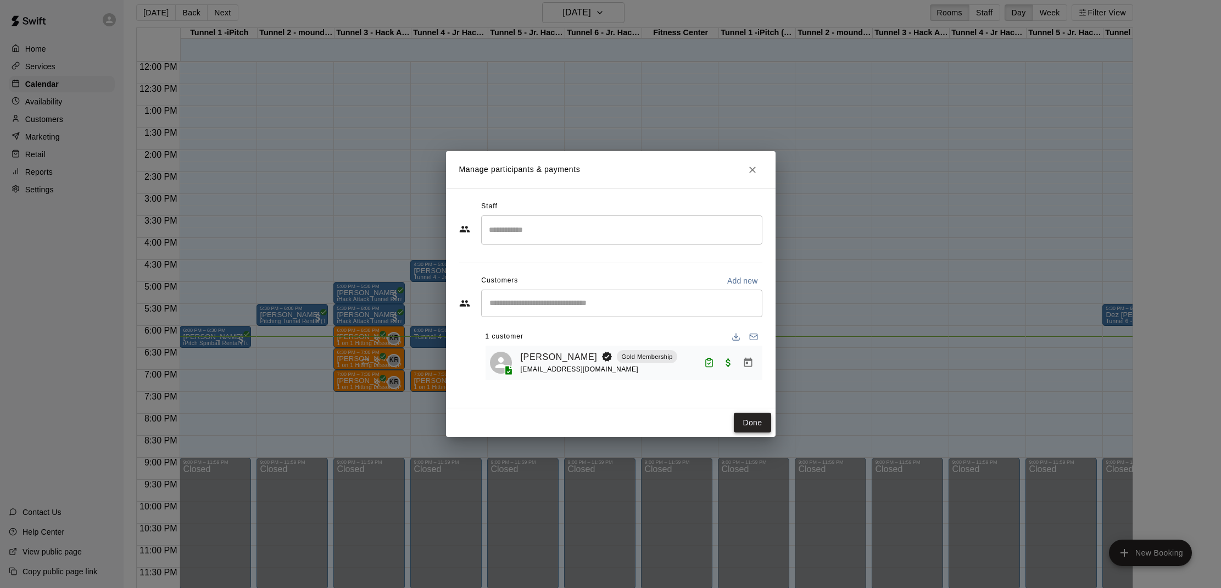
click at [756, 424] on button "Done" at bounding box center [752, 422] width 37 height 20
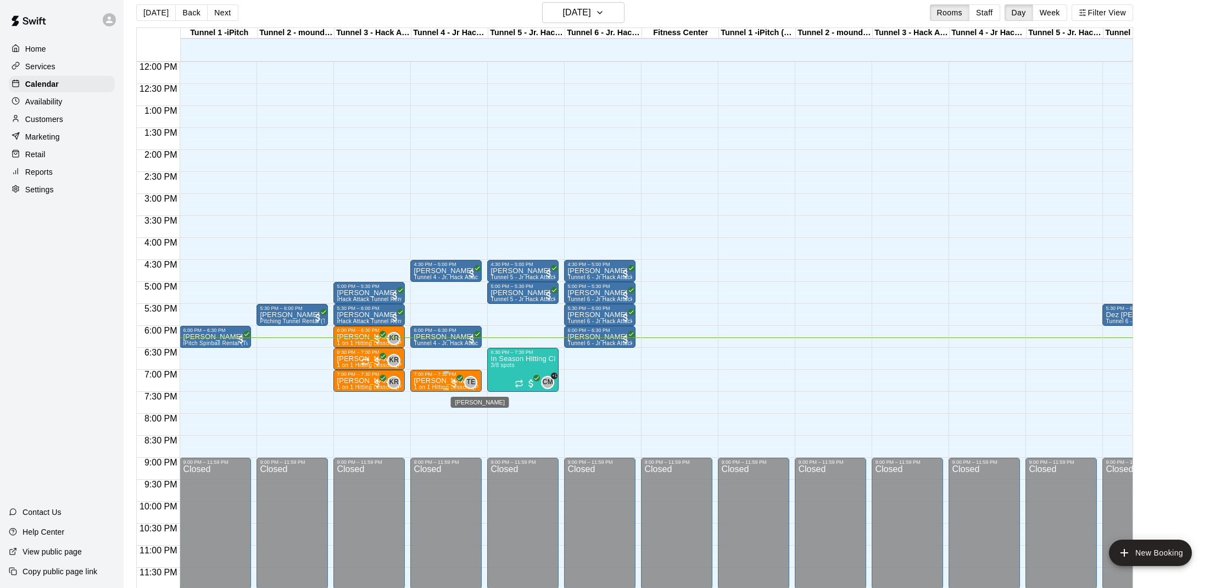
click at [467, 381] on span "TE" at bounding box center [470, 382] width 9 height 11
drag, startPoint x: 524, startPoint y: 405, endPoint x: 525, endPoint y: 399, distance: 5.5
click at [524, 405] on div at bounding box center [610, 294] width 1221 height 588
click at [501, 392] on img "edit" at bounding box center [502, 392] width 13 height 13
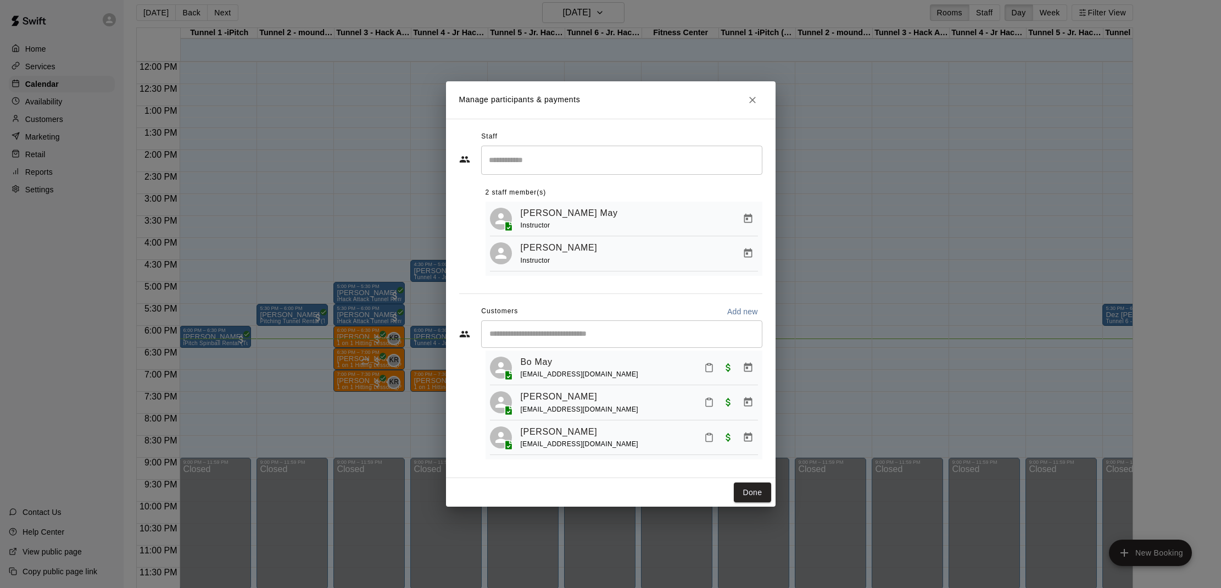
scroll to position [25, 0]
click at [761, 489] on button "Done" at bounding box center [752, 492] width 37 height 20
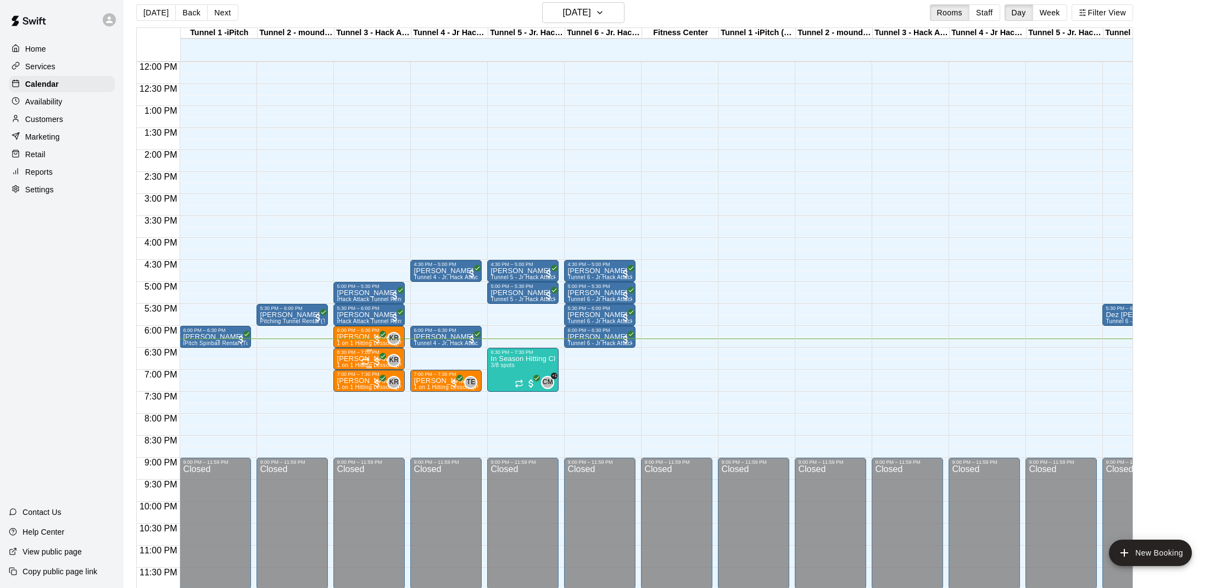
scroll to position [0, 1]
drag, startPoint x: 513, startPoint y: 330, endPoint x: 513, endPoint y: 339, distance: 8.8
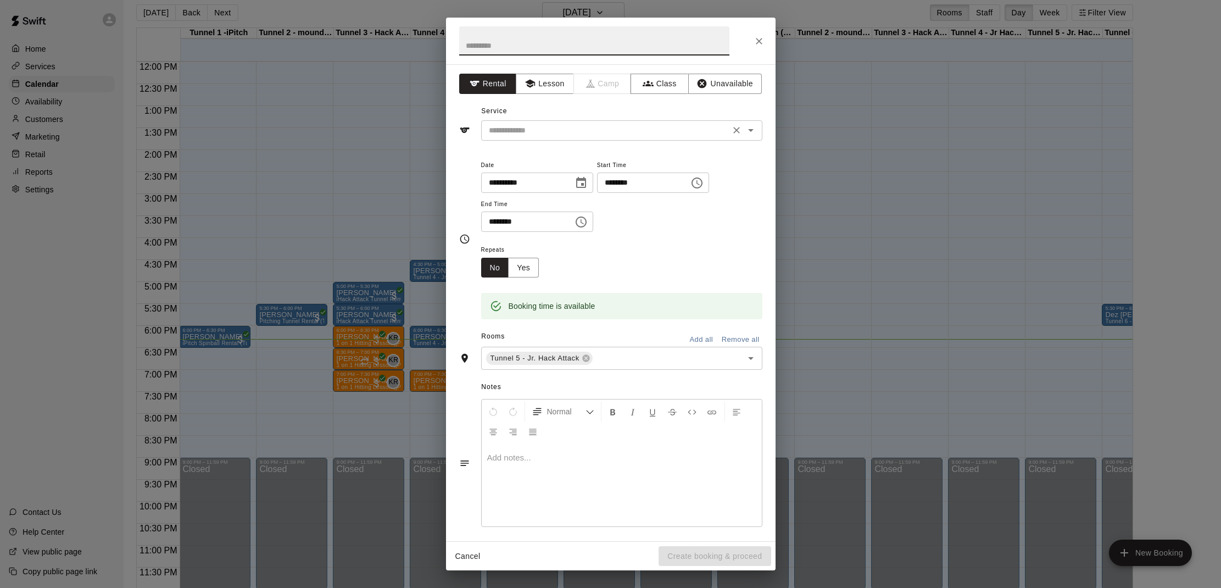
click at [559, 120] on div "​" at bounding box center [621, 130] width 281 height 20
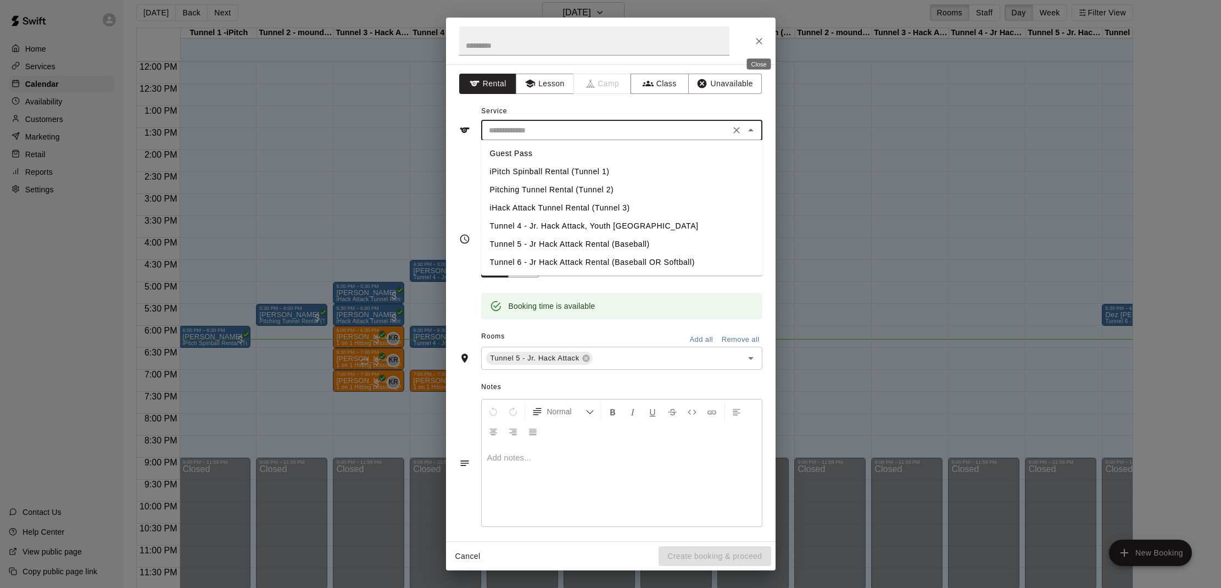
click at [752, 37] on button "Close" at bounding box center [759, 41] width 20 height 20
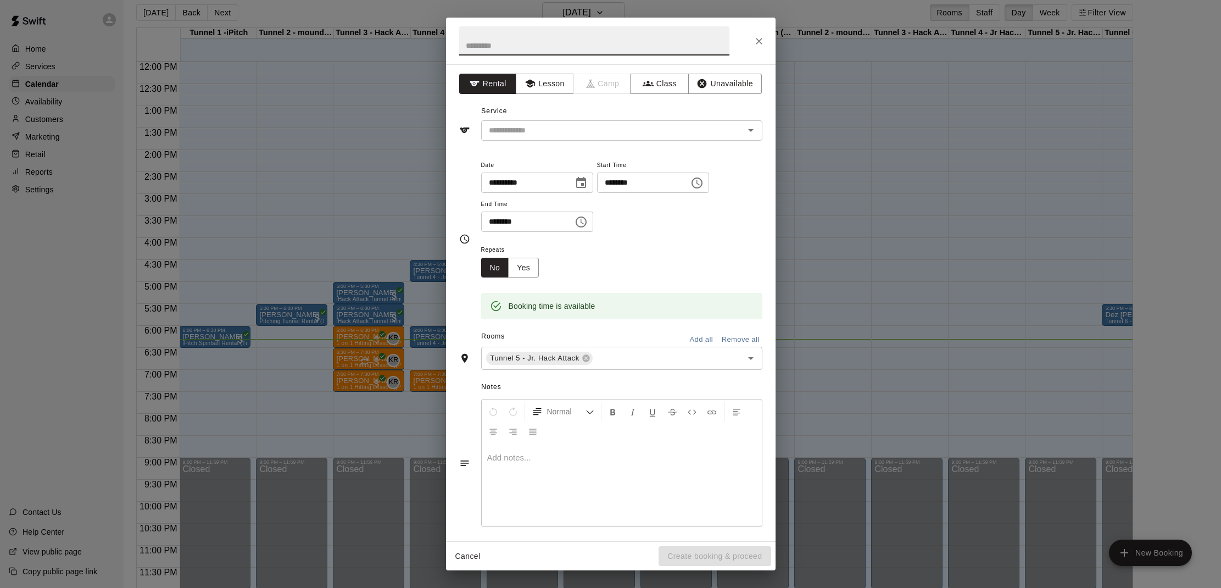
click at [760, 48] on button "Close" at bounding box center [759, 41] width 20 height 20
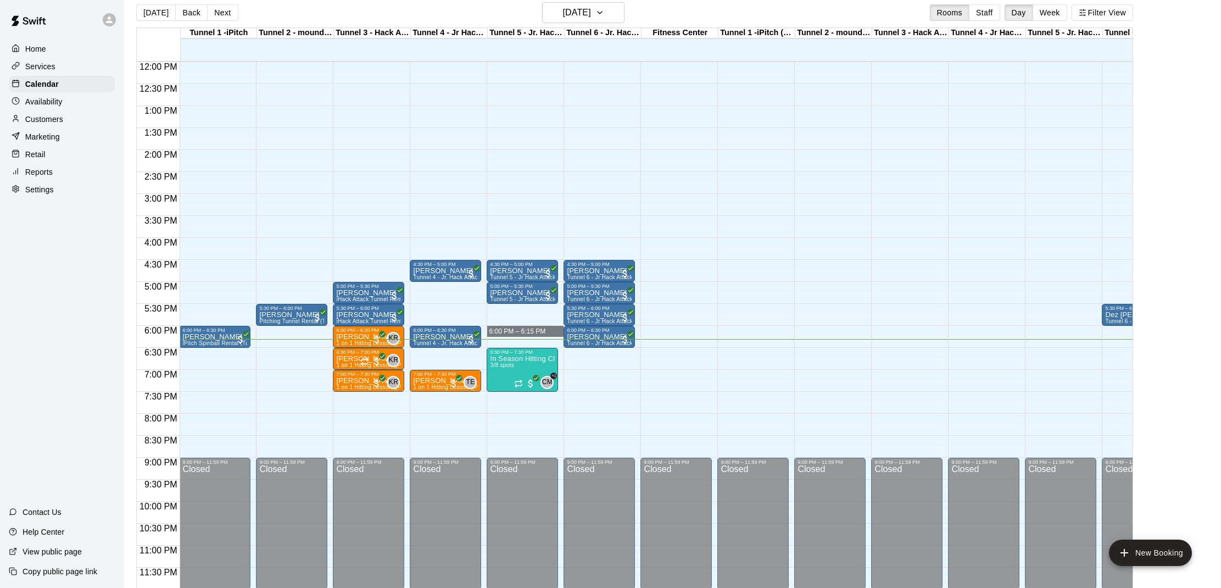
drag, startPoint x: 530, startPoint y: 328, endPoint x: 529, endPoint y: 339, distance: 11.0
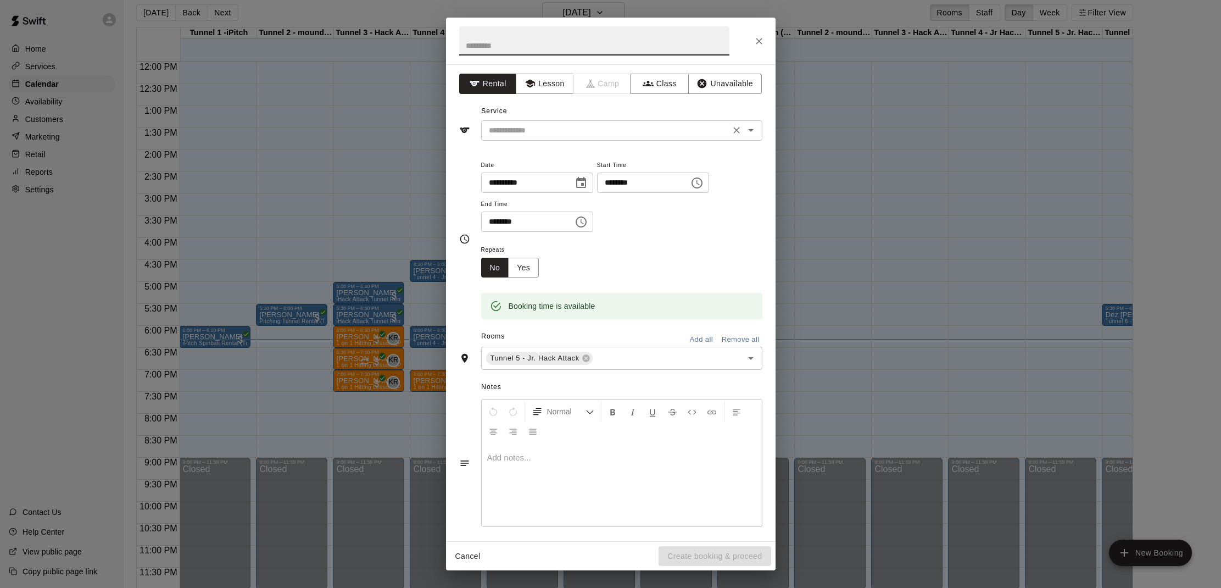
click at [638, 126] on input "text" at bounding box center [605, 131] width 242 height 14
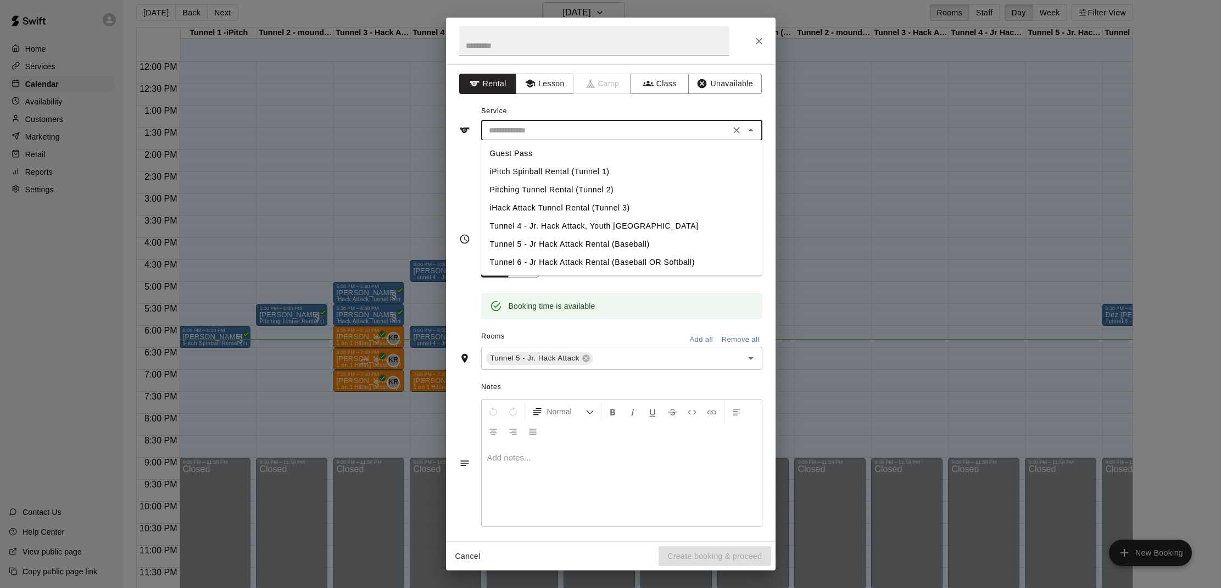
click at [613, 242] on li "Tunnel 5 - Jr Hack Attack Rental (Baseball)" at bounding box center [621, 244] width 281 height 18
type input "**********"
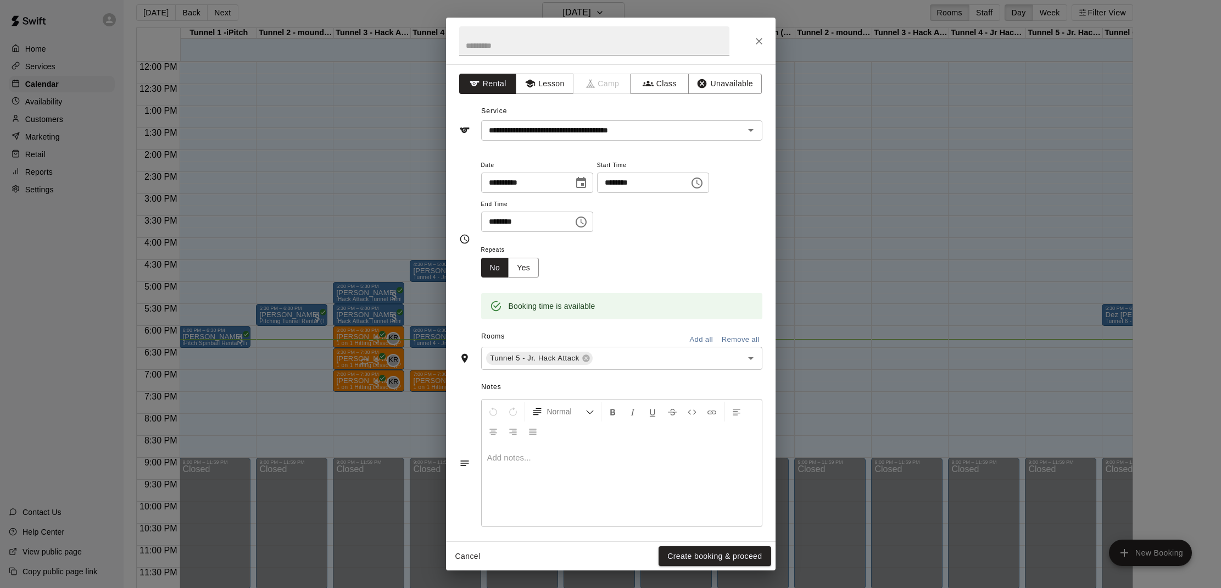
click at [683, 576] on div "**********" at bounding box center [610, 294] width 1221 height 588
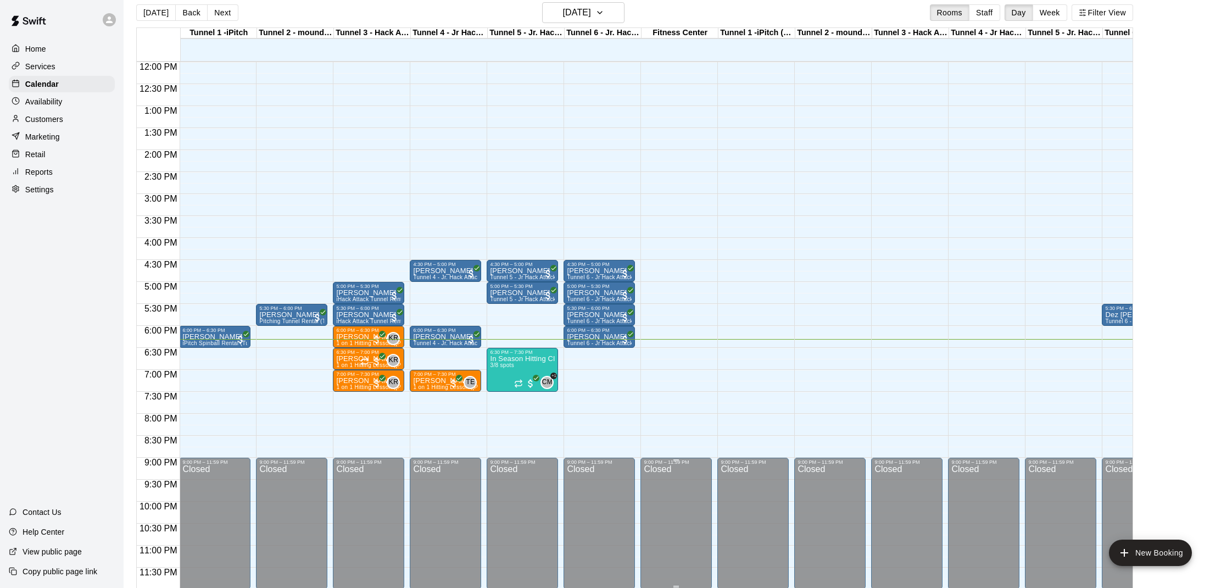
click at [684, 560] on div "Closed" at bounding box center [676, 529] width 65 height 128
drag, startPoint x: 530, startPoint y: 327, endPoint x: 530, endPoint y: 342, distance: 14.8
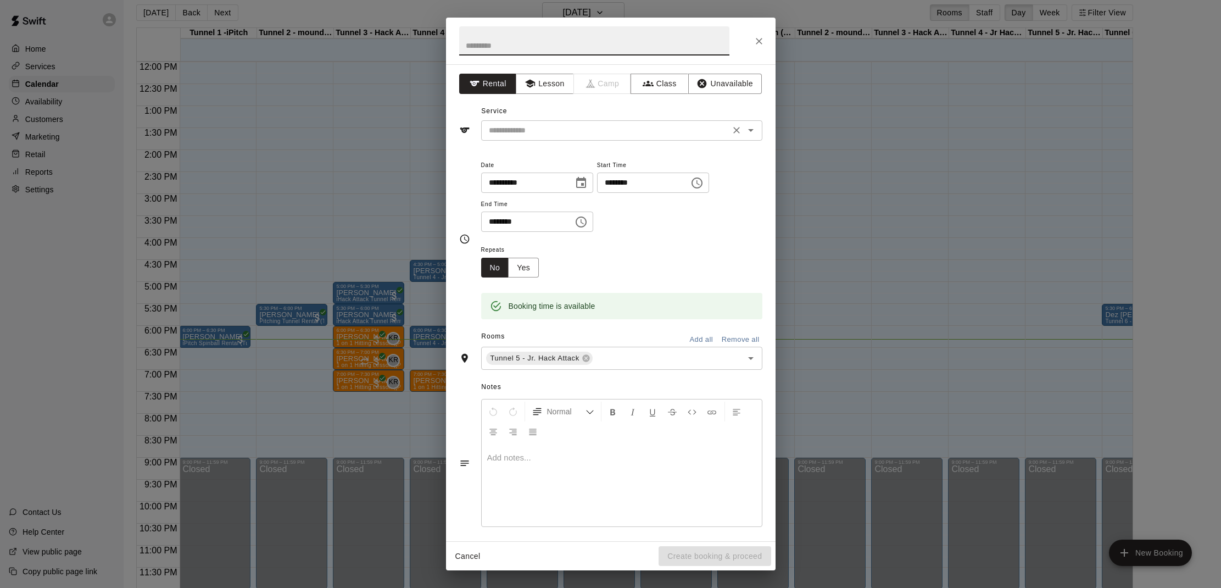
click at [609, 124] on input "text" at bounding box center [605, 131] width 242 height 14
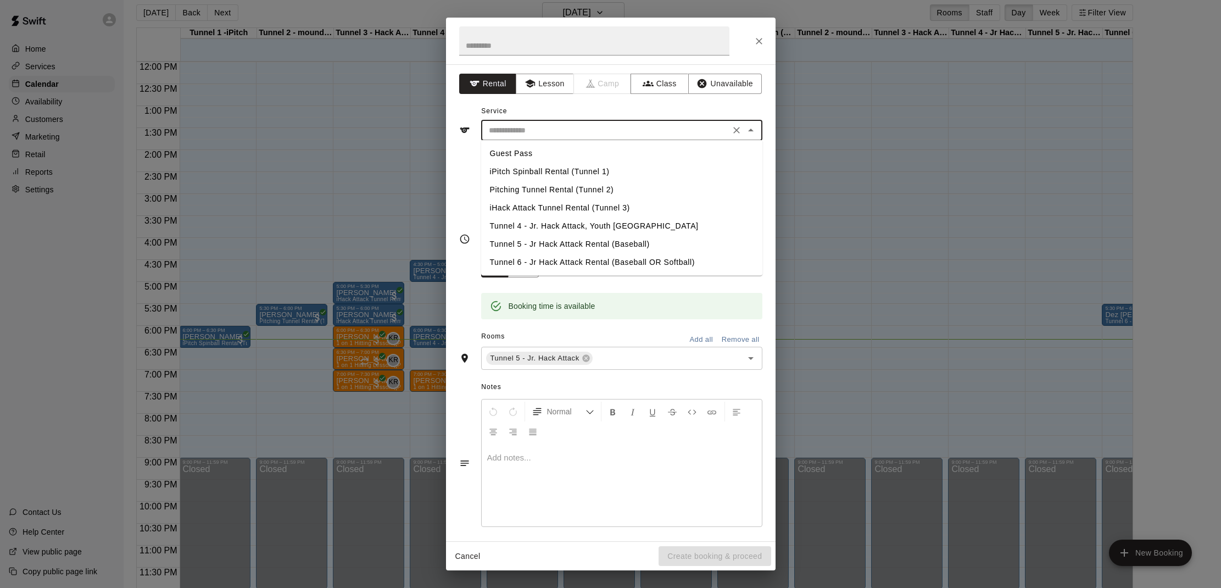
click at [589, 249] on li "Tunnel 5 - Jr Hack Attack Rental (Baseball)" at bounding box center [621, 244] width 281 height 18
type input "**********"
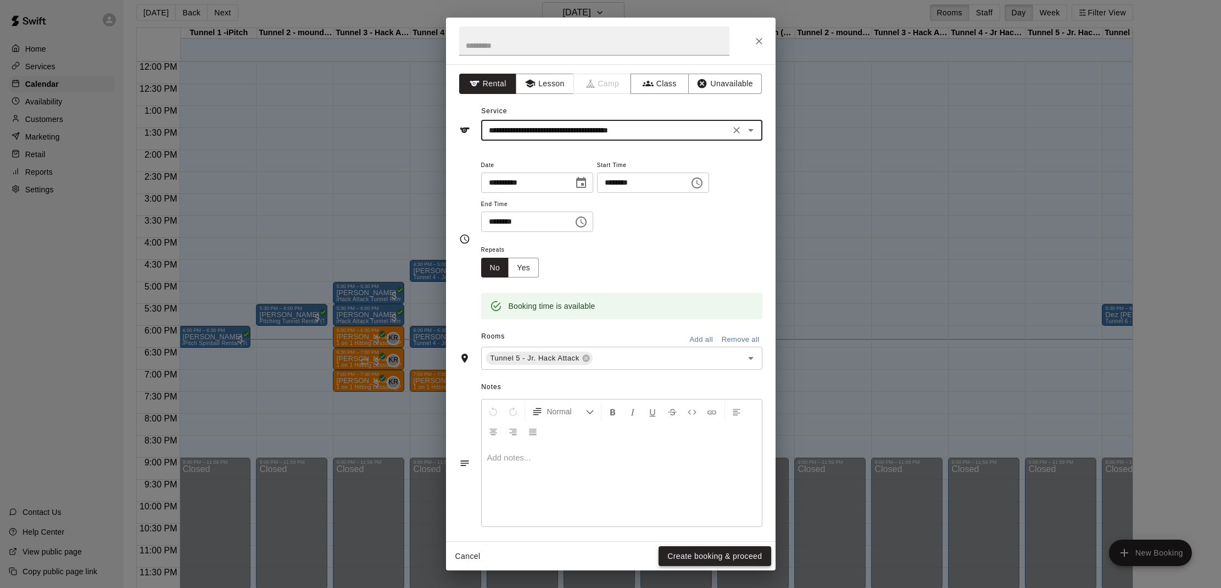
click at [684, 560] on button "Create booking & proceed" at bounding box center [714, 556] width 112 height 20
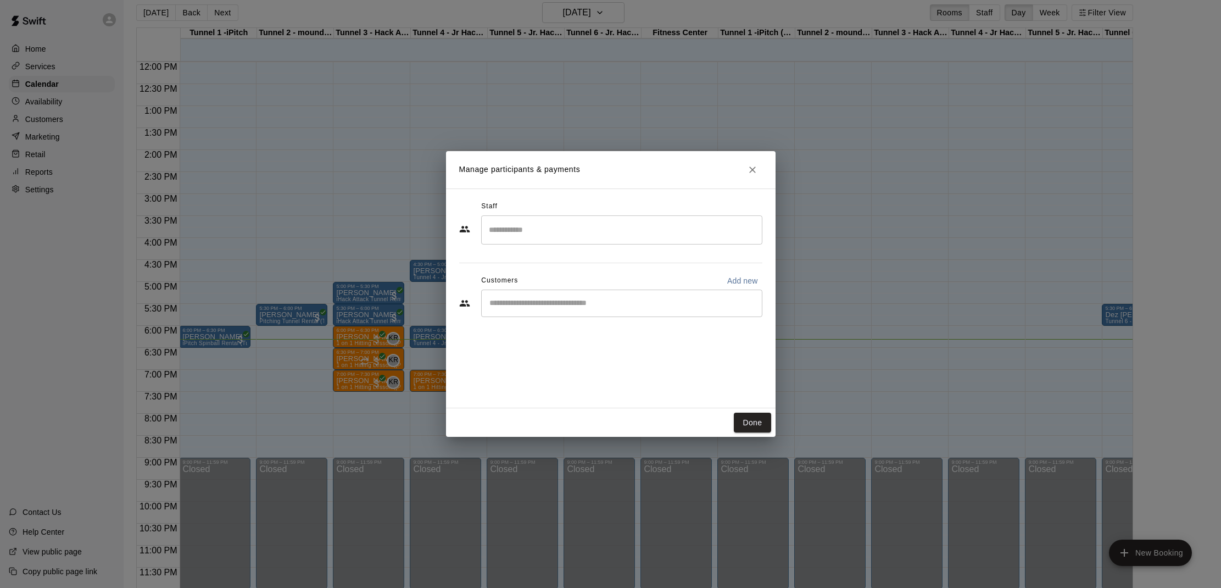
click at [555, 227] on input "Search staff" at bounding box center [621, 229] width 271 height 19
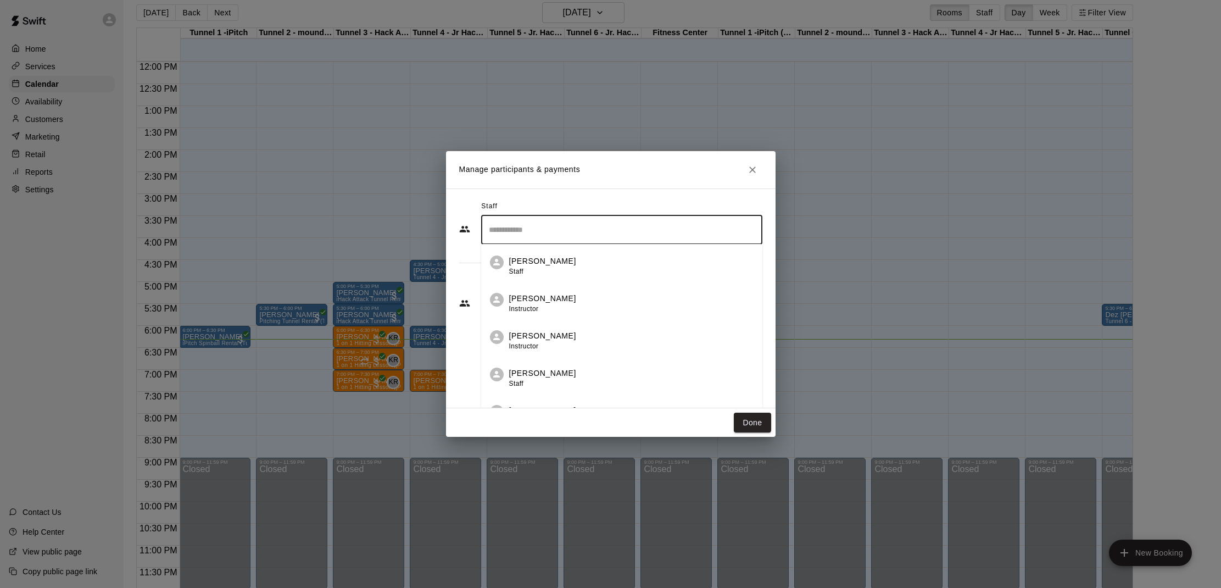
drag, startPoint x: 464, startPoint y: 285, endPoint x: 496, endPoint y: 304, distance: 37.2
click at [465, 286] on div "Customers Add new" at bounding box center [610, 281] width 303 height 18
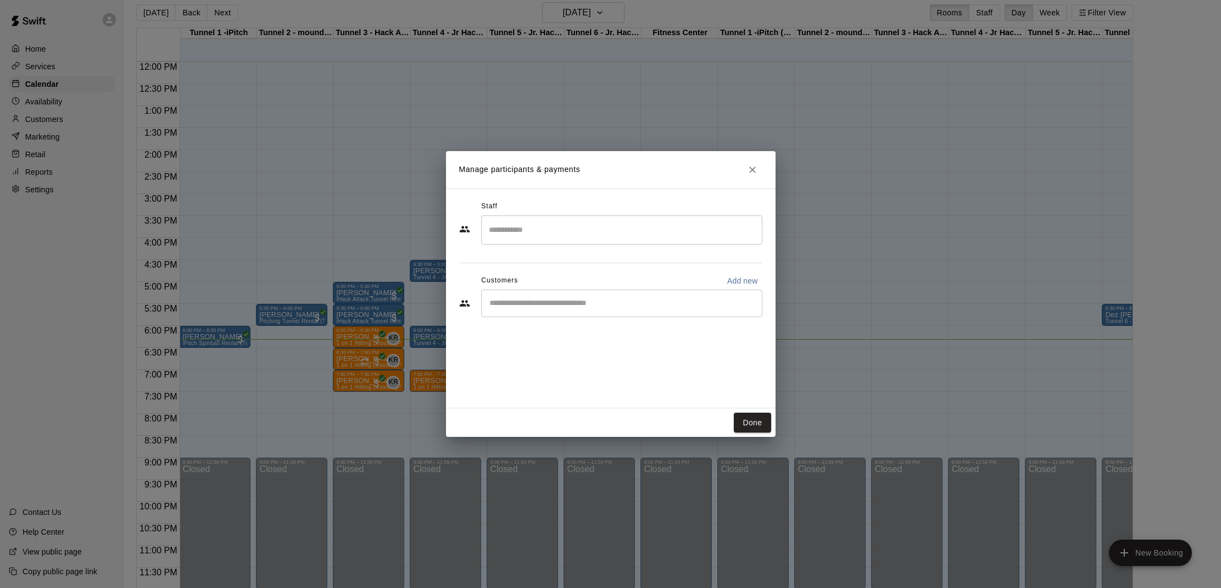
click at [502, 305] on input "Start typing to search customers..." at bounding box center [621, 303] width 271 height 11
type input "*****"
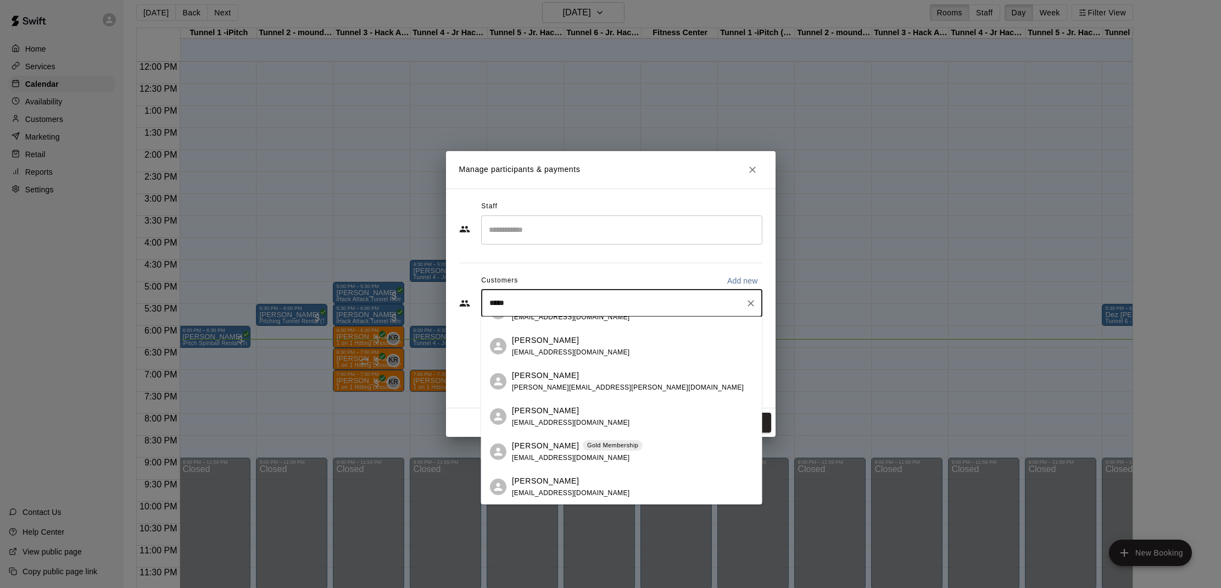
scroll to position [199, 0]
click at [577, 454] on span "[EMAIL_ADDRESS][DOMAIN_NAME]" at bounding box center [571, 458] width 118 height 8
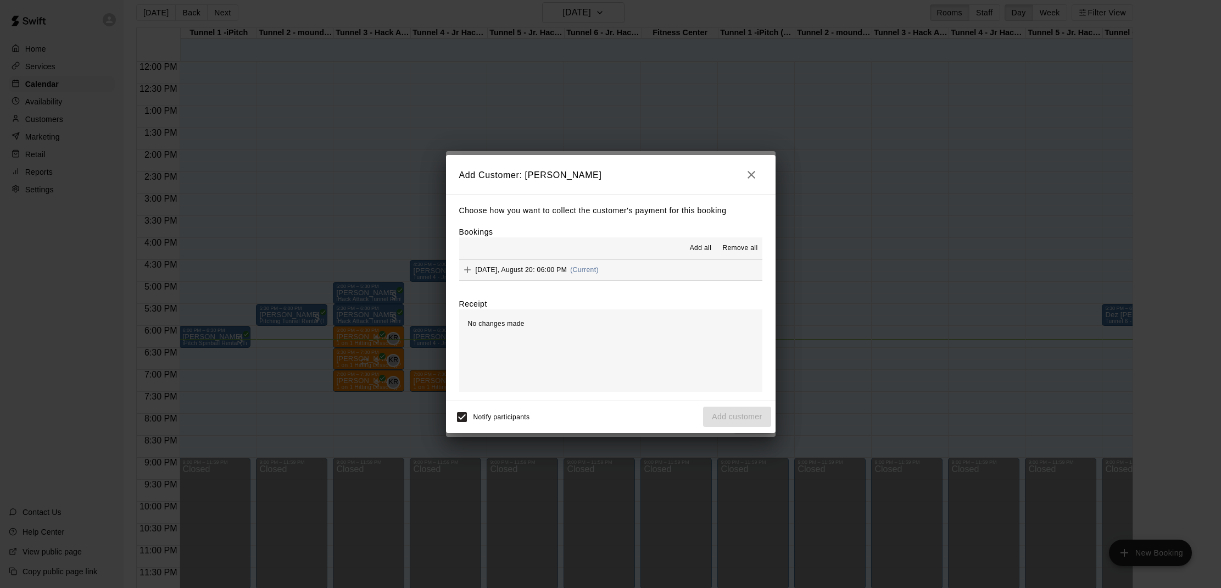
click at [696, 237] on div "Add all Remove all" at bounding box center [610, 248] width 303 height 22
click at [695, 247] on span "Add all" at bounding box center [701, 248] width 22 height 11
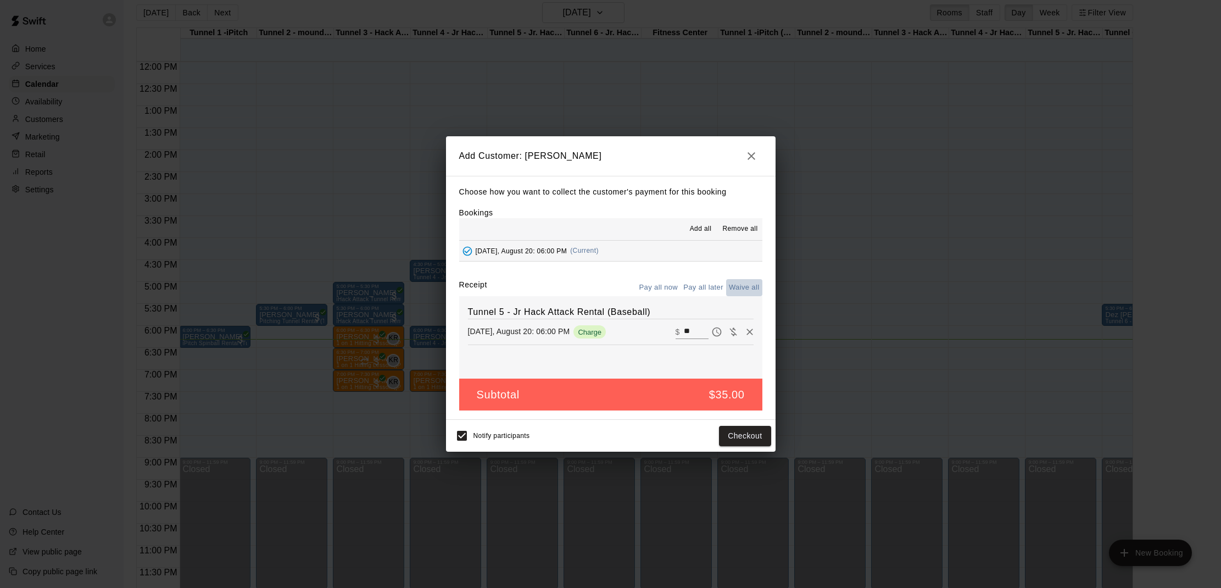
click at [752, 286] on button "Waive all" at bounding box center [744, 287] width 36 height 17
type input "*"
click at [731, 433] on button "Add customer" at bounding box center [737, 436] width 68 height 20
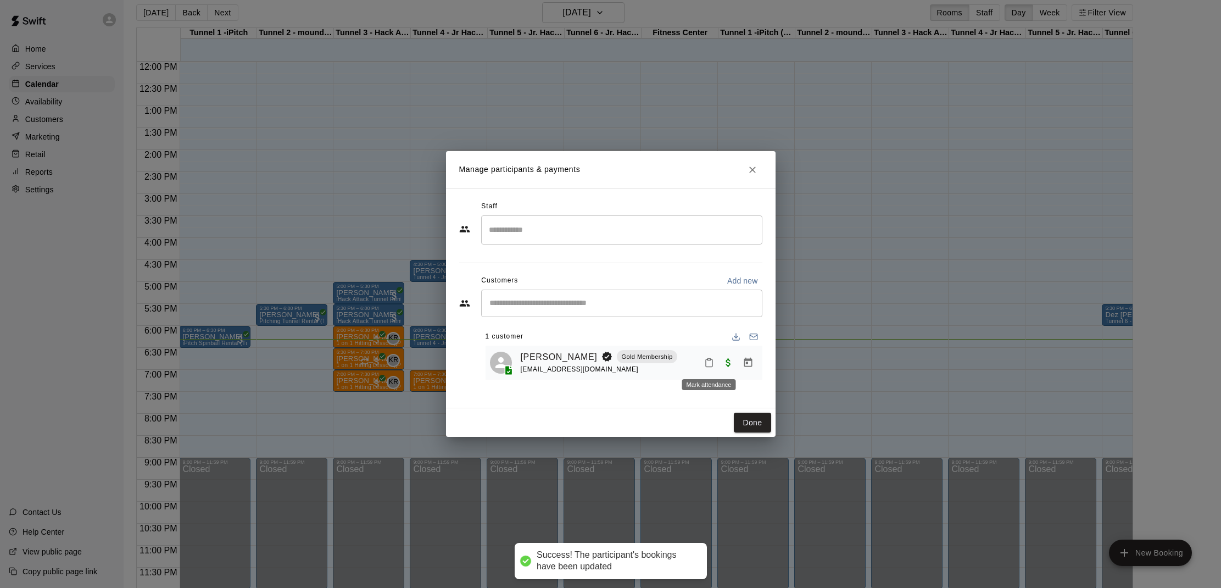
click at [701, 358] on button "Mark attendance" at bounding box center [709, 362] width 19 height 19
click at [784, 366] on li "[PERSON_NAME] attended" at bounding box center [772, 362] width 129 height 18
click at [765, 428] on button "Done" at bounding box center [752, 422] width 37 height 20
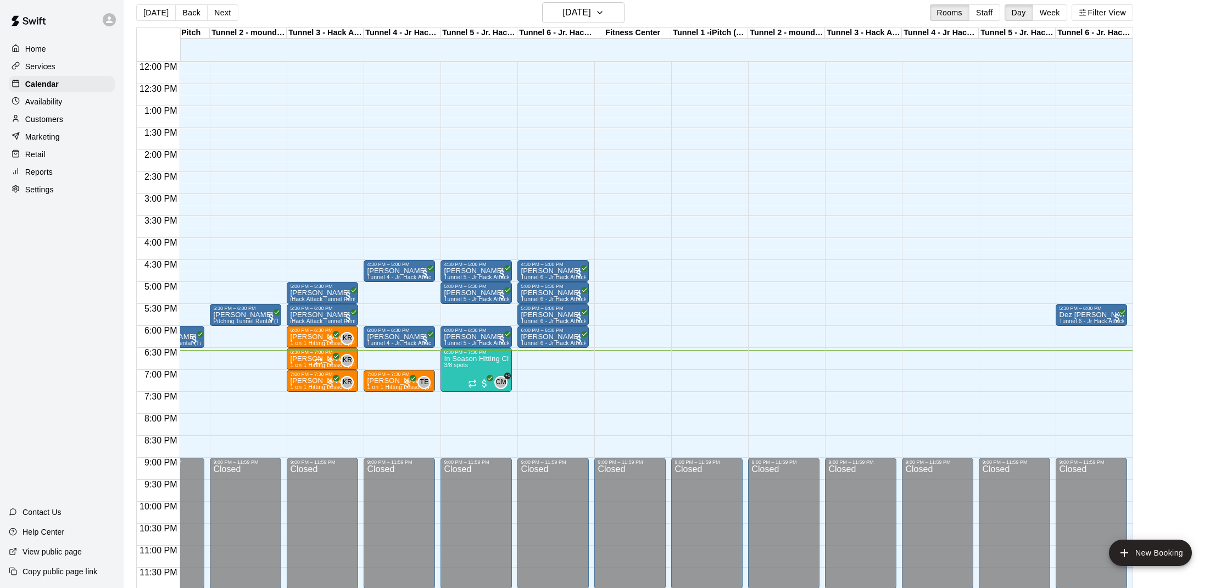
scroll to position [0, 47]
click at [1086, 315] on p "Dez [PERSON_NAME]" at bounding box center [1091, 315] width 65 height 0
click at [1067, 353] on img "edit" at bounding box center [1070, 352] width 13 height 13
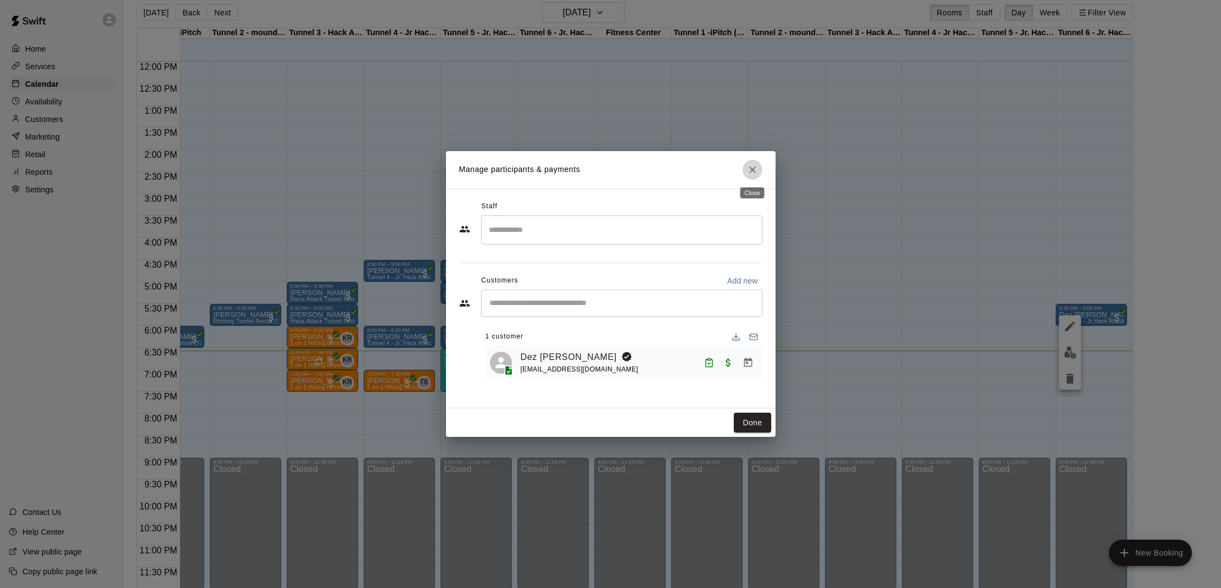
click at [756, 167] on icon "Close" at bounding box center [752, 169] width 11 height 11
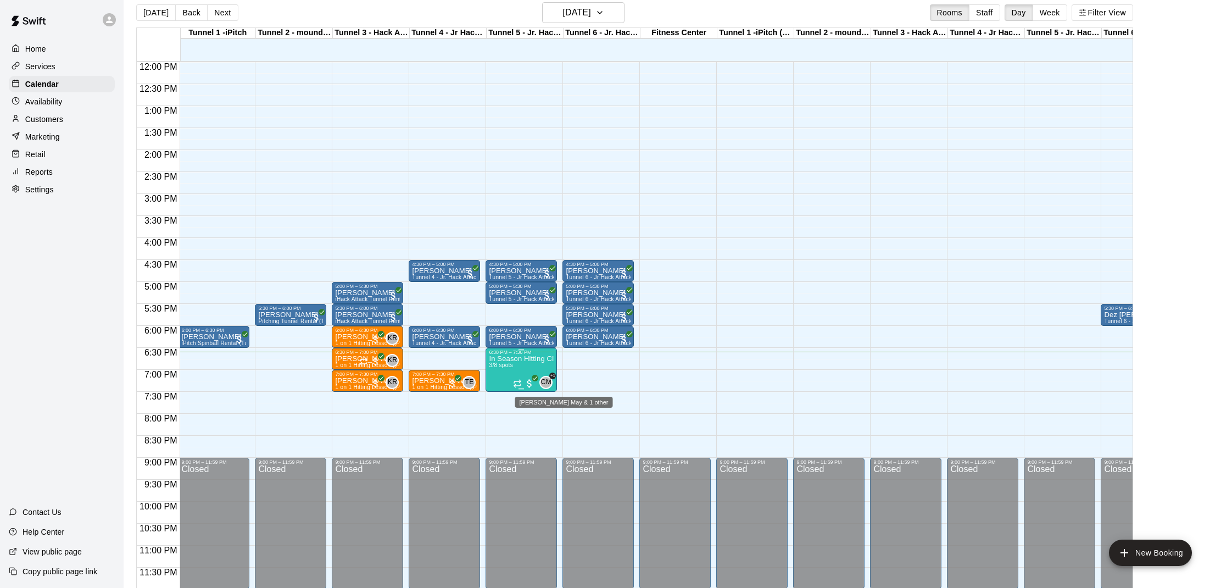
scroll to position [14, 0]
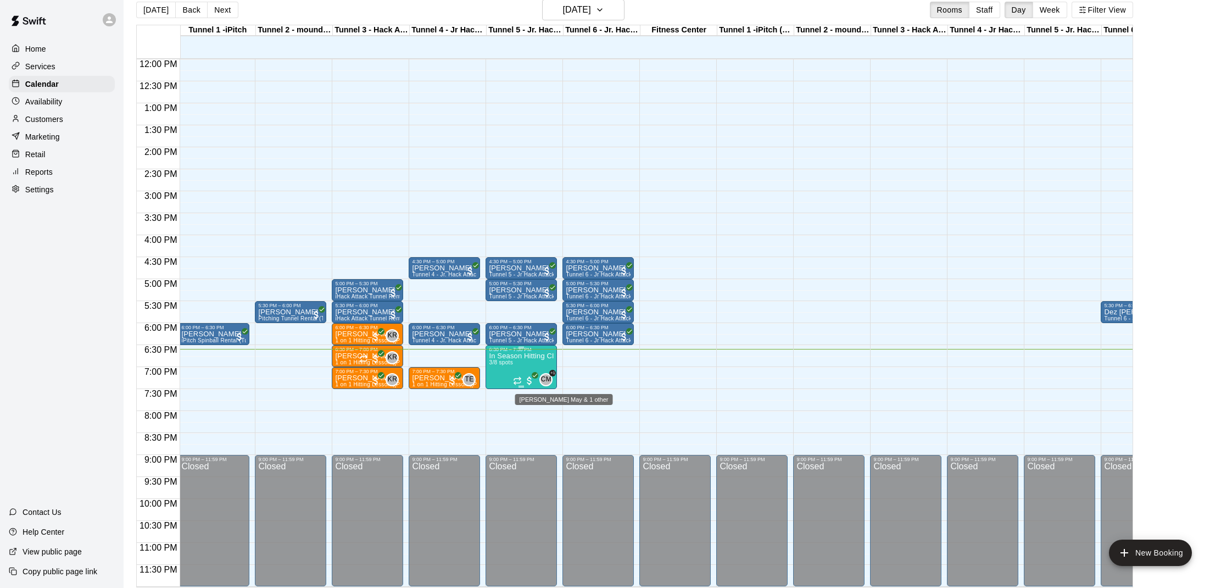
click at [545, 378] on span "CM" at bounding box center [546, 379] width 10 height 11
click at [613, 431] on div at bounding box center [610, 294] width 1221 height 588
click at [508, 356] on p "In Season Hitting Clinic (Mondays and Wednesdays) 630 - 730" at bounding box center [519, 356] width 65 height 0
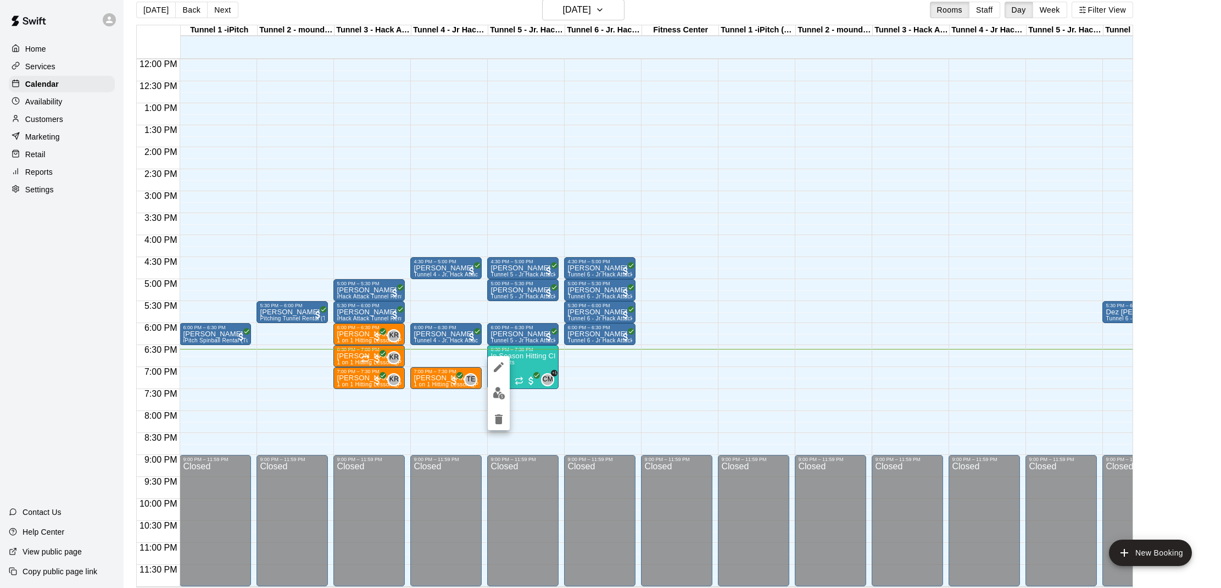
scroll to position [528, 0]
click at [562, 405] on div at bounding box center [610, 294] width 1221 height 588
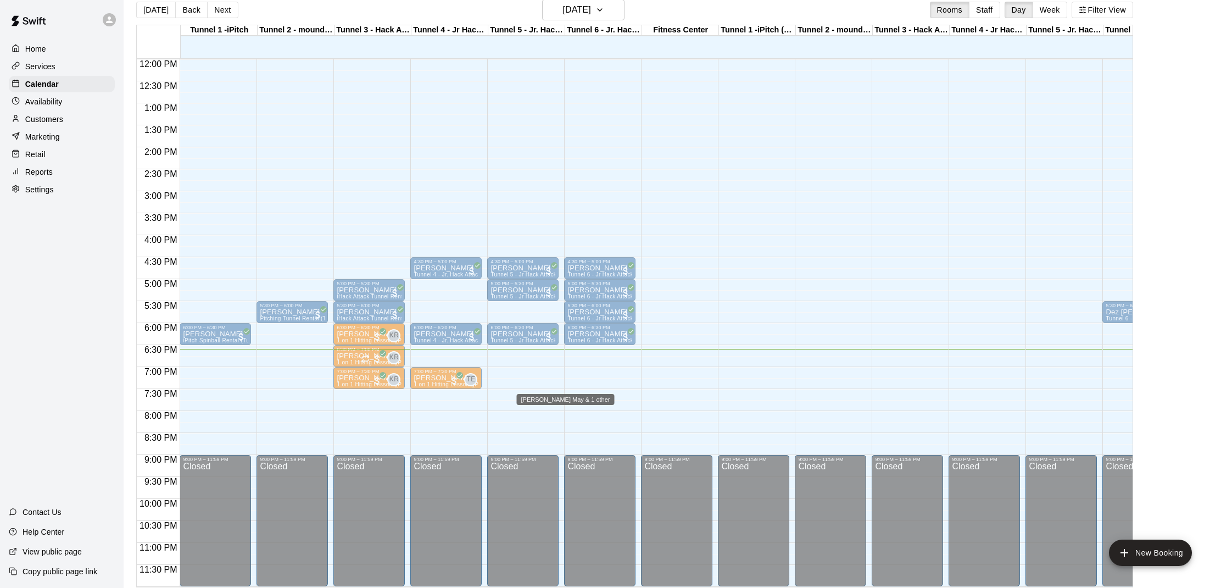
click at [549, 379] on span "CM" at bounding box center [548, 379] width 10 height 11
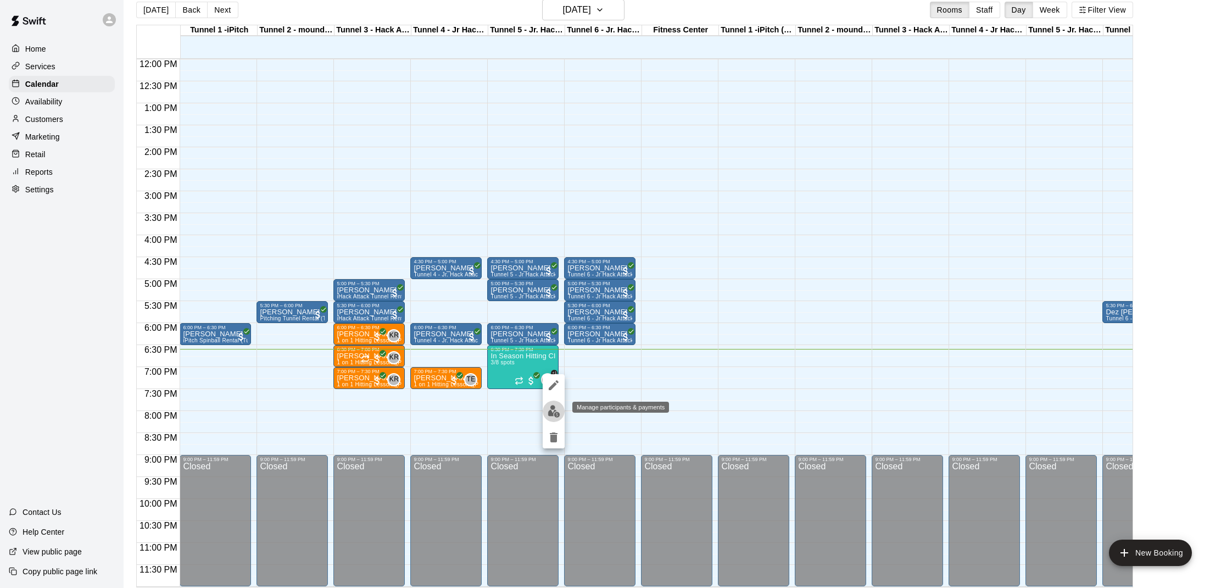
click at [552, 412] on img "edit" at bounding box center [554, 411] width 13 height 13
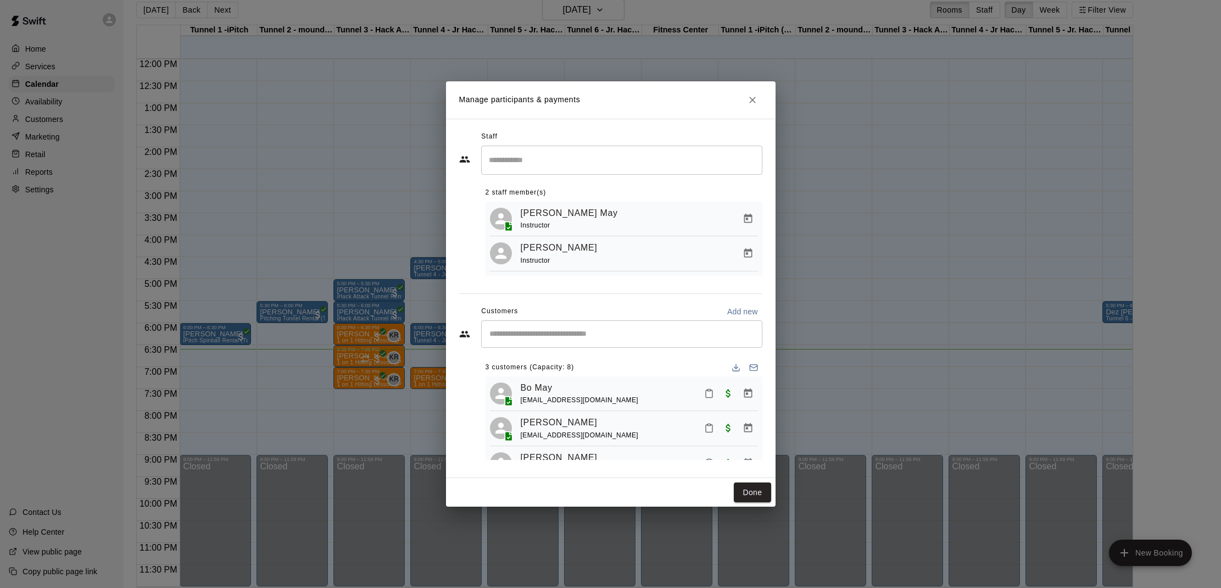
scroll to position [0, 0]
click at [709, 397] on icon "Mark attendance" at bounding box center [709, 394] width 7 height 8
click at [723, 398] on li "[PERSON_NAME] attended" at bounding box center [778, 398] width 129 height 18
click at [751, 493] on button "Done" at bounding box center [752, 492] width 37 height 20
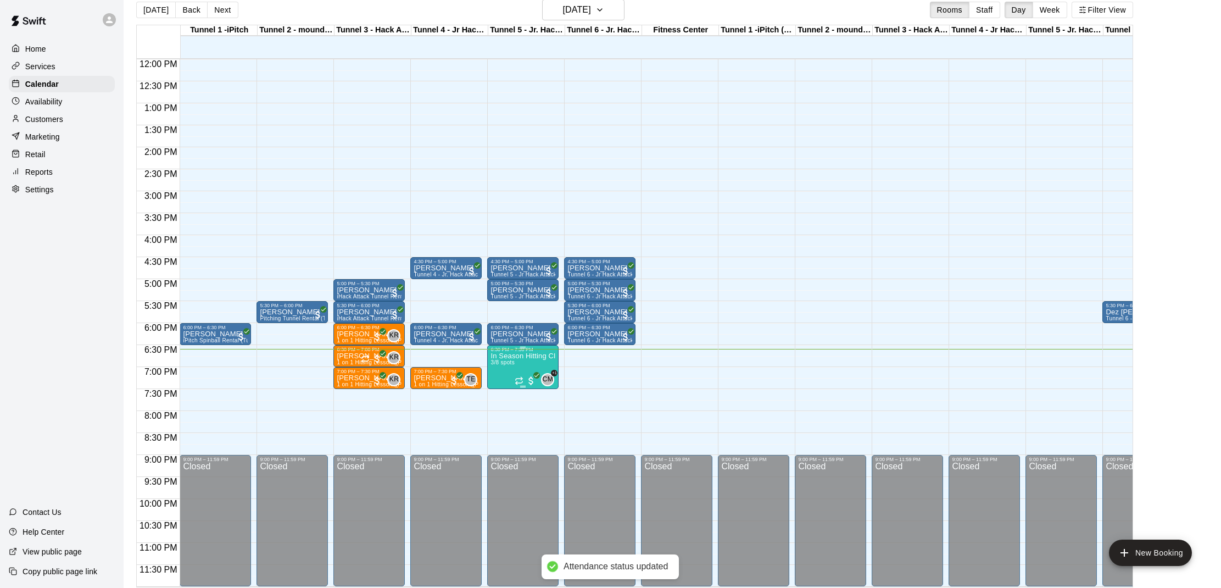
click at [501, 390] on img "edit" at bounding box center [502, 389] width 13 height 13
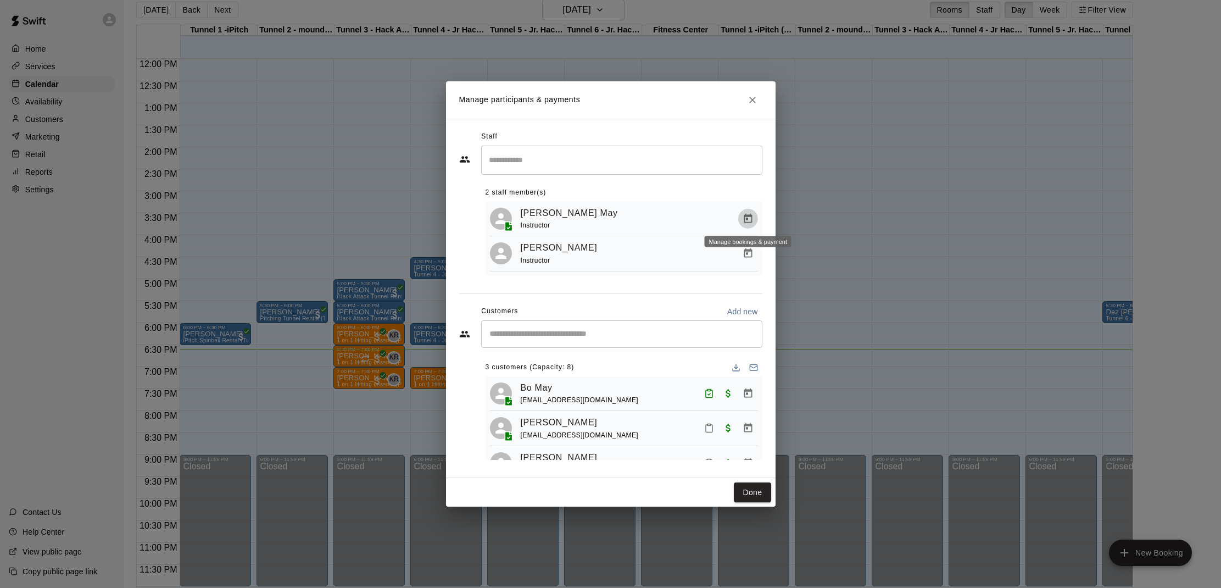
click at [746, 214] on icon "Manage bookings & payment" at bounding box center [747, 218] width 11 height 11
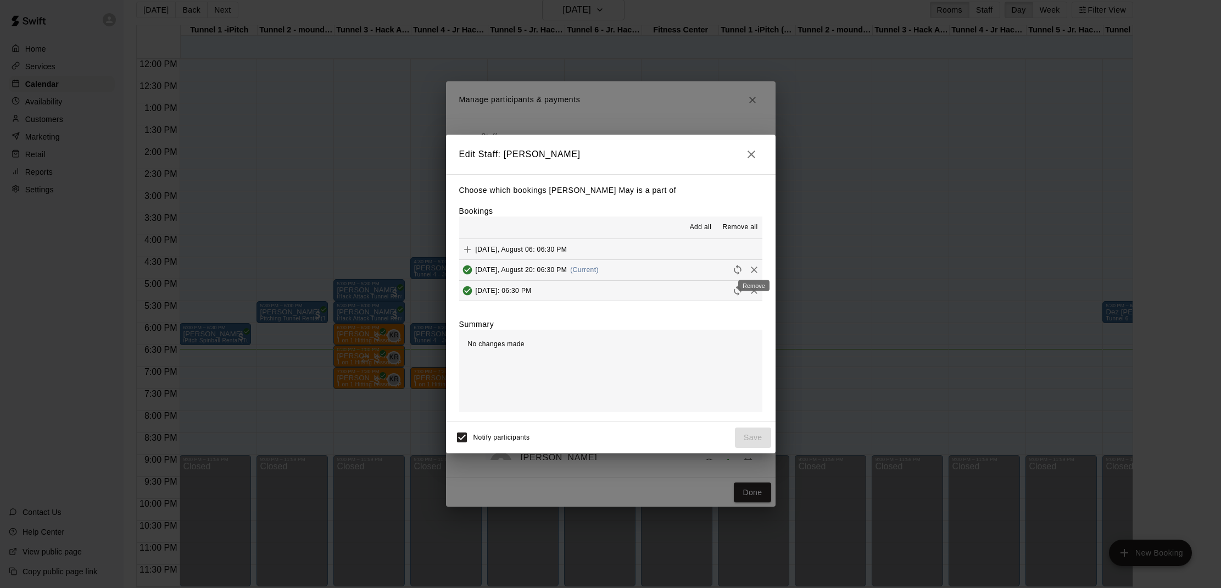
click at [753, 269] on icon "Remove" at bounding box center [754, 269] width 7 height 7
click at [750, 433] on button "Save" at bounding box center [753, 437] width 36 height 20
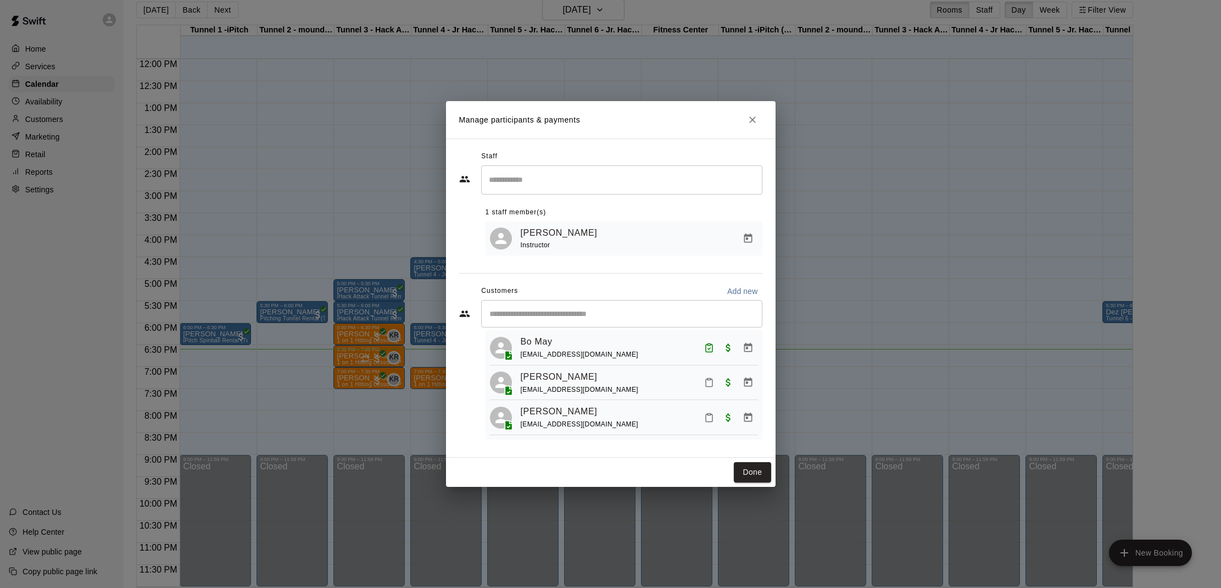
scroll to position [25, 0]
click at [712, 381] on icon "Mark attendance" at bounding box center [709, 384] width 7 height 8
click at [742, 421] on p "Mark no show" at bounding box center [761, 423] width 49 height 11
click at [761, 466] on button "Done" at bounding box center [752, 472] width 37 height 20
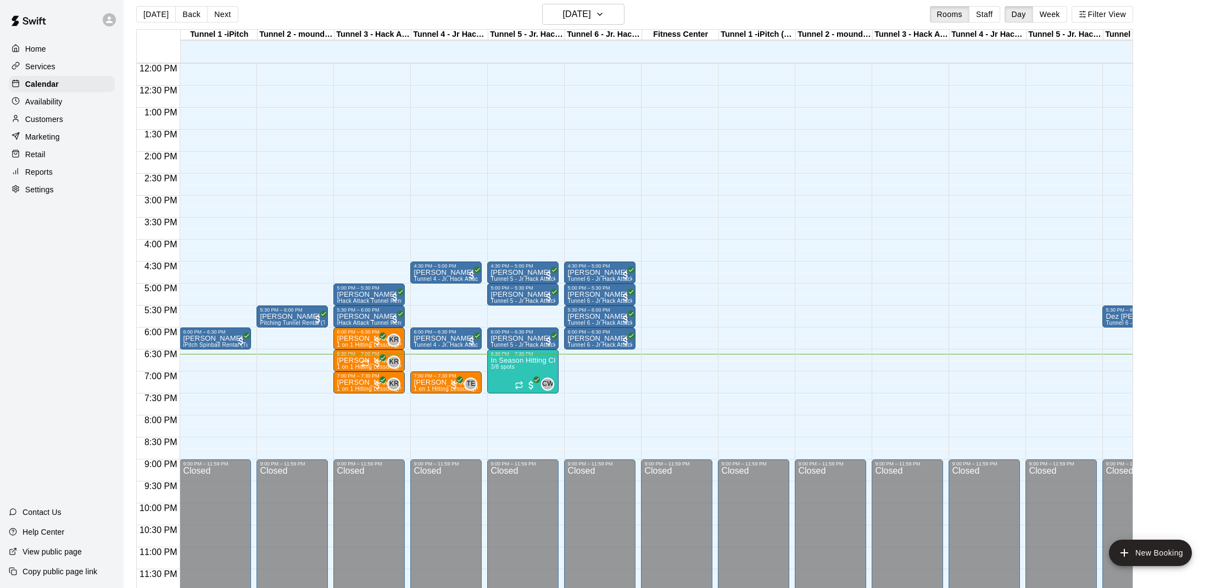
scroll to position [0, 1]
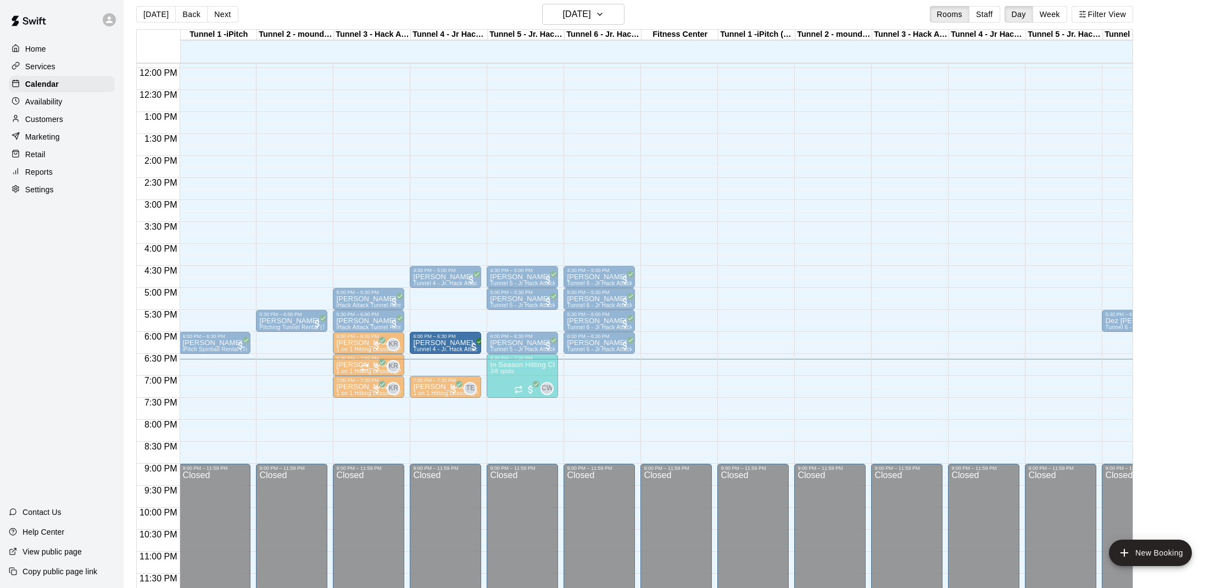
drag, startPoint x: 440, startPoint y: 340, endPoint x: 437, endPoint y: 347, distance: 7.4
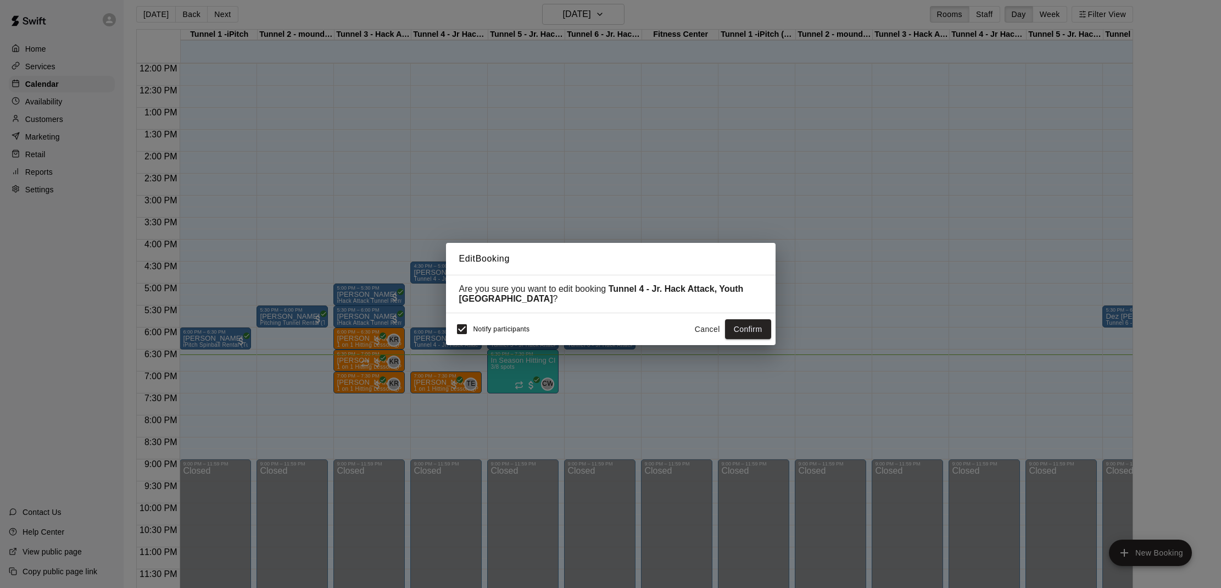
scroll to position [528, 0]
click at [706, 333] on button "Cancel" at bounding box center [707, 329] width 35 height 20
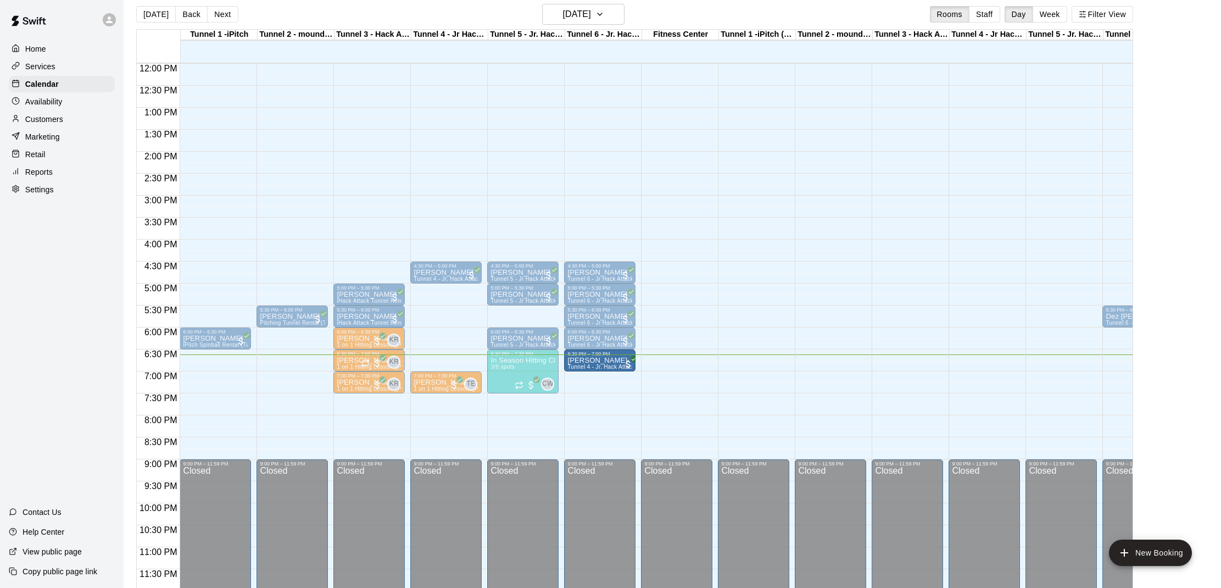
drag, startPoint x: 443, startPoint y: 334, endPoint x: 586, endPoint y: 359, distance: 145.4
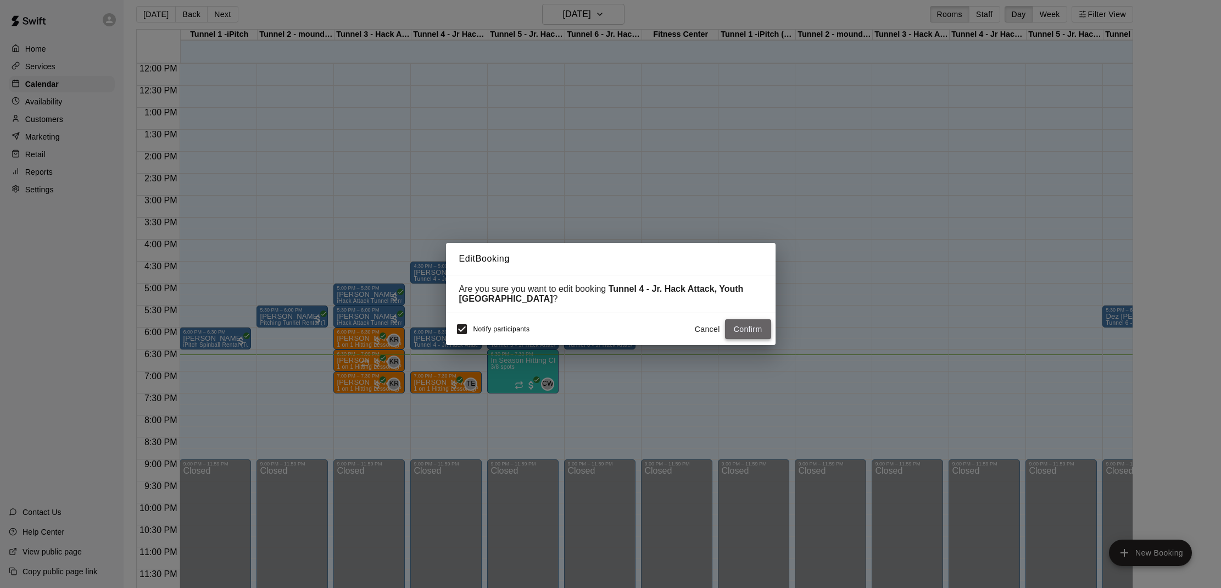
click at [760, 326] on button "Confirm" at bounding box center [748, 329] width 46 height 20
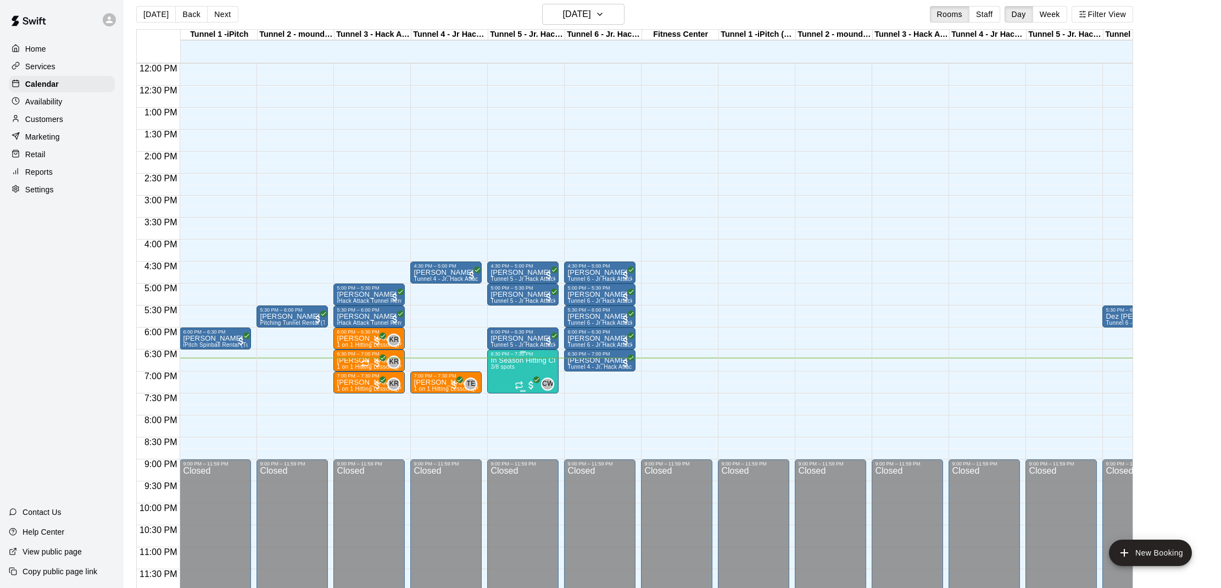
click at [509, 360] on p "In Season Hitting Clinic (Mondays and Wednesdays) 630 - 730" at bounding box center [522, 360] width 65 height 0
click at [504, 398] on img "edit" at bounding box center [502, 398] width 13 height 13
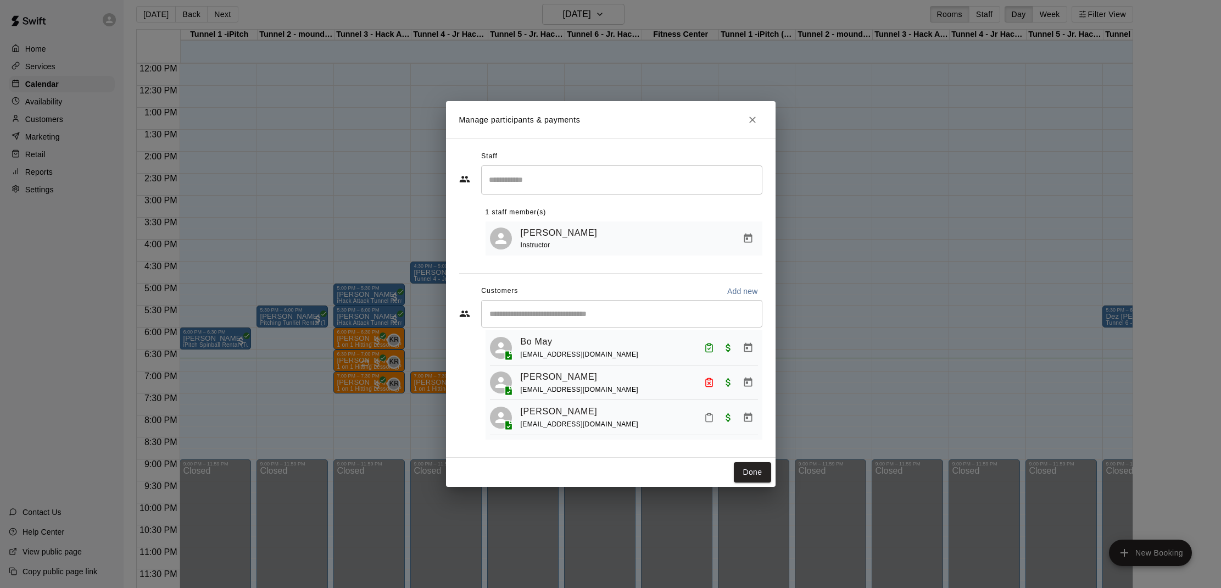
scroll to position [25, 0]
click at [708, 417] on icon "Mark attendance" at bounding box center [709, 419] width 10 height 10
drag, startPoint x: 735, startPoint y: 421, endPoint x: 713, endPoint y: 415, distance: 22.6
click at [731, 418] on li "[PERSON_NAME] attended" at bounding box center [777, 421] width 129 height 18
click at [742, 473] on button "Done" at bounding box center [752, 472] width 37 height 20
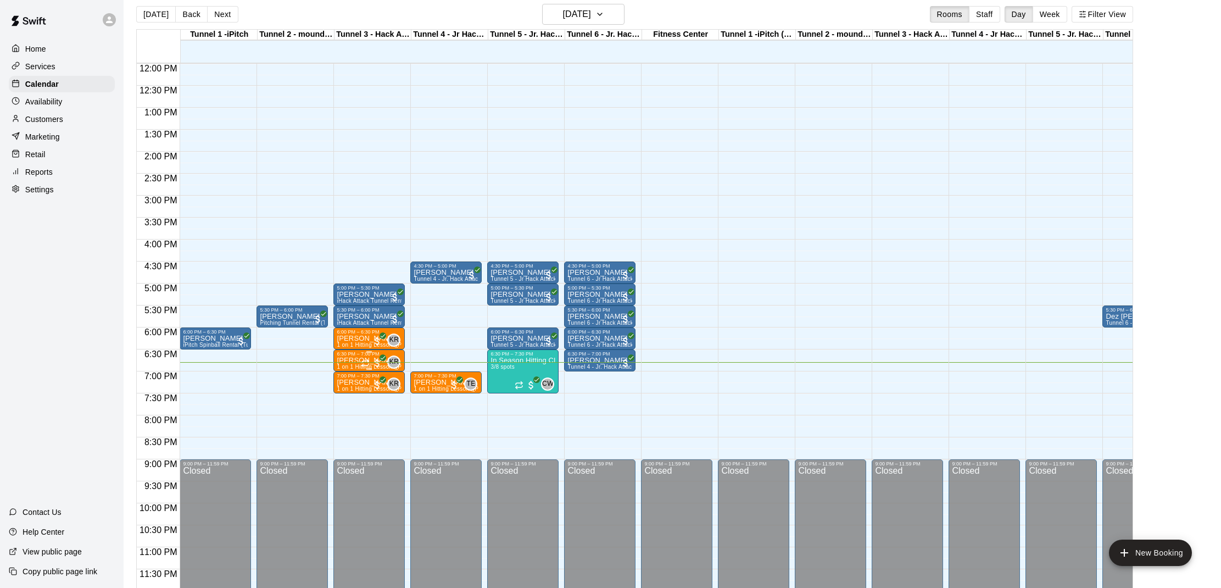
click at [349, 360] on p "[PERSON_NAME]" at bounding box center [369, 360] width 65 height 0
click at [347, 396] on img "edit" at bounding box center [348, 398] width 13 height 13
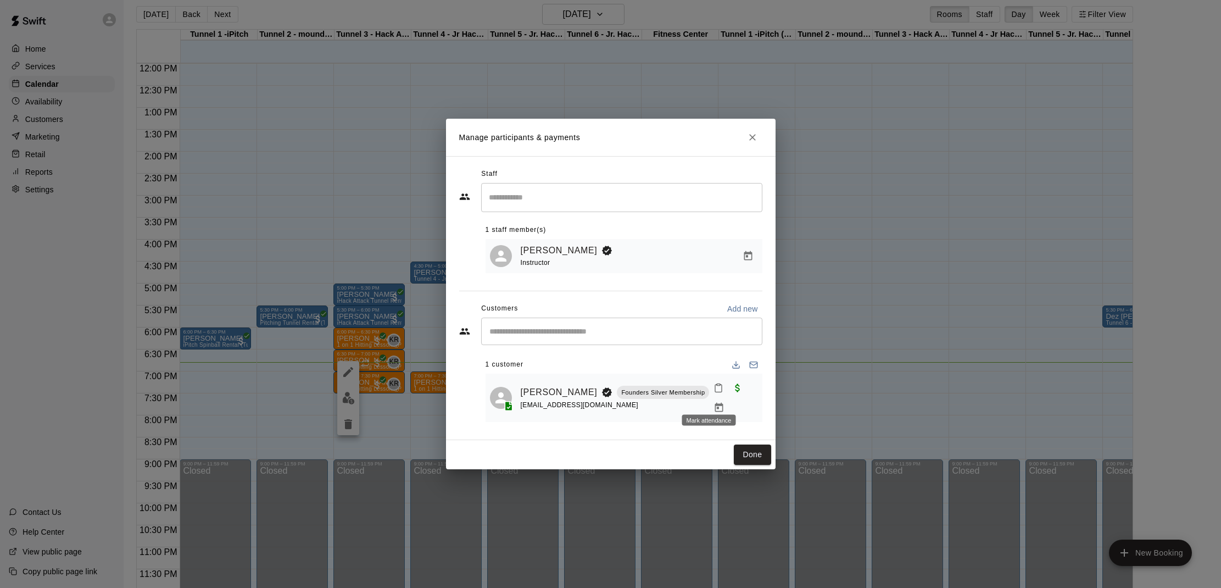
click at [713, 393] on icon "Mark attendance" at bounding box center [718, 388] width 10 height 10
click at [744, 432] on p "Mark no show" at bounding box center [759, 436] width 49 height 11
click at [757, 449] on button "Done" at bounding box center [752, 454] width 37 height 20
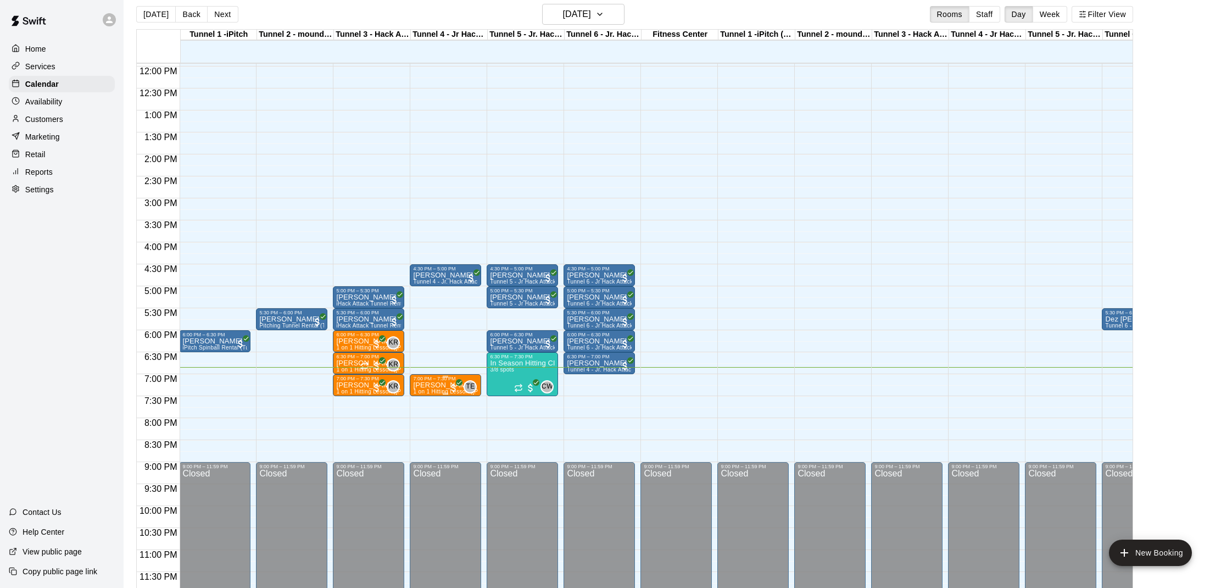
scroll to position [522, 1]
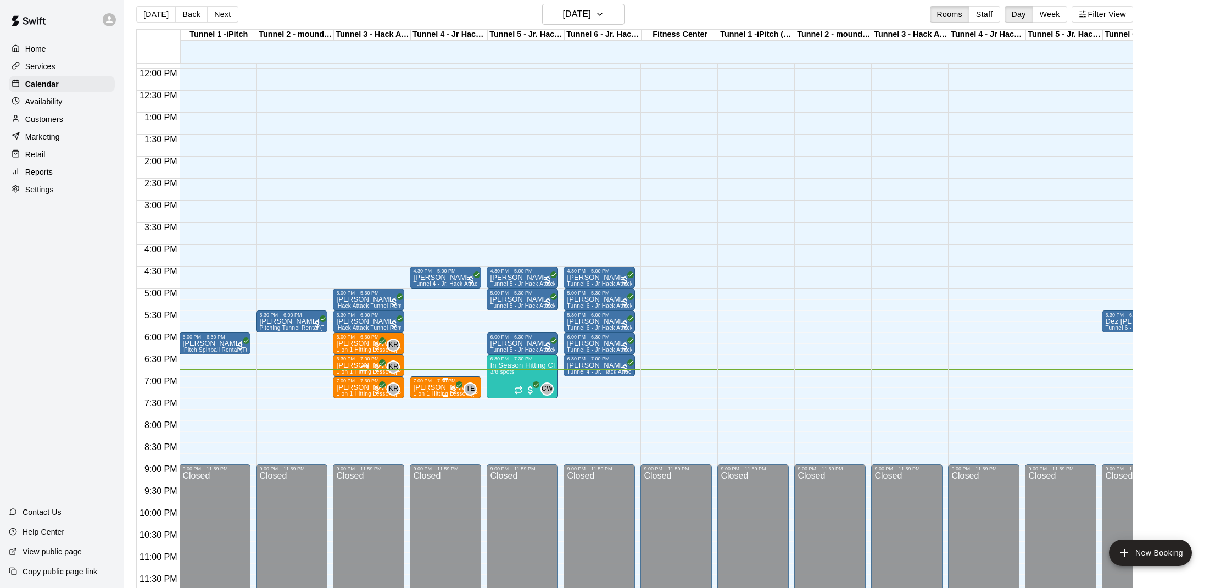
click at [429, 379] on div "7:00 PM – 7:30 PM [PERSON_NAME] 1 on 1 Hitting Lesson ([PERSON_NAME]) TE 0" at bounding box center [445, 387] width 65 height 19
click at [423, 414] on img "edit" at bounding box center [424, 415] width 13 height 13
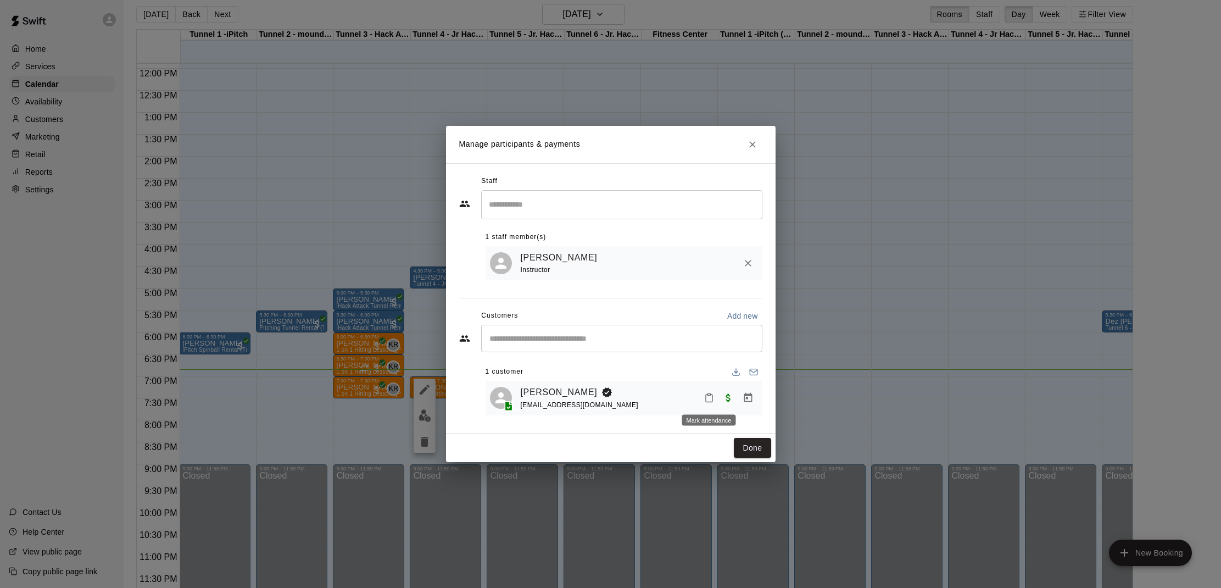
click at [711, 396] on icon "Mark attendance" at bounding box center [709, 398] width 10 height 10
click at [736, 401] on p "[PERSON_NAME] attended" at bounding box center [783, 401] width 97 height 11
click at [743, 448] on button "Done" at bounding box center [752, 448] width 37 height 20
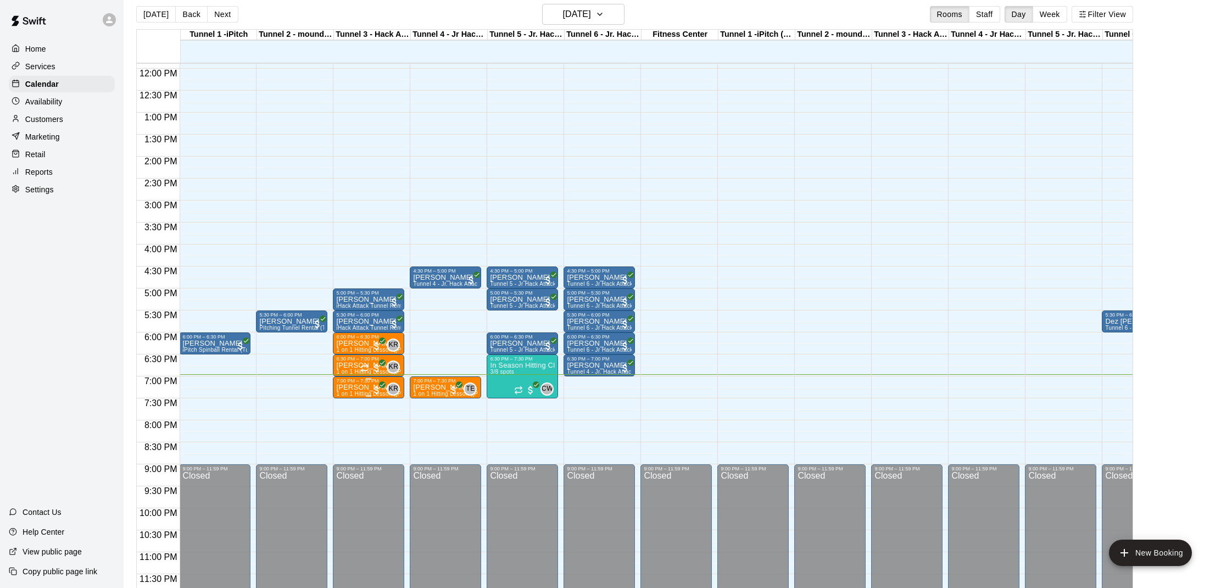
click at [355, 387] on p "[PERSON_NAME]" at bounding box center [368, 387] width 65 height 0
click at [348, 425] on img "edit" at bounding box center [348, 425] width 13 height 13
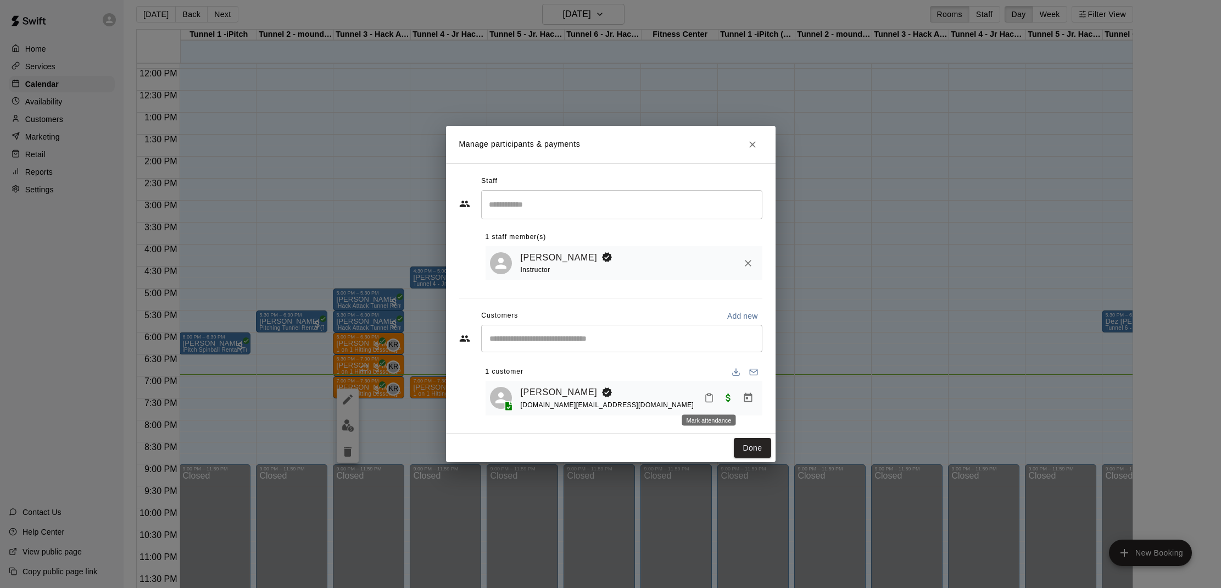
click at [708, 393] on icon "Mark attendance" at bounding box center [709, 398] width 10 height 10
drag, startPoint x: 719, startPoint y: 397, endPoint x: 760, endPoint y: 435, distance: 55.5
click at [721, 398] on li "[PERSON_NAME] attended" at bounding box center [777, 402] width 129 height 18
click at [755, 445] on button "Done" at bounding box center [752, 448] width 37 height 20
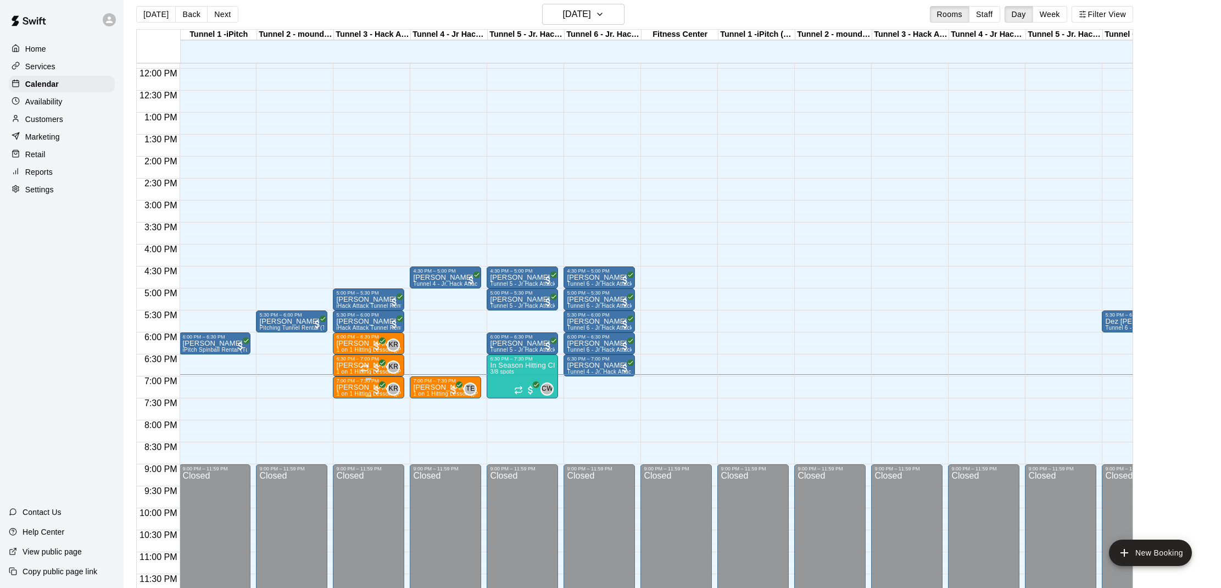
click at [349, 383] on div "7:00 PM – 7:30 PM" at bounding box center [368, 380] width 65 height 5
click at [339, 416] on button "edit" at bounding box center [348, 415] width 22 height 21
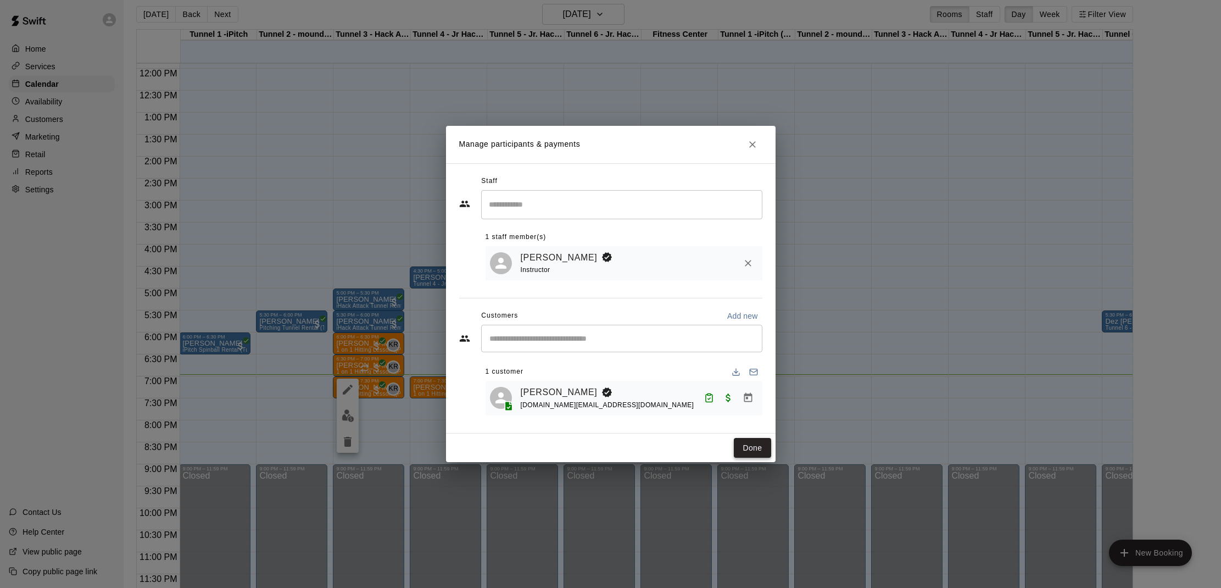
click at [747, 440] on button "Done" at bounding box center [752, 448] width 37 height 20
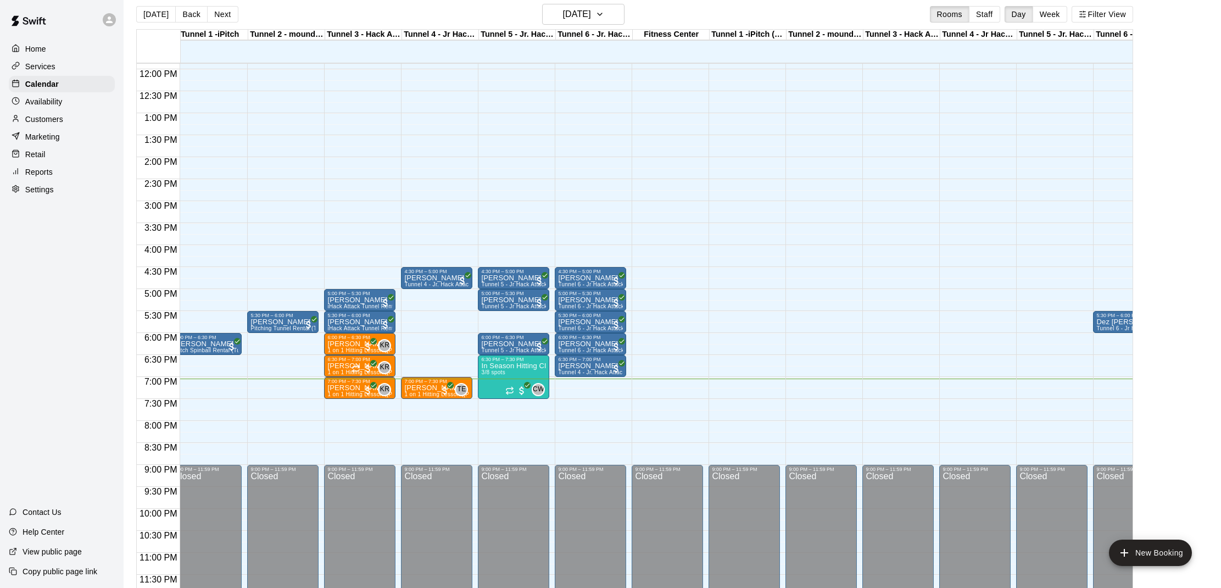
scroll to position [522, 9]
click at [568, 19] on h6 "[DATE]" at bounding box center [576, 14] width 28 height 15
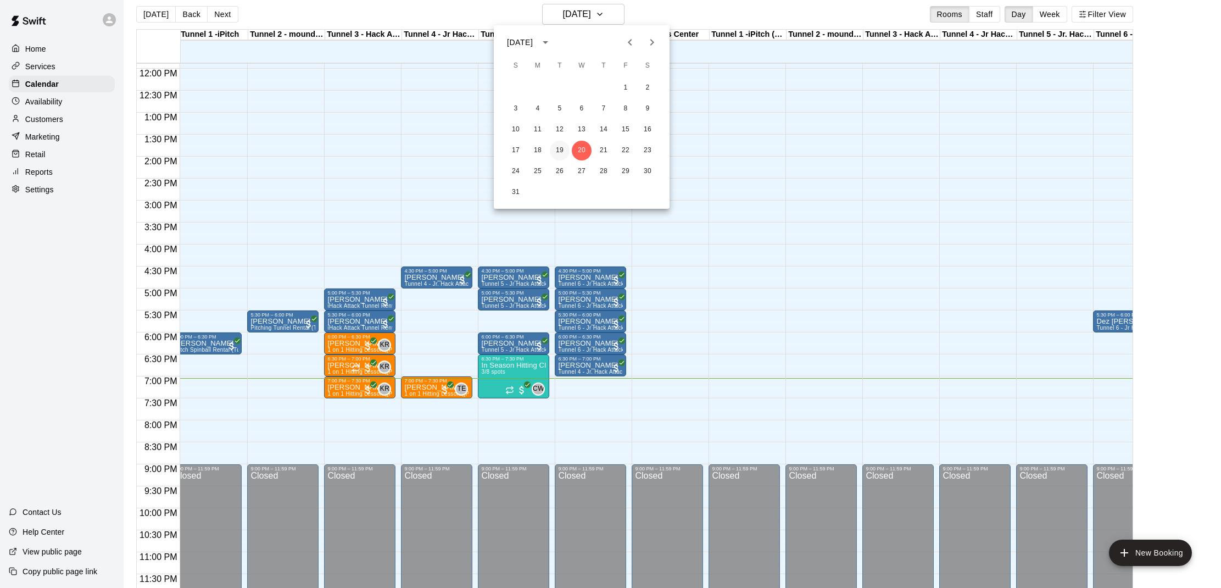
click at [560, 148] on button "19" at bounding box center [560, 151] width 20 height 20
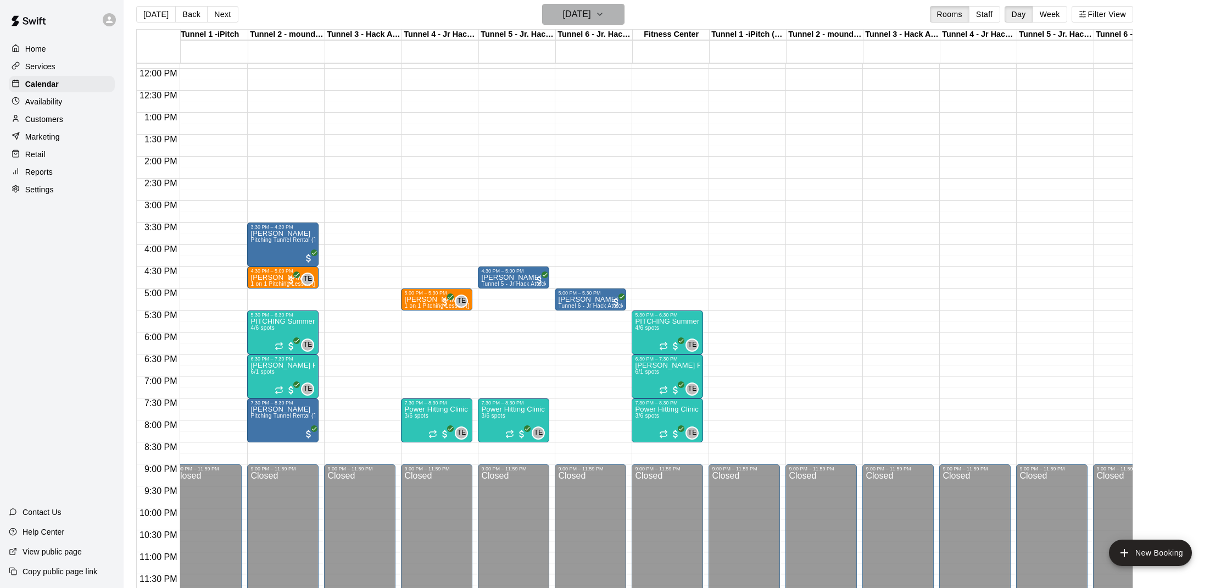
drag, startPoint x: 580, startPoint y: 22, endPoint x: 587, endPoint y: 48, distance: 27.2
click at [584, 26] on div "[DATE] Back [DATE][DATE] Rooms Staff Day Week Filter View" at bounding box center [634, 16] width 997 height 25
click at [579, 18] on h6 "[DATE]" at bounding box center [576, 14] width 28 height 15
click at [579, 149] on button "20" at bounding box center [582, 151] width 20 height 20
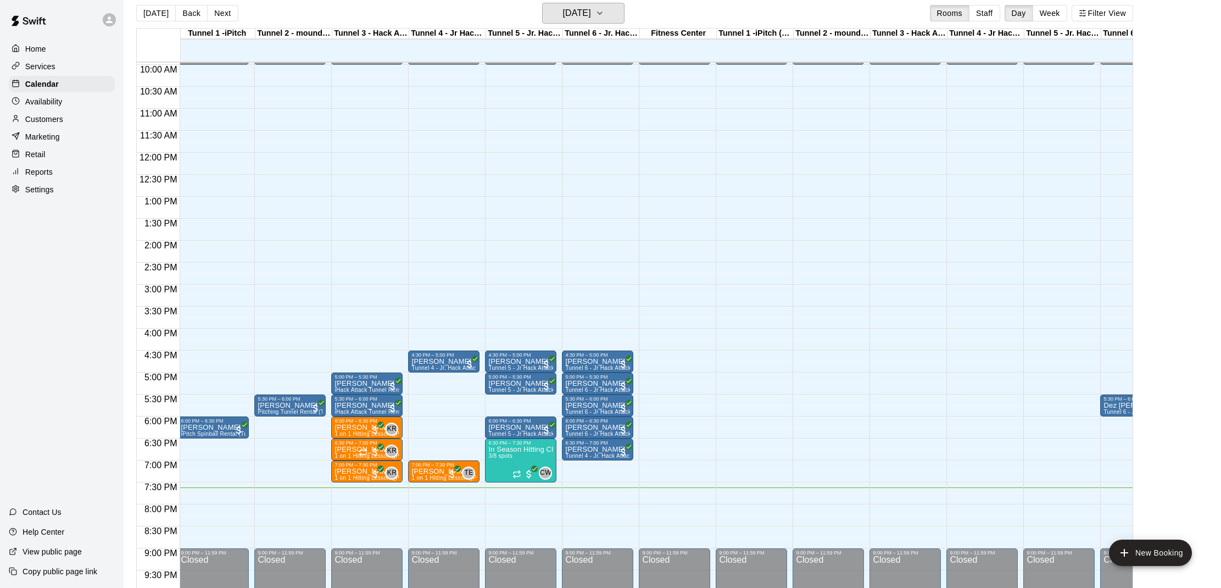
scroll to position [436, 2]
click at [562, 14] on h6 "[DATE]" at bounding box center [576, 12] width 28 height 15
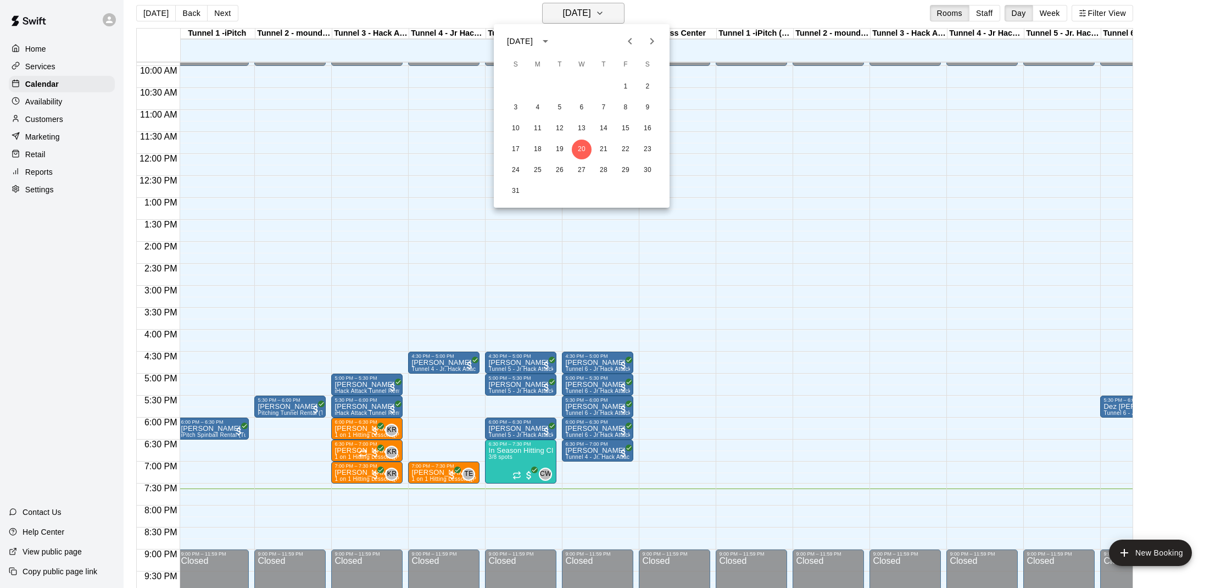
click at [560, 14] on div at bounding box center [610, 294] width 1221 height 588
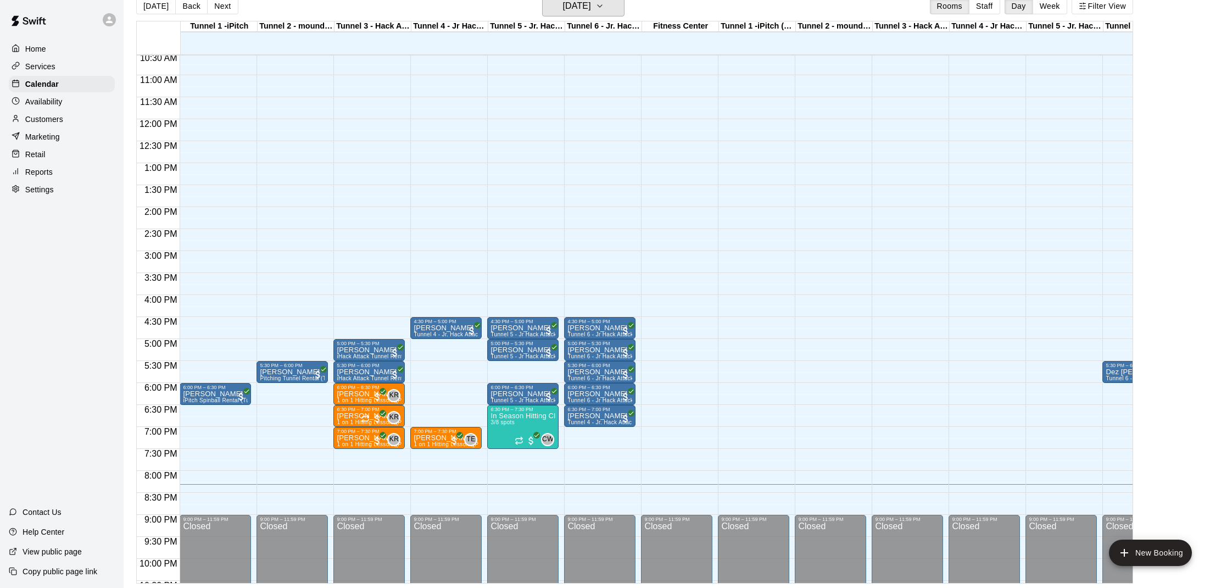
scroll to position [464, 0]
drag, startPoint x: 493, startPoint y: 496, endPoint x: 493, endPoint y: 506, distance: 9.3
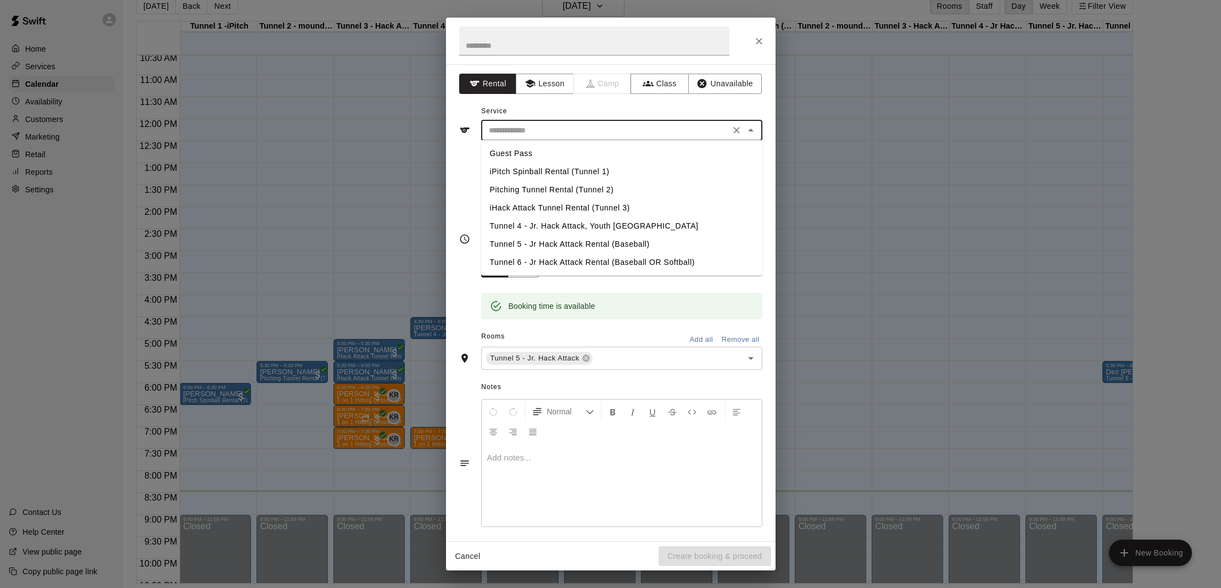
click at [582, 129] on input "text" at bounding box center [605, 131] width 242 height 14
click at [592, 241] on li "Tunnel 5 - Jr Hack Attack Rental (Baseball)" at bounding box center [621, 244] width 281 height 18
type input "**********"
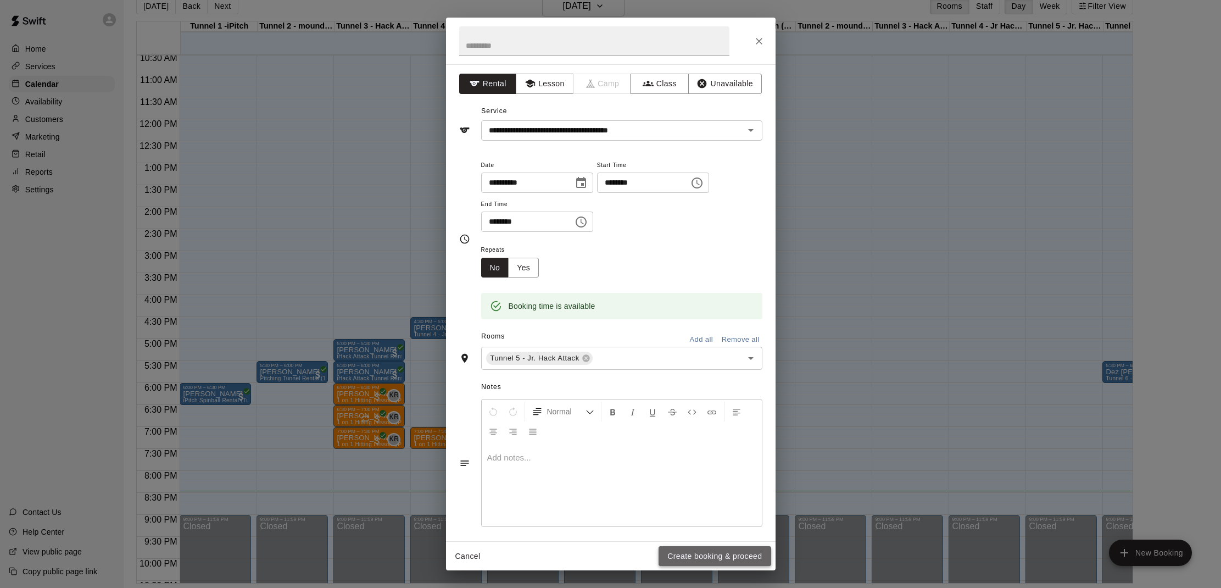
click at [678, 552] on button "Create booking & proceed" at bounding box center [714, 556] width 112 height 20
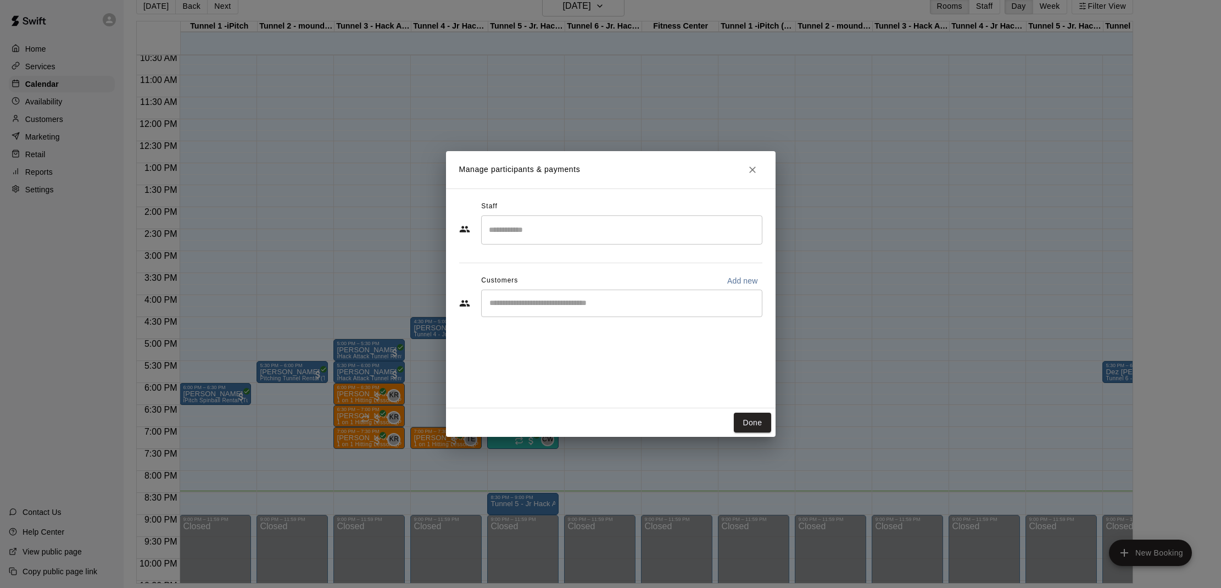
click at [542, 304] on input "Start typing to search customers..." at bounding box center [621, 303] width 271 height 11
type input "***"
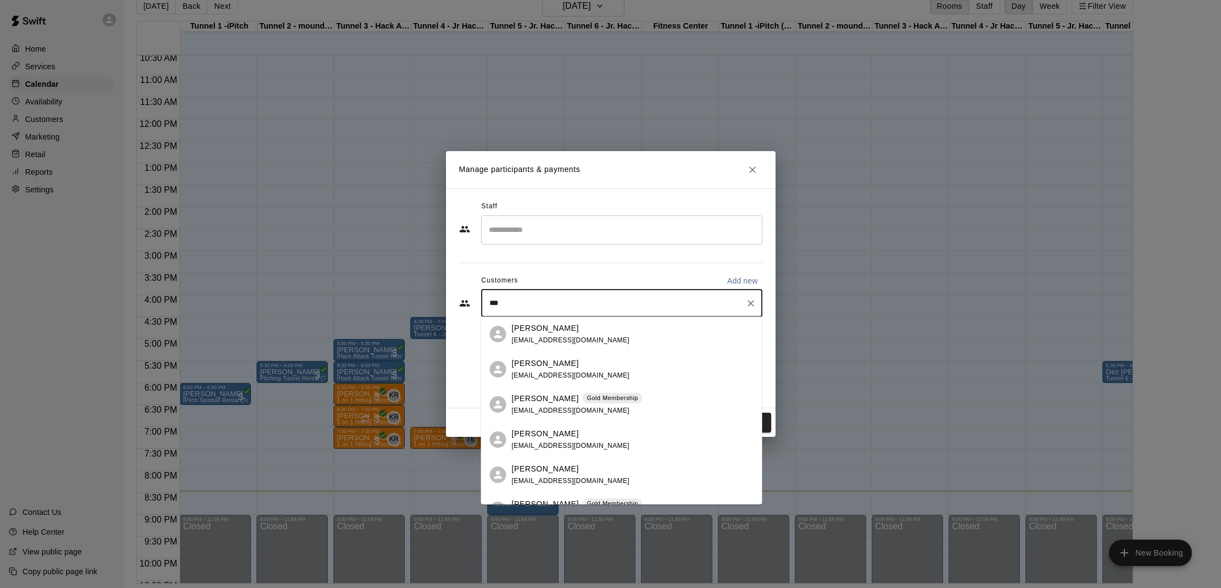
click at [549, 405] on div "[PERSON_NAME] Gold Membership [EMAIL_ADDRESS][DOMAIN_NAME]" at bounding box center [577, 405] width 131 height 24
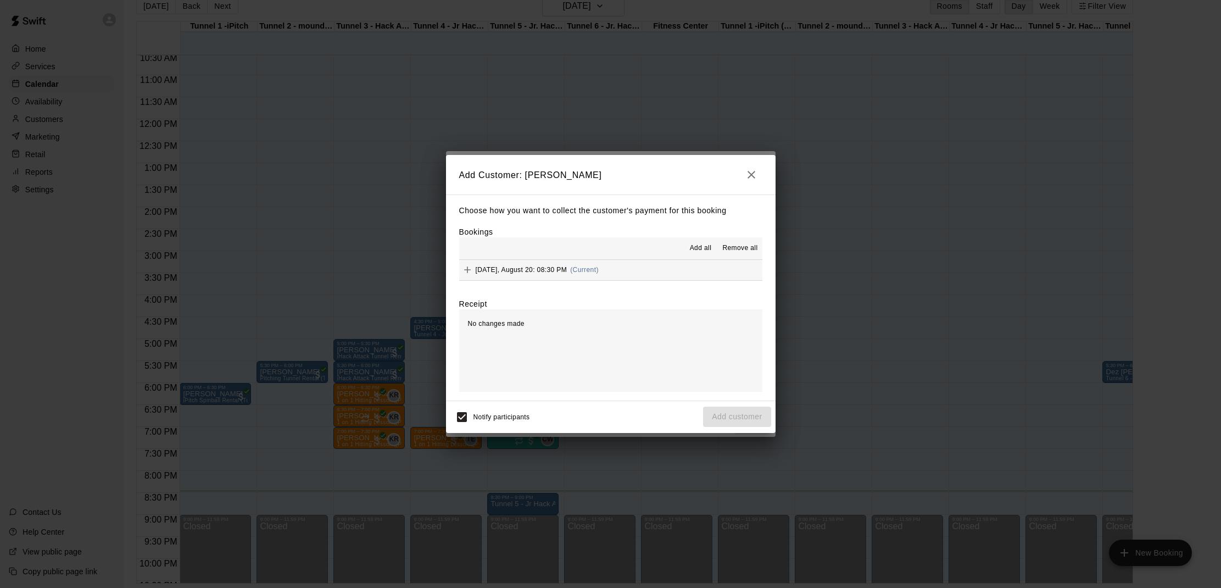
click at [696, 248] on span "Add all" at bounding box center [701, 248] width 22 height 11
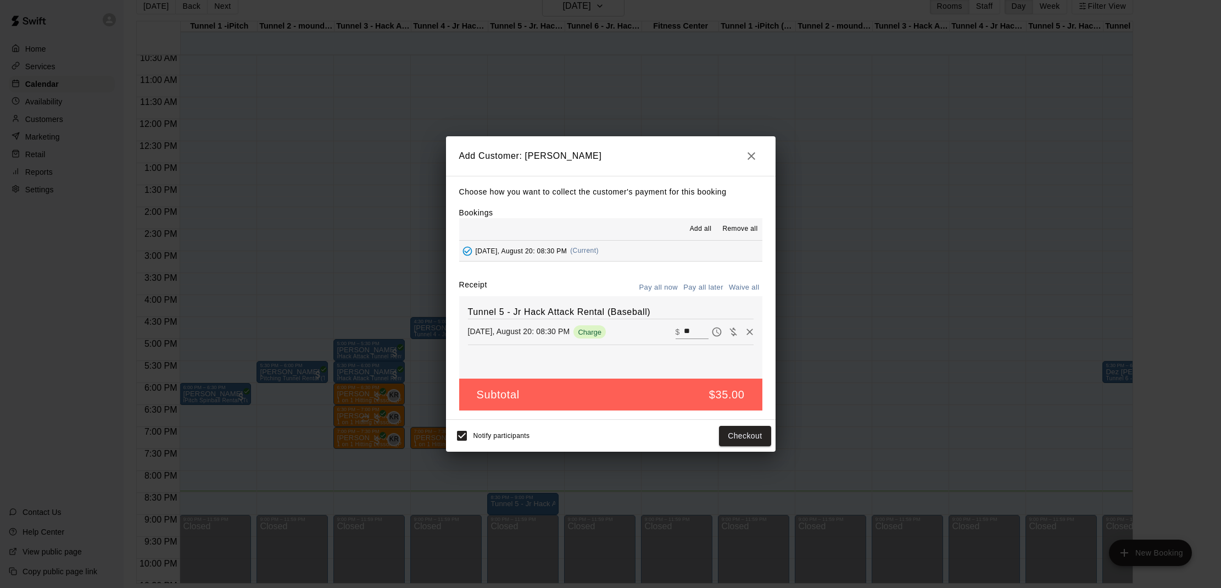
click at [734, 284] on button "Waive all" at bounding box center [744, 287] width 36 height 17
type input "*"
click at [729, 435] on button "Add customer" at bounding box center [737, 436] width 68 height 20
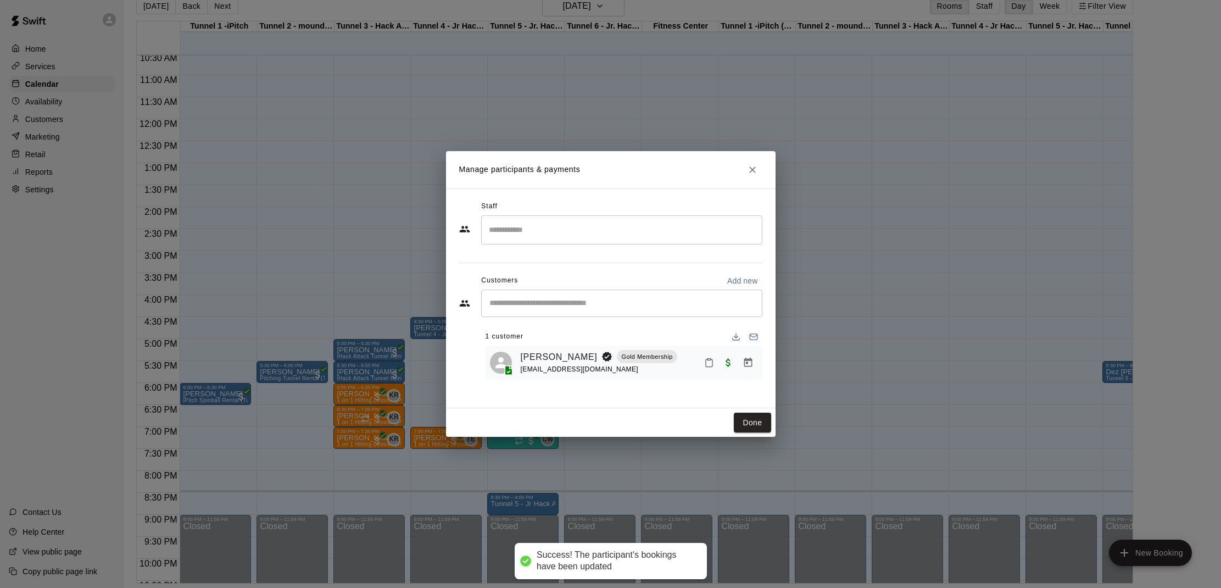
click at [711, 367] on button "Mark attendance" at bounding box center [709, 362] width 19 height 19
drag, startPoint x: 728, startPoint y: 358, endPoint x: 734, endPoint y: 388, distance: 30.3
click at [728, 359] on li "[PERSON_NAME] attended" at bounding box center [772, 362] width 129 height 18
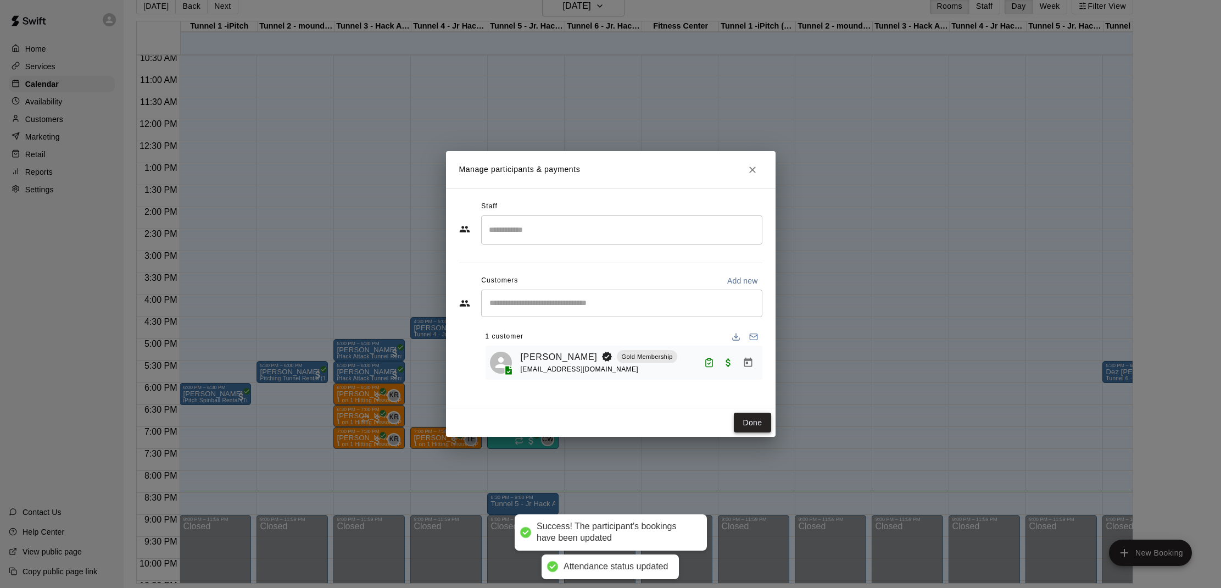
click at [749, 422] on button "Done" at bounding box center [752, 422] width 37 height 20
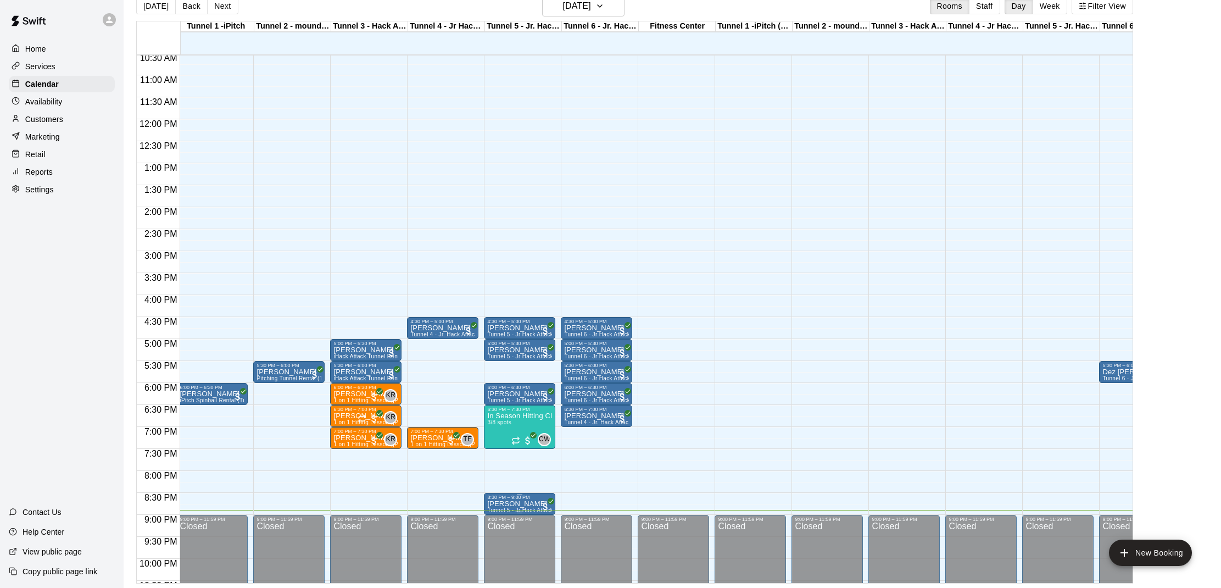
scroll to position [0, 4]
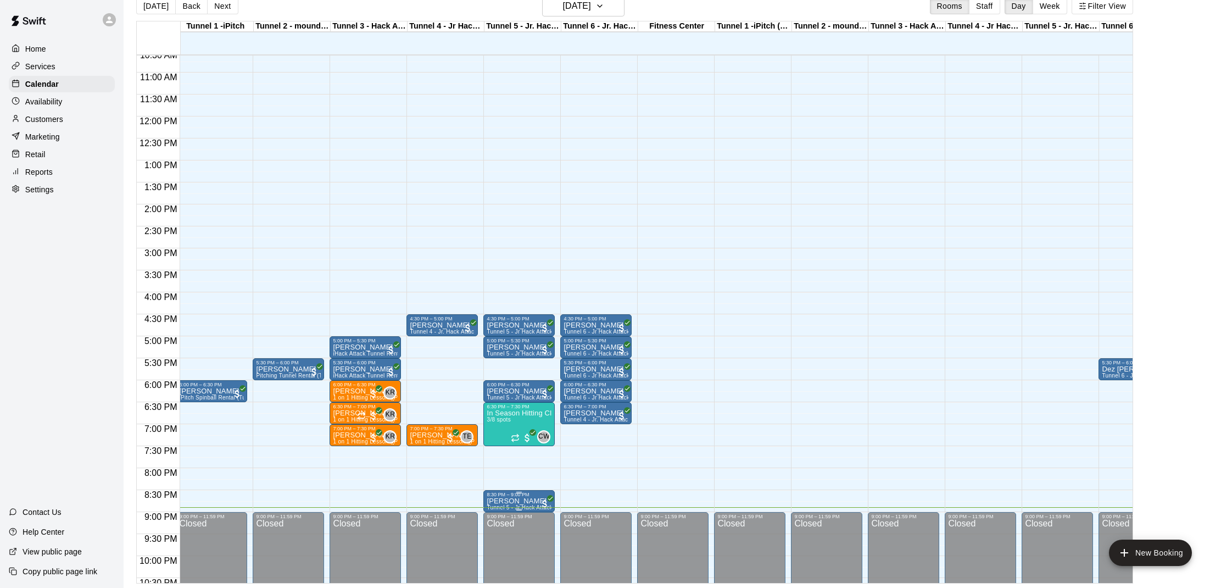
click at [515, 501] on p "[PERSON_NAME]" at bounding box center [519, 501] width 65 height 0
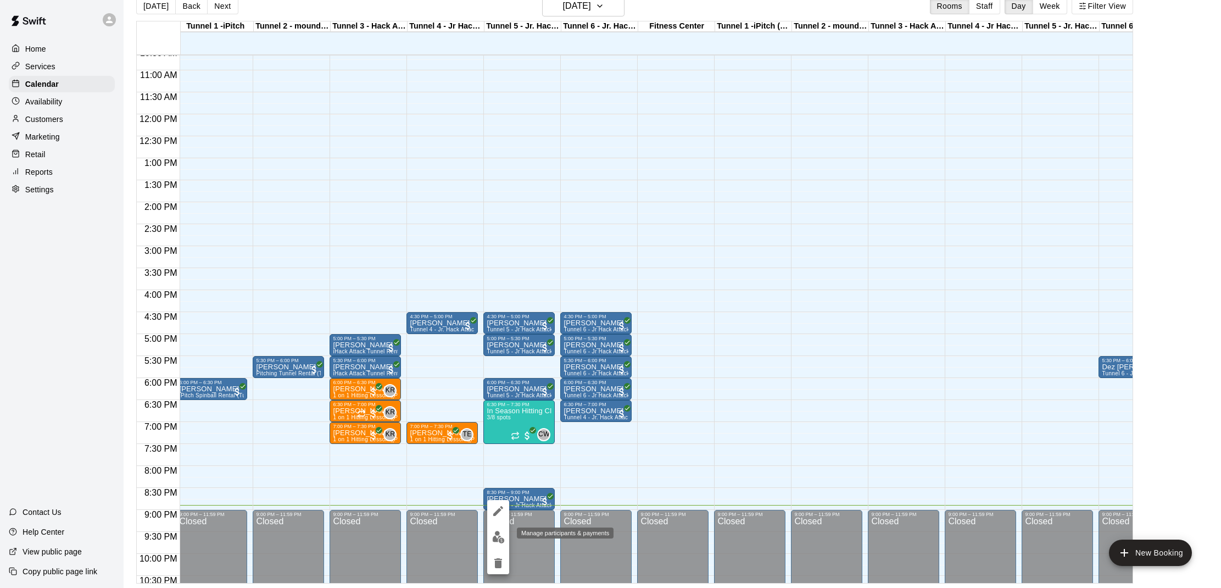
click at [495, 534] on img "edit" at bounding box center [498, 536] width 13 height 13
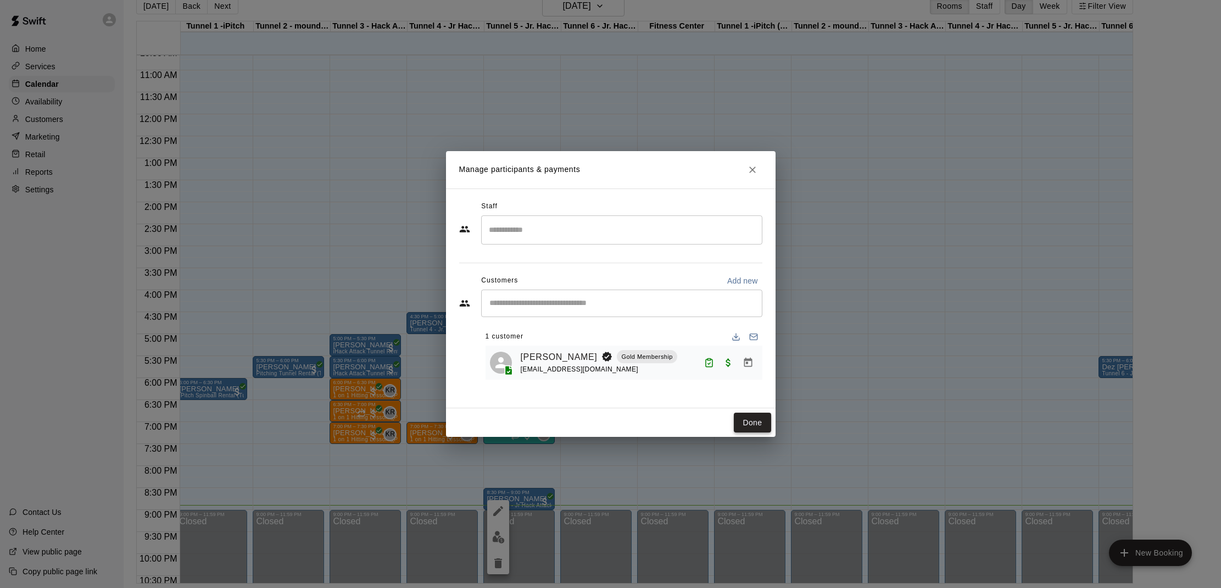
click at [747, 423] on button "Done" at bounding box center [752, 422] width 37 height 20
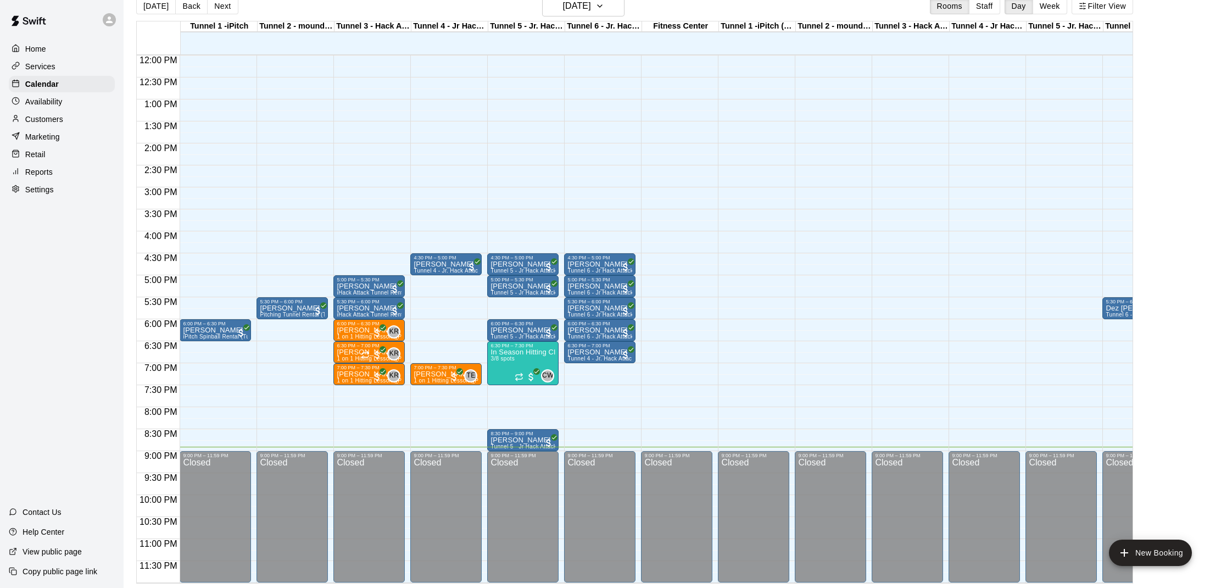
scroll to position [528, 0]
